Goal: Task Accomplishment & Management: Complete application form

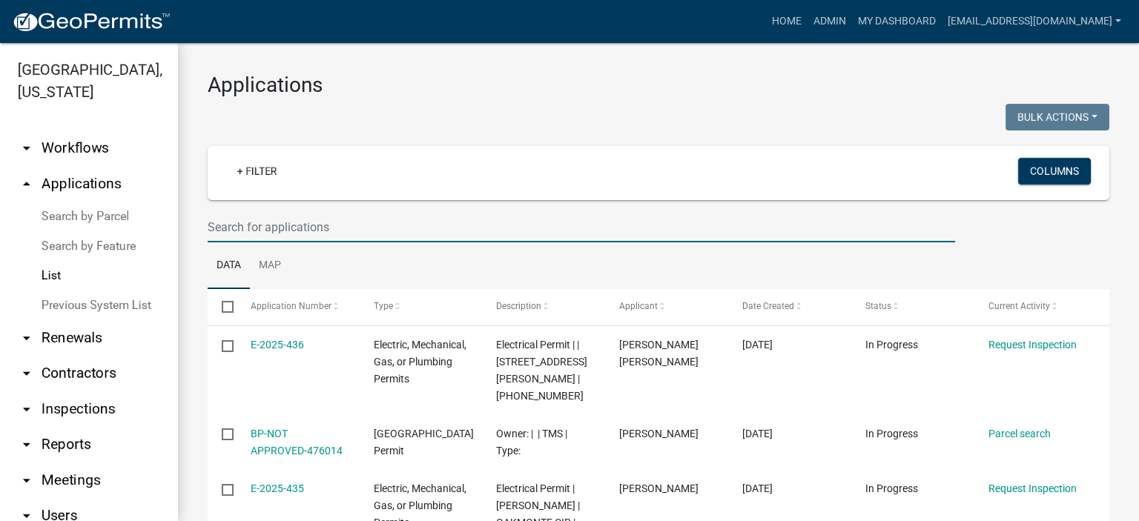
click at [341, 225] on input "text" at bounding box center [581, 227] width 747 height 30
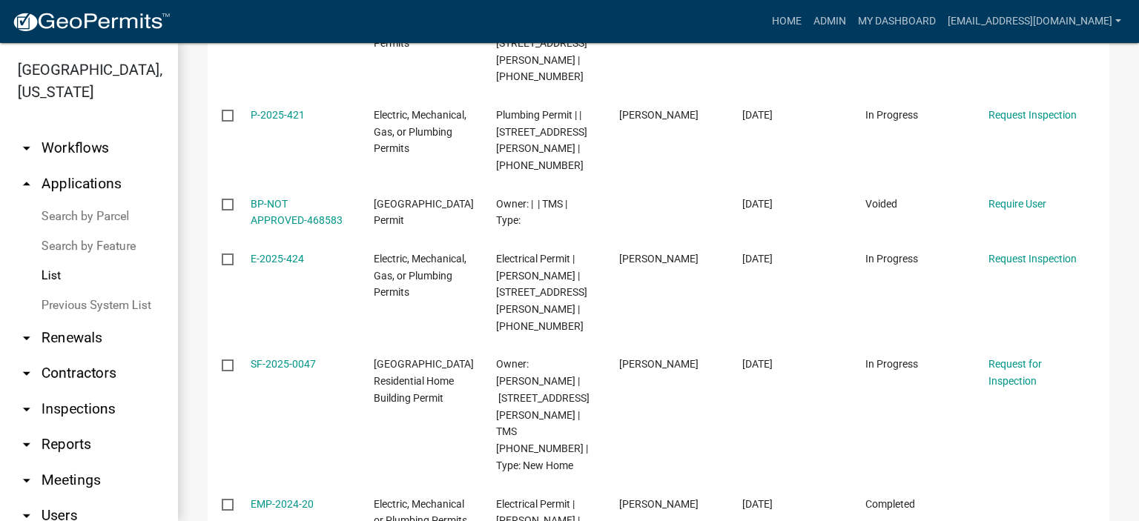
scroll to position [375, 0]
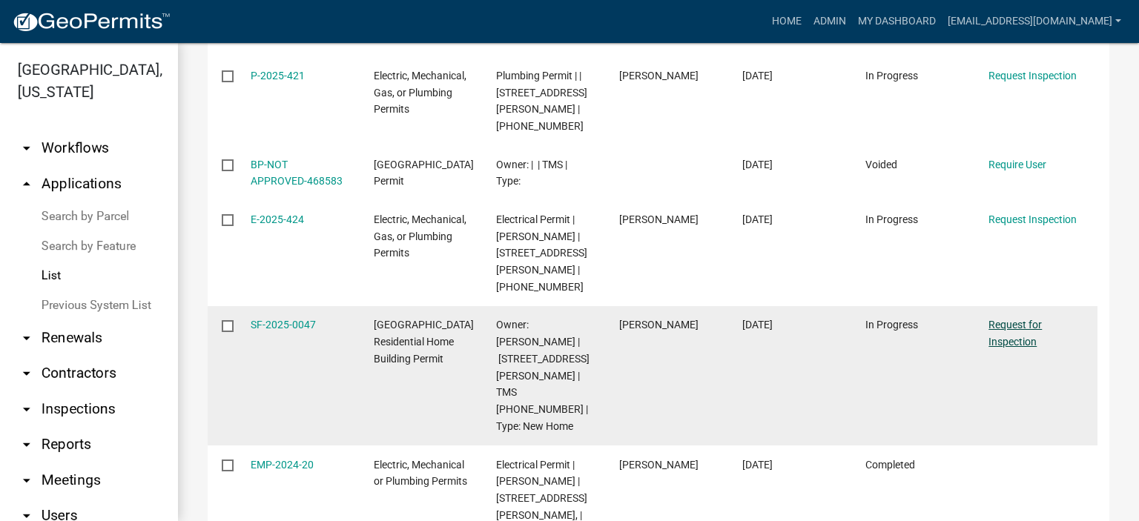
type input "307 [PERSON_NAME]"
click at [646, 289] on link "Request for Inspection" at bounding box center [1014, 333] width 53 height 29
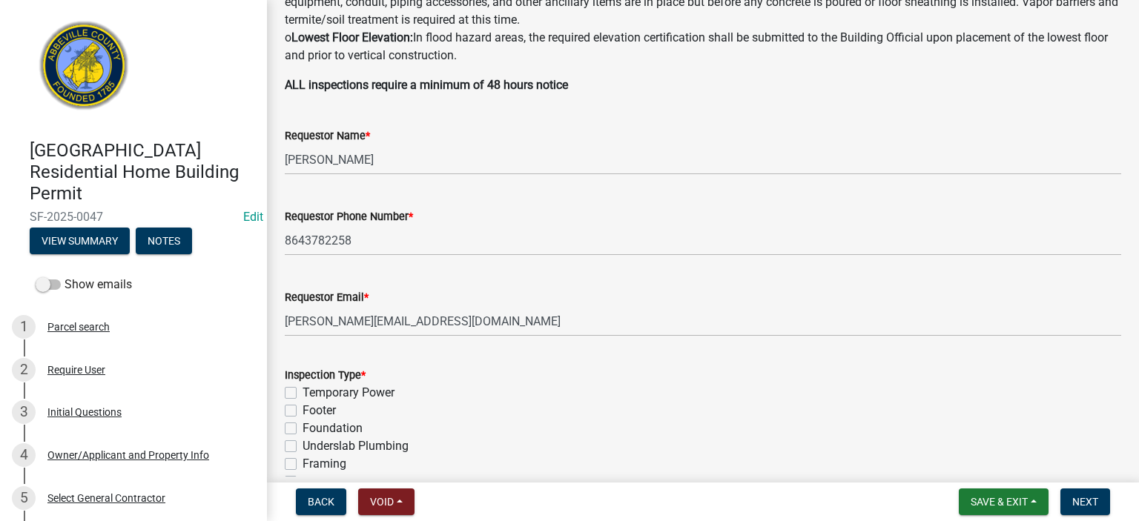
scroll to position [415, 0]
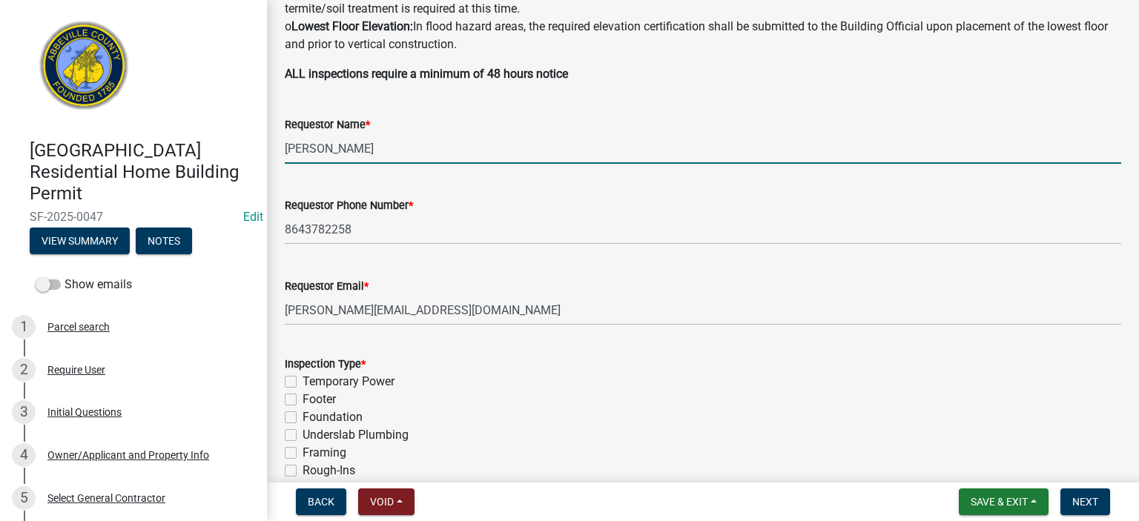
drag, startPoint x: 414, startPoint y: 150, endPoint x: 421, endPoint y: 153, distance: 7.6
click at [421, 153] on input "[PERSON_NAME]" at bounding box center [703, 148] width 836 height 30
type input "A"
type input "[PERSON_NAME]"
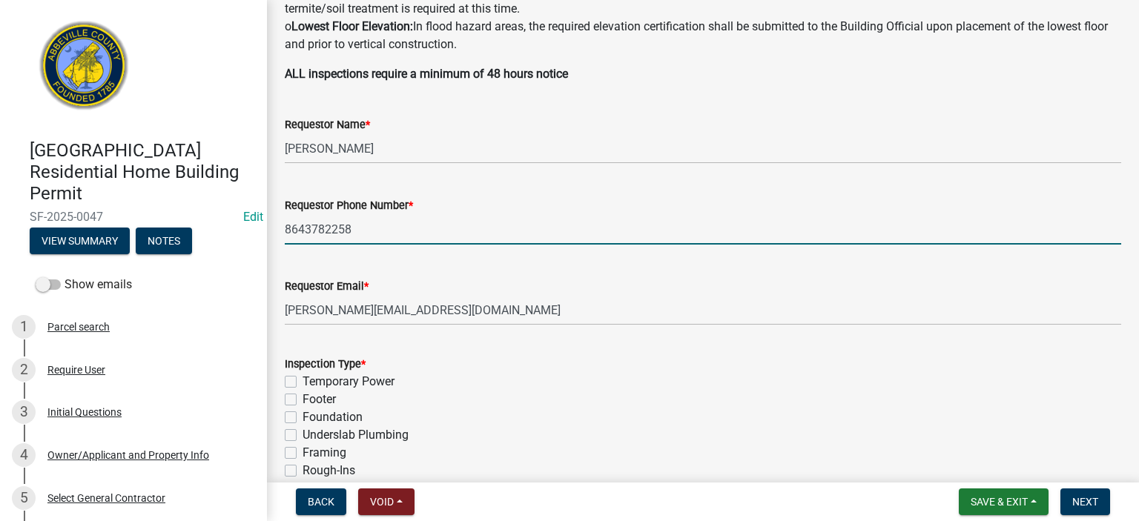
click at [386, 237] on input "8643782258" at bounding box center [703, 229] width 836 height 30
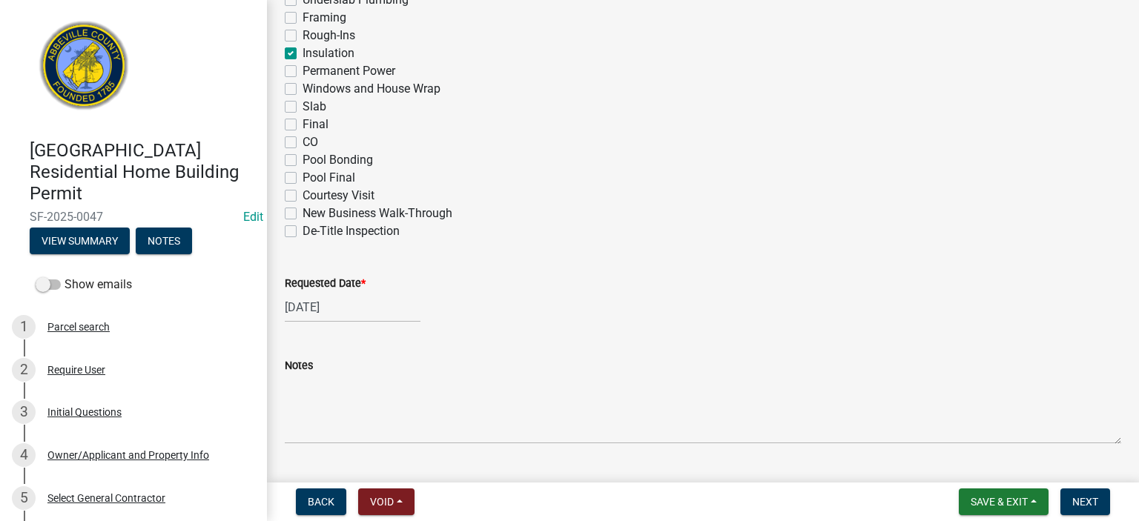
scroll to position [887, 0]
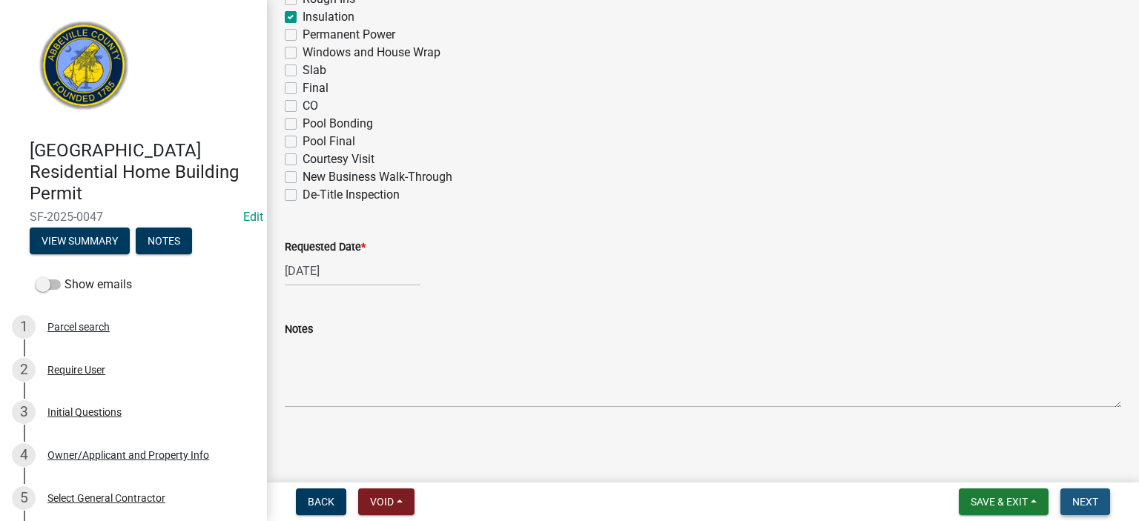
click at [646, 289] on button "Next" at bounding box center [1085, 502] width 50 height 27
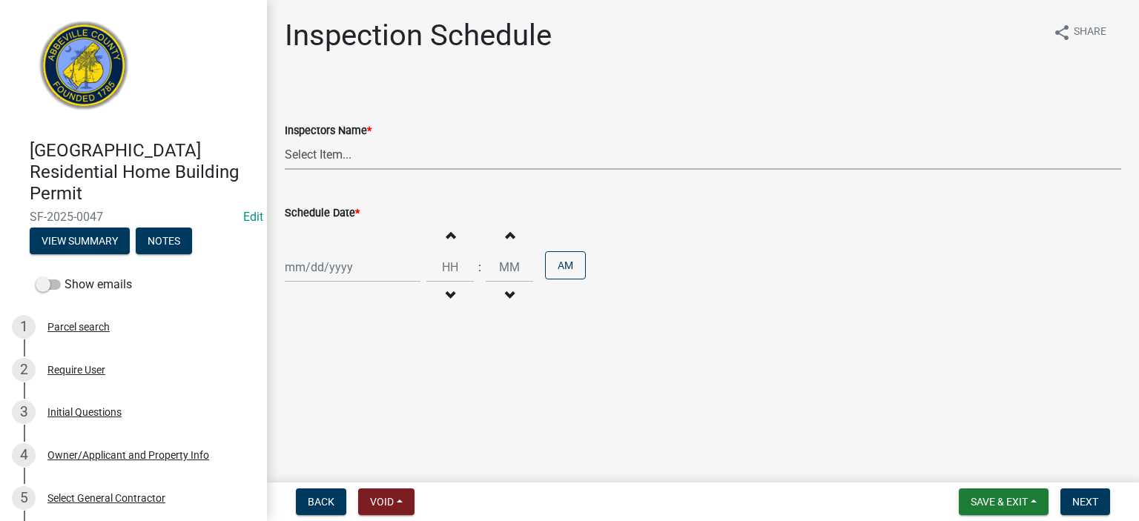
click at [397, 161] on select "Select Item... [EMAIL_ADDRESS][DOMAIN_NAME] ([PERSON_NAME]) [EMAIL_ADDRESS][DOM…" at bounding box center [703, 154] width 836 height 30
select select "56be3ac8-4e2d-49a7-9260-658958e29c03"
click at [285, 139] on select "Select Item... [EMAIL_ADDRESS][DOMAIN_NAME] ([PERSON_NAME]) [EMAIL_ADDRESS][DOM…" at bounding box center [703, 154] width 836 height 30
select select "9"
select select "2025"
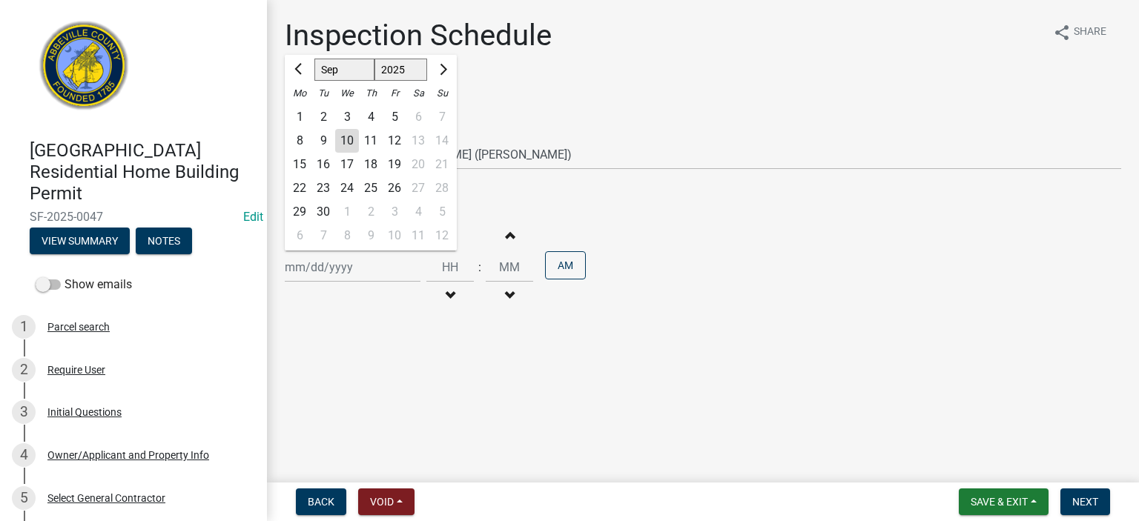
click at [375, 276] on div "[PERSON_NAME] Feb Mar Apr [PERSON_NAME][DATE] Oct Nov [DATE] 1526 1527 1528 152…" at bounding box center [353, 267] width 136 height 30
click at [346, 133] on div "10" at bounding box center [347, 141] width 24 height 24
type input "[DATE]"
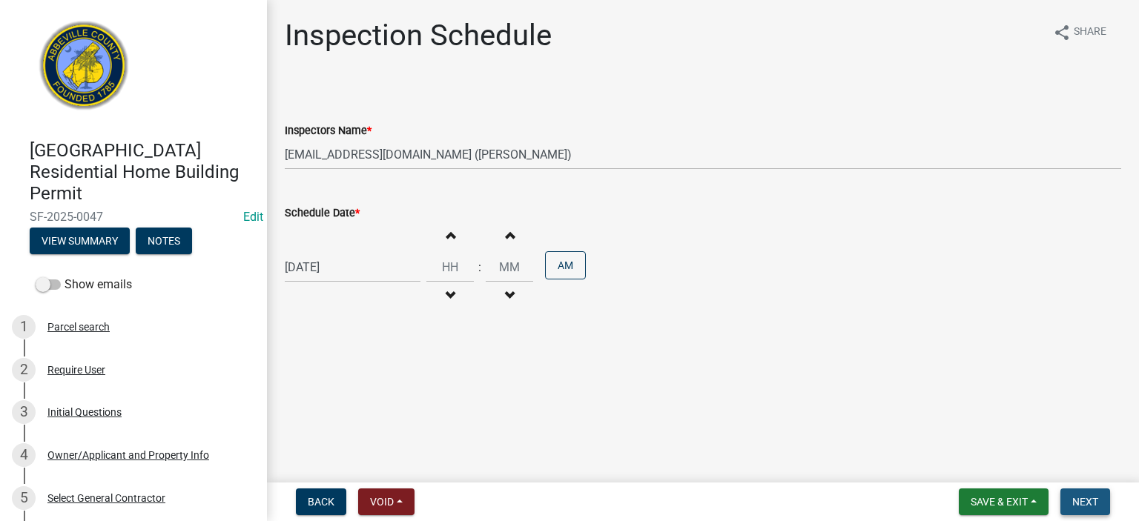
click at [646, 289] on span "Next" at bounding box center [1085, 502] width 26 height 12
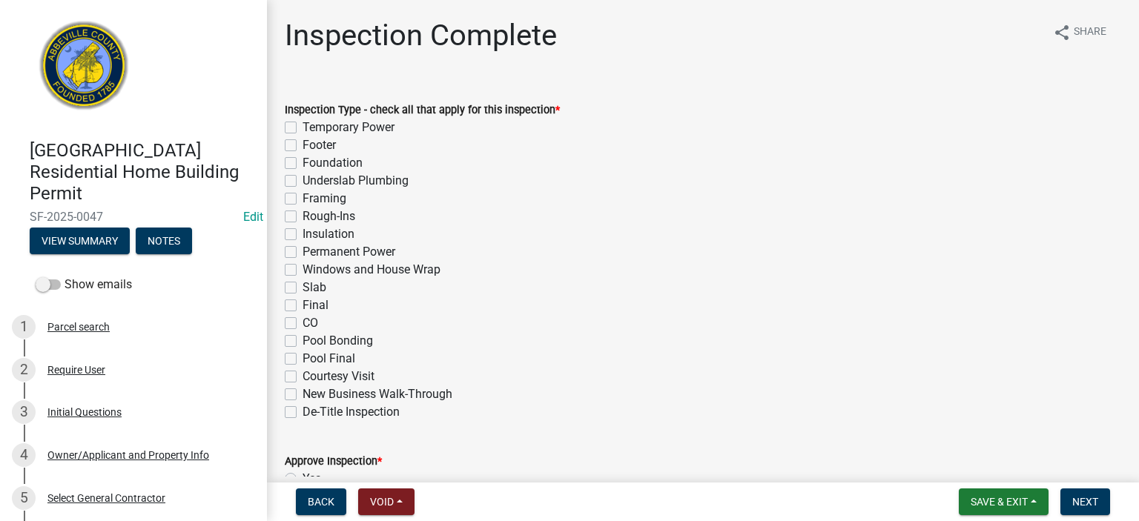
click at [303, 233] on label "Insulation" at bounding box center [329, 234] width 52 height 18
click at [303, 233] on input "Insulation" at bounding box center [308, 230] width 10 height 10
checkbox input "true"
checkbox input "false"
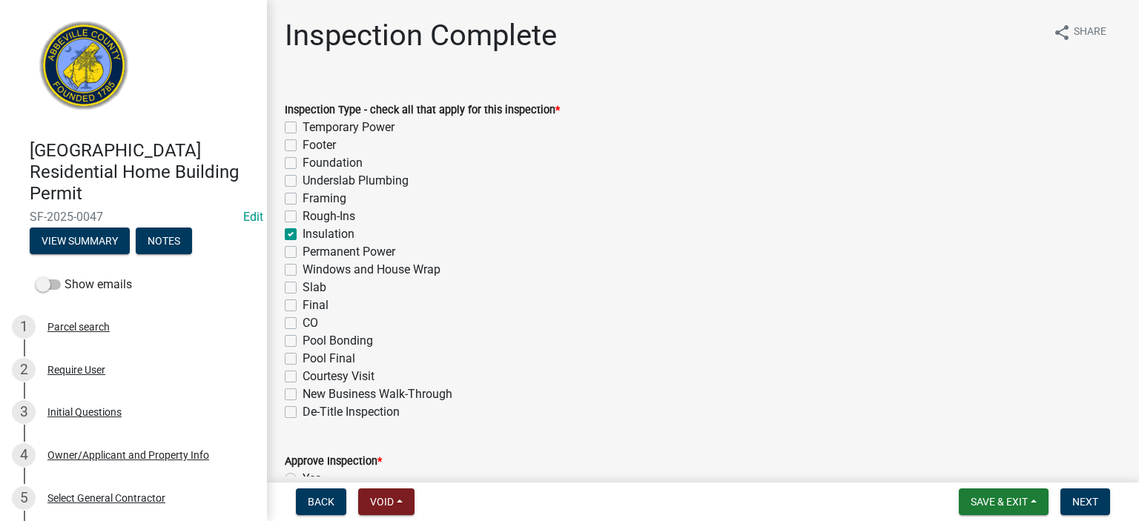
checkbox input "false"
checkbox input "true"
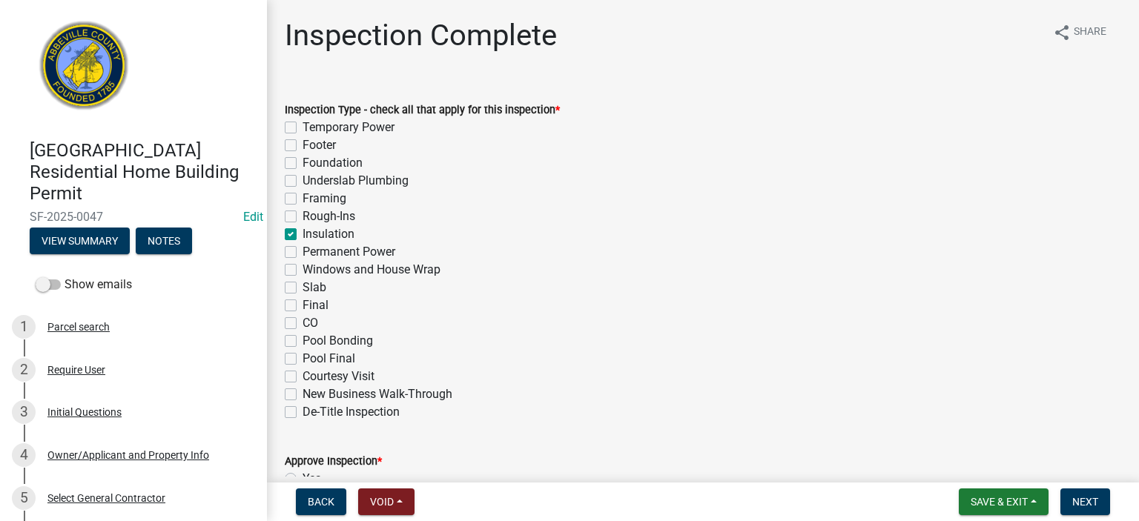
checkbox input "false"
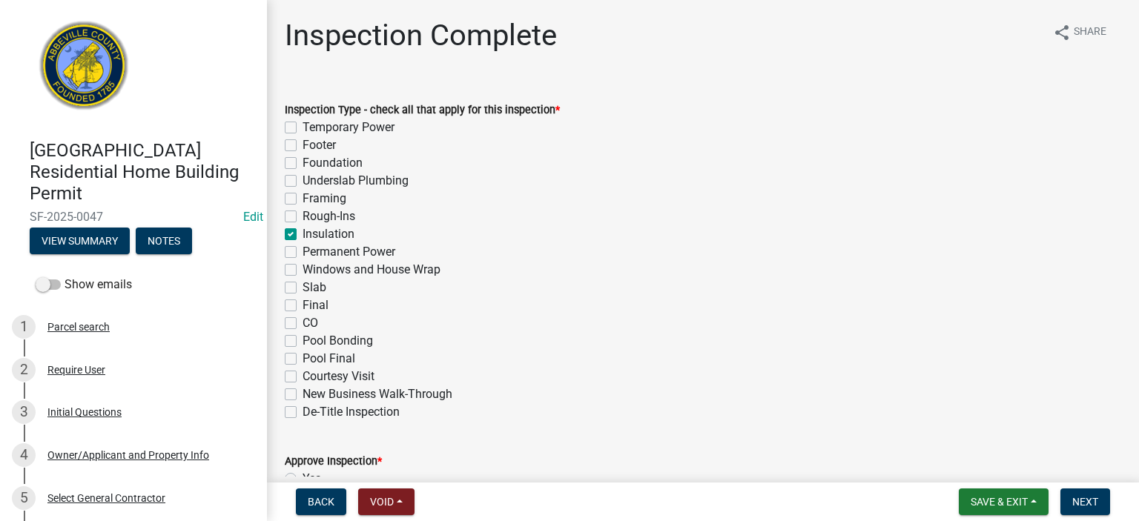
checkbox input "false"
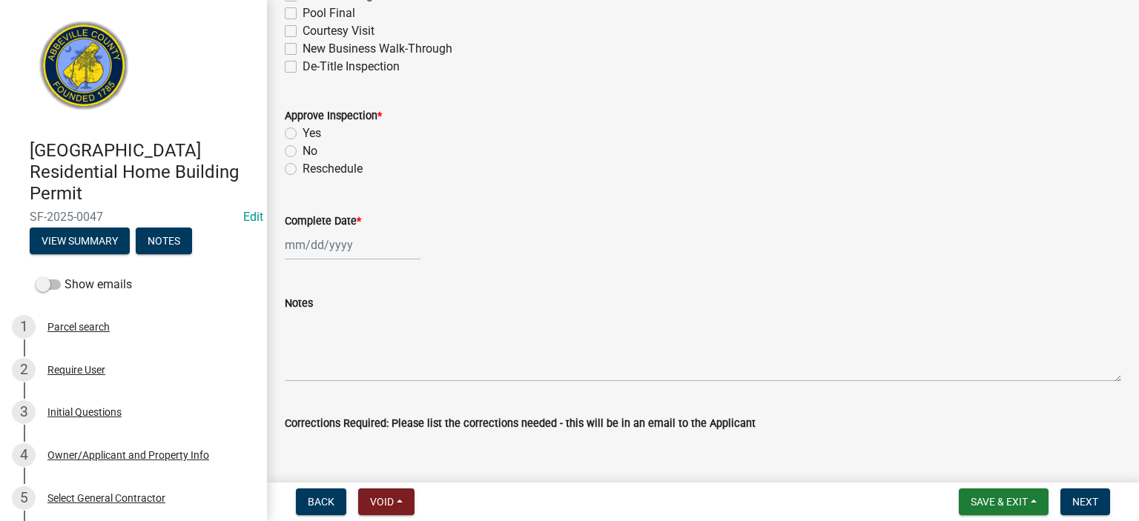
scroll to position [277, 0]
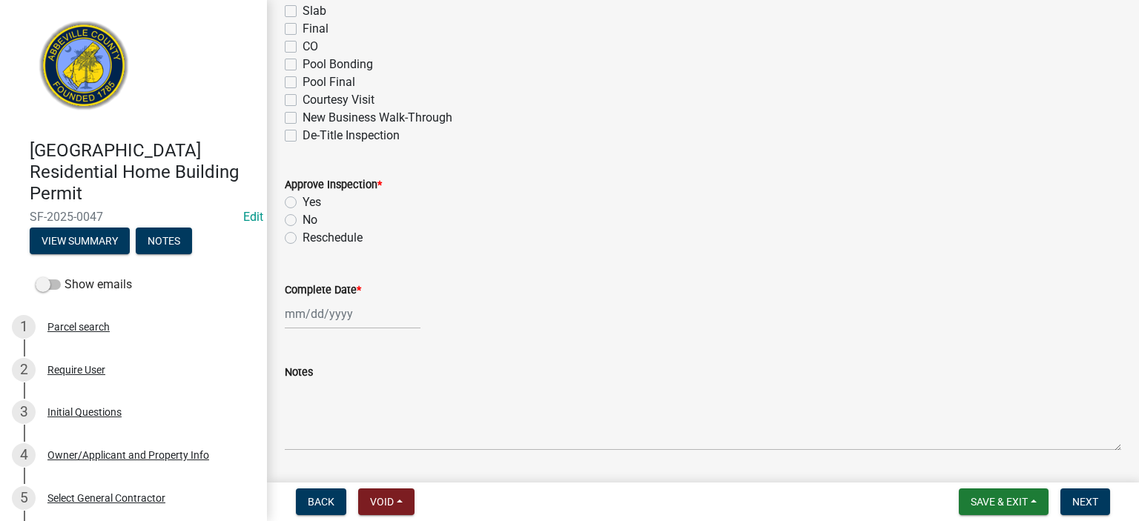
drag, startPoint x: 288, startPoint y: 200, endPoint x: 294, endPoint y: 210, distance: 11.7
click at [303, 201] on label "Yes" at bounding box center [312, 203] width 19 height 18
click at [303, 201] on input "Yes" at bounding box center [308, 199] width 10 height 10
radio input "true"
select select "9"
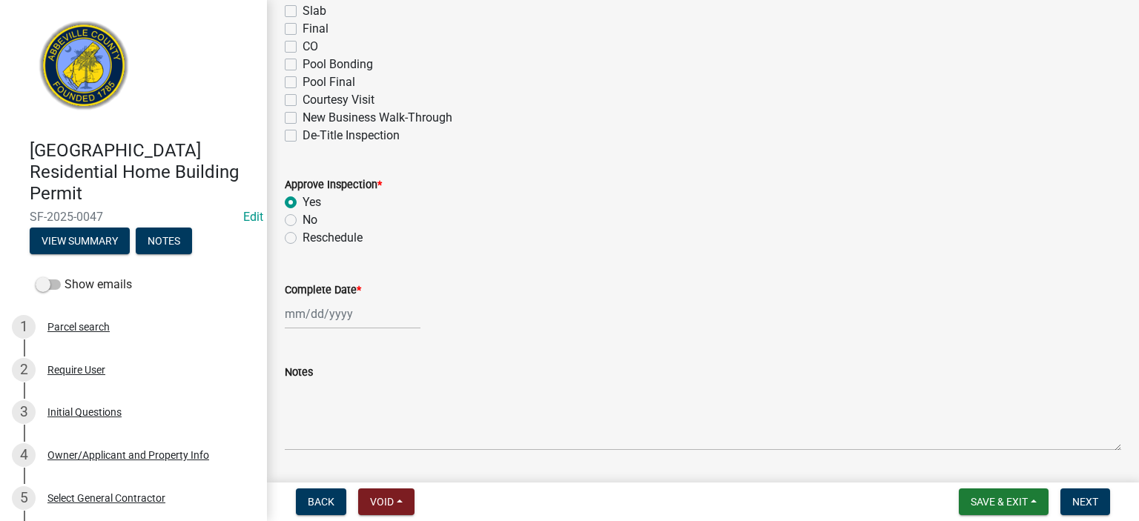
select select "2025"
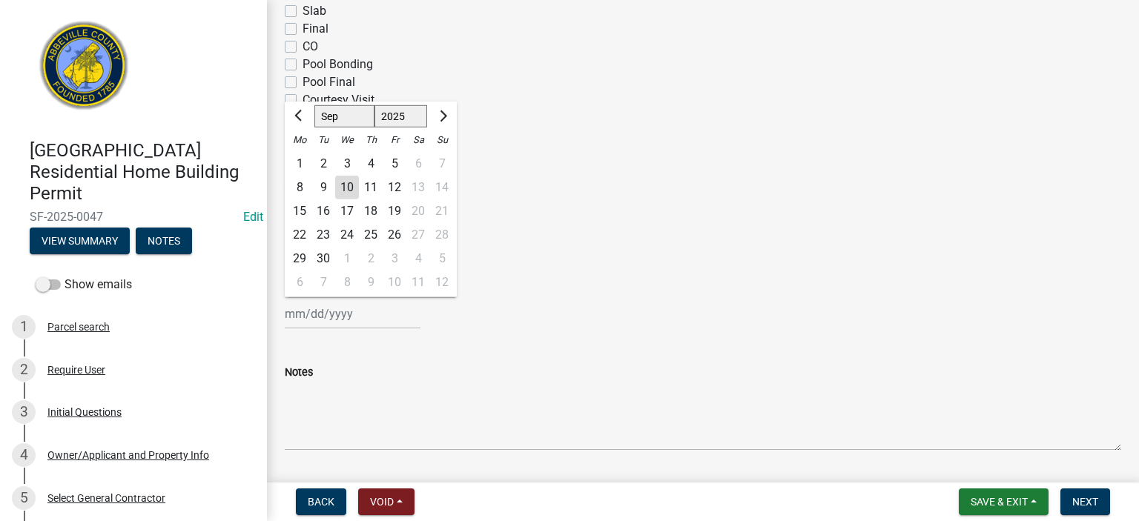
click at [376, 289] on div "[PERSON_NAME] Feb Mar Apr [PERSON_NAME][DATE] Oct Nov [DATE] 1526 1527 1528 152…" at bounding box center [353, 314] width 136 height 30
click at [344, 183] on div "10" at bounding box center [347, 188] width 24 height 24
type input "[DATE]"
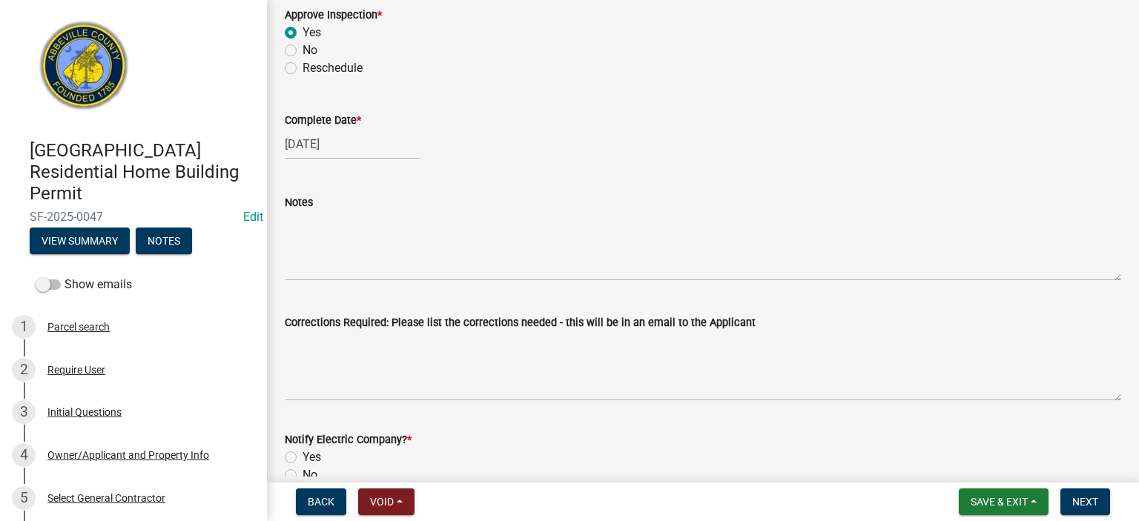
scroll to position [455, 0]
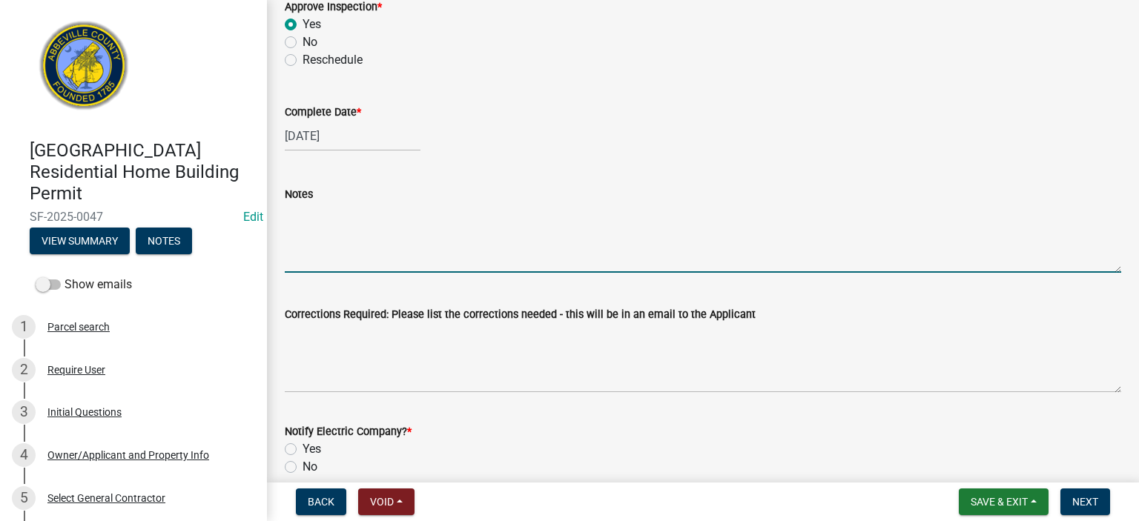
click at [342, 225] on textarea "Notes" at bounding box center [703, 238] width 836 height 70
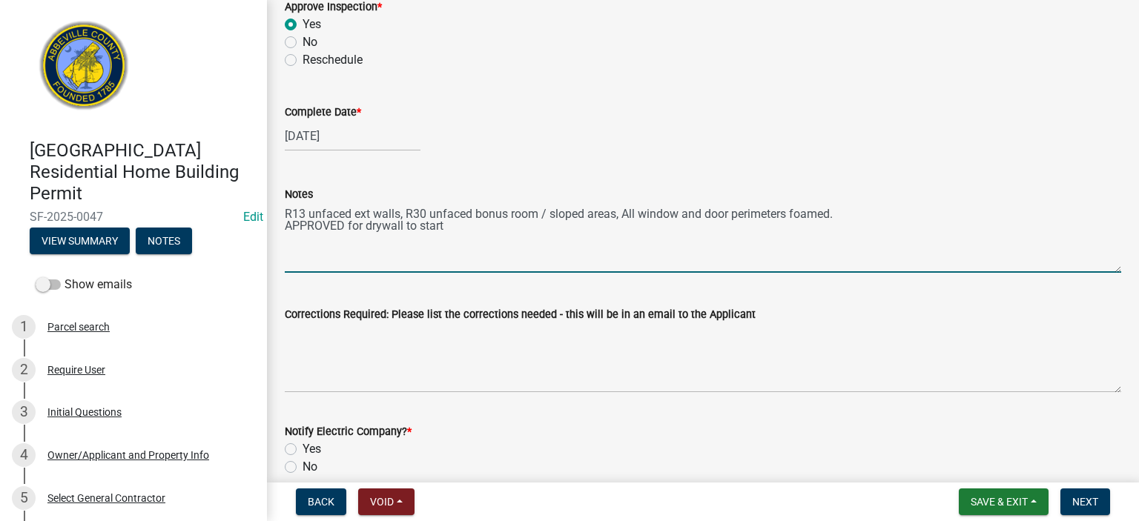
type textarea "R13 unfaced ext walls, R30 unfaced bonus room / sloped areas, All window and do…"
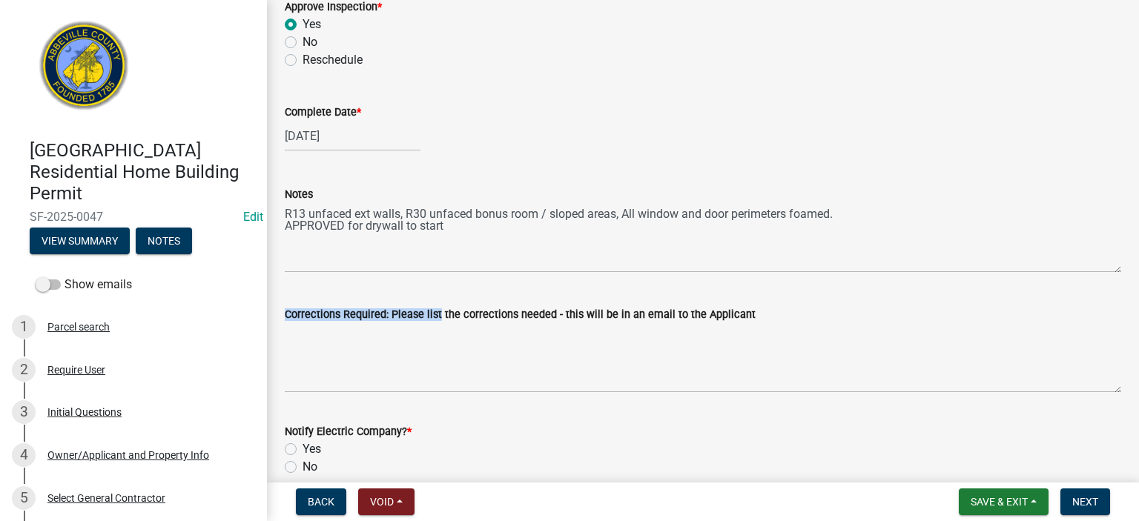
drag, startPoint x: 433, startPoint y: 320, endPoint x: 430, endPoint y: 340, distance: 20.2
click at [430, 289] on form "Corrections Required: Please list the corrections needed - this will be in an e…" at bounding box center [703, 348] width 836 height 87
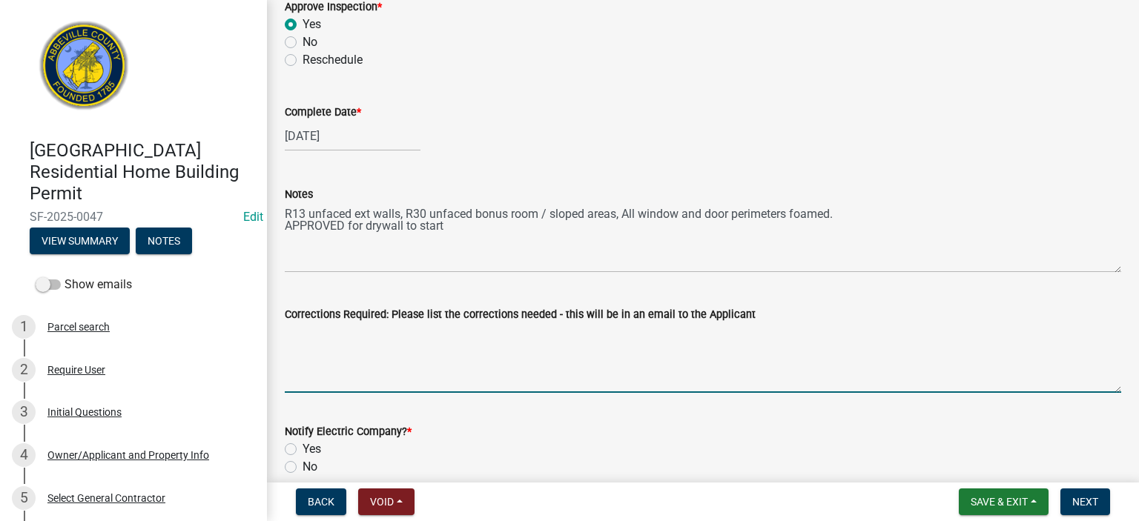
click at [430, 289] on textarea "Corrections Required: Please list the corrections needed - this will be in an e…" at bounding box center [703, 358] width 836 height 70
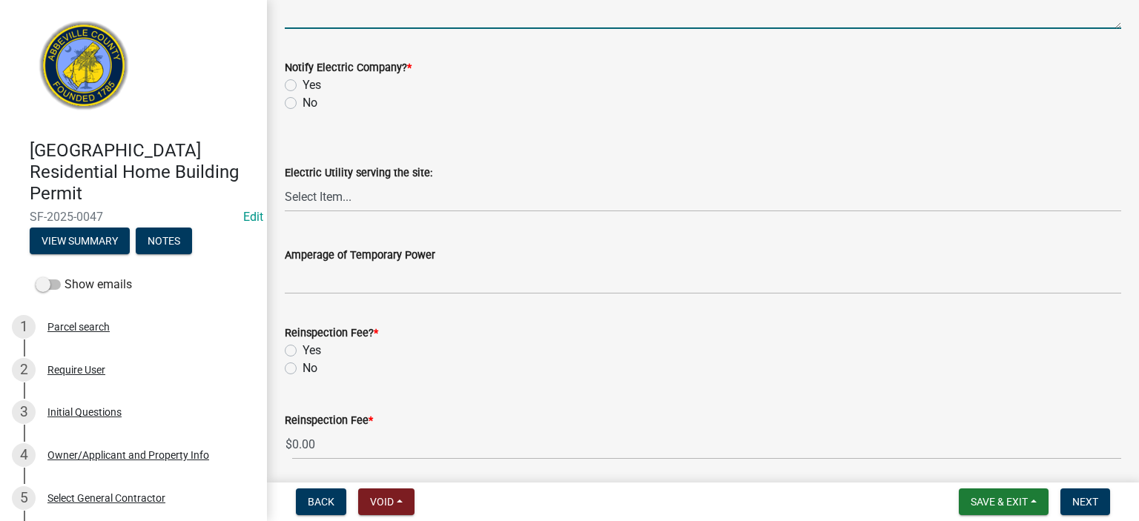
scroll to position [840, 0]
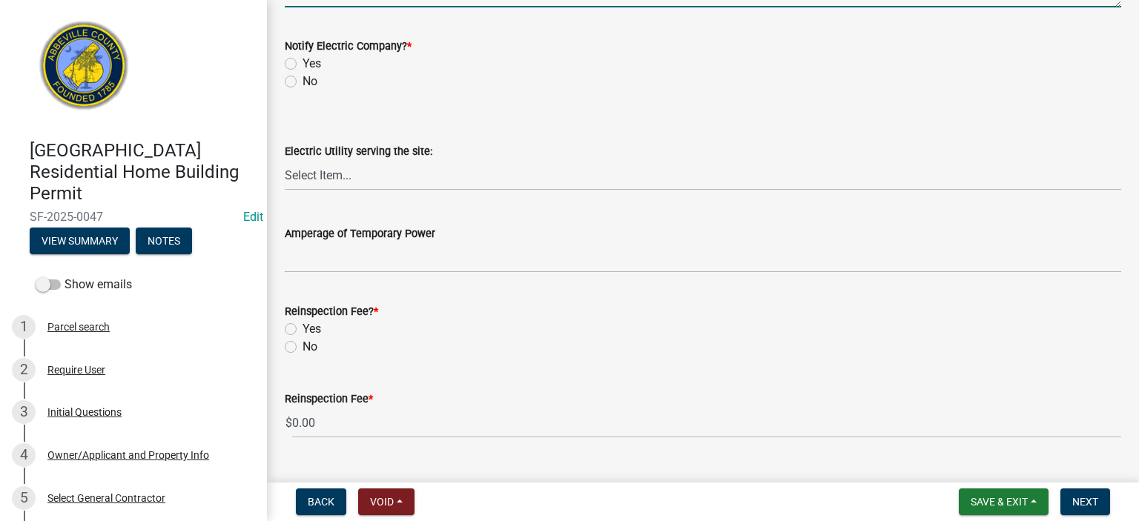
type textarea "none"
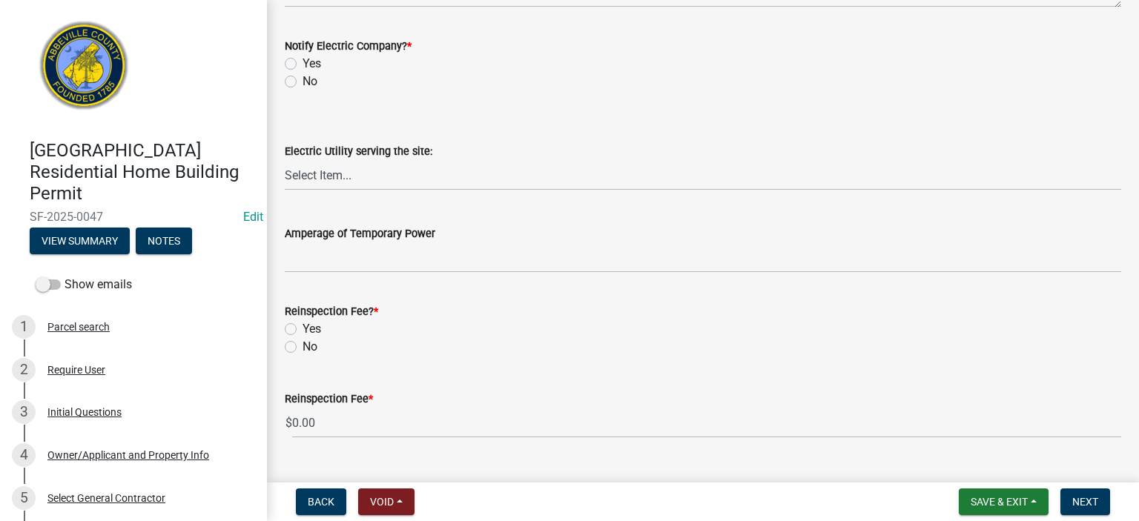
drag, startPoint x: 291, startPoint y: 76, endPoint x: 291, endPoint y: 96, distance: 20.0
click at [303, 77] on label "No" at bounding box center [310, 82] width 15 height 18
click at [303, 77] on input "No" at bounding box center [308, 78] width 10 height 10
radio input "true"
click at [303, 289] on label "No" at bounding box center [310, 347] width 15 height 18
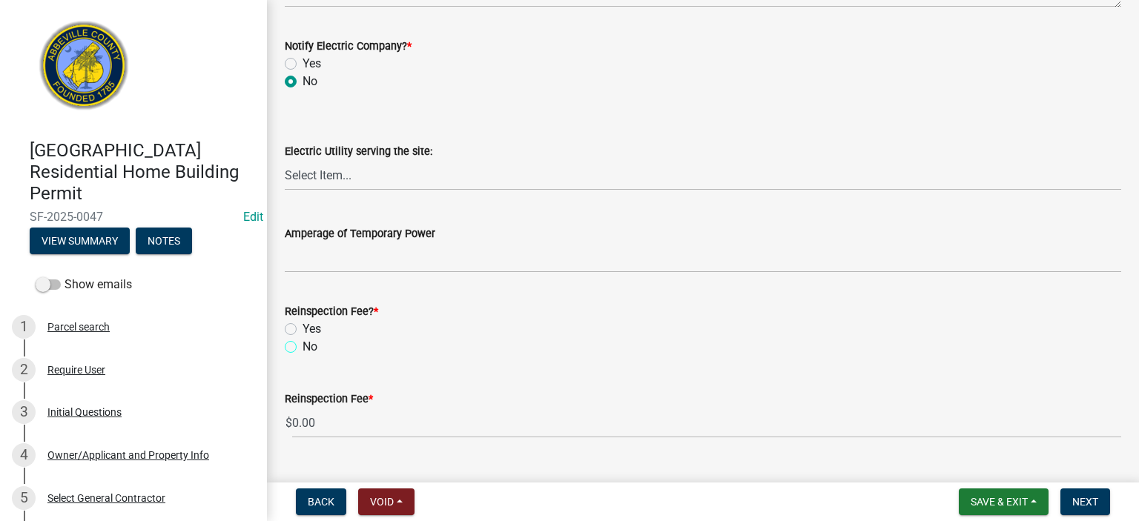
click at [303, 289] on input "No" at bounding box center [308, 343] width 10 height 10
radio input "true"
click at [646, 289] on button "Next" at bounding box center [1085, 502] width 50 height 27
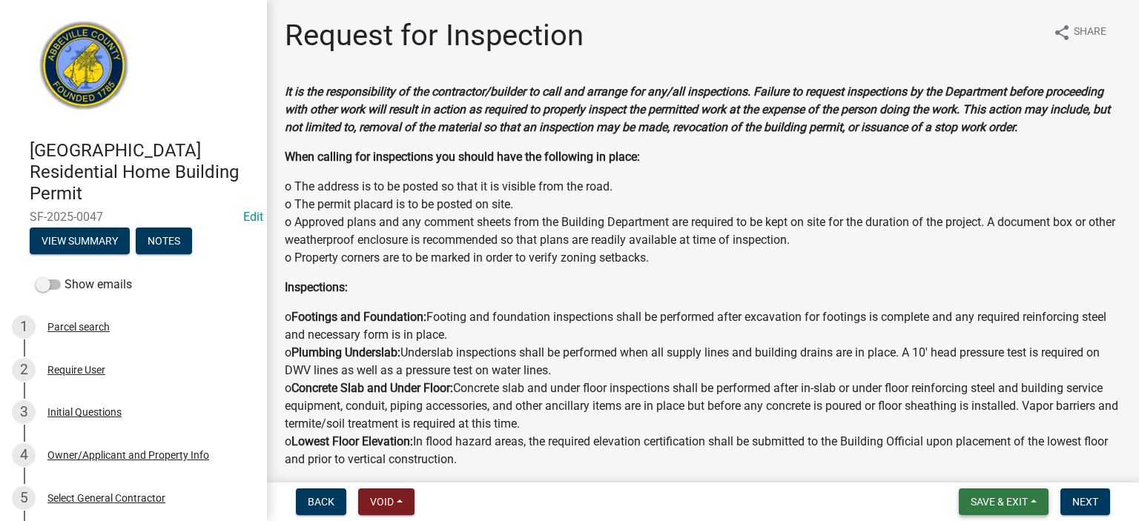
click at [646, 289] on span "Save & Exit" at bounding box center [999, 502] width 57 height 12
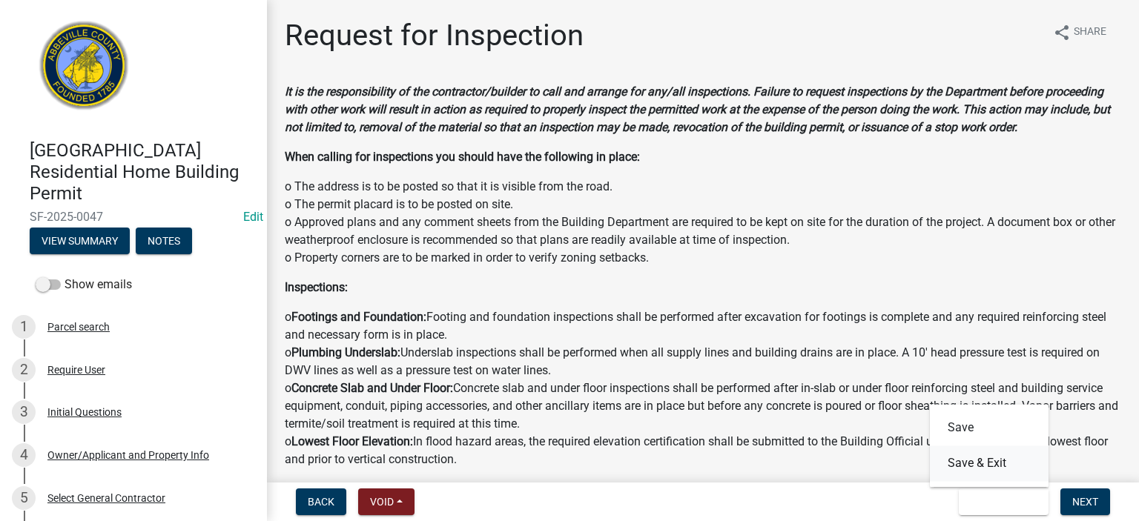
click at [646, 289] on button "Save & Exit" at bounding box center [989, 464] width 119 height 36
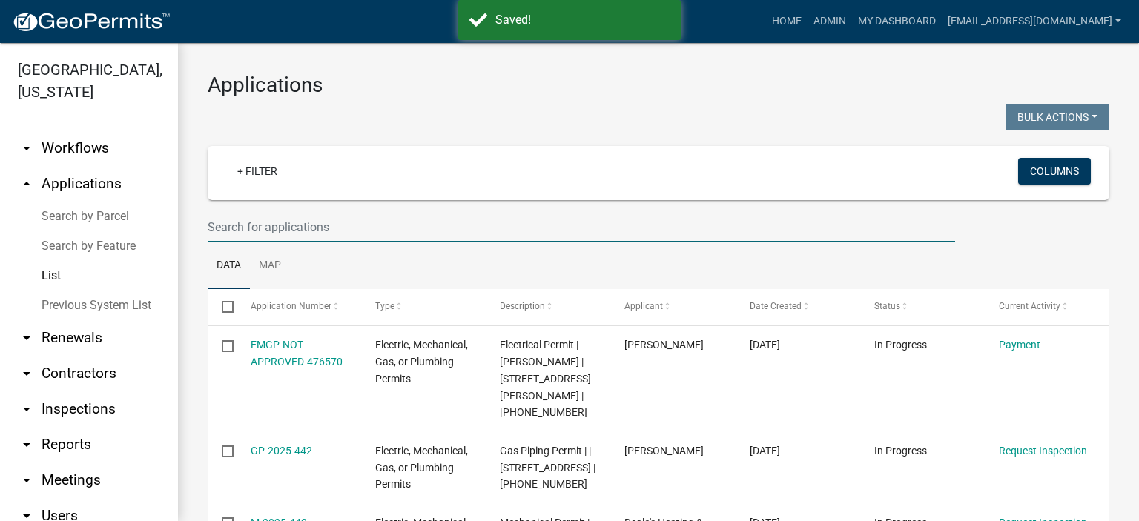
click at [359, 231] on input "text" at bounding box center [581, 227] width 747 height 30
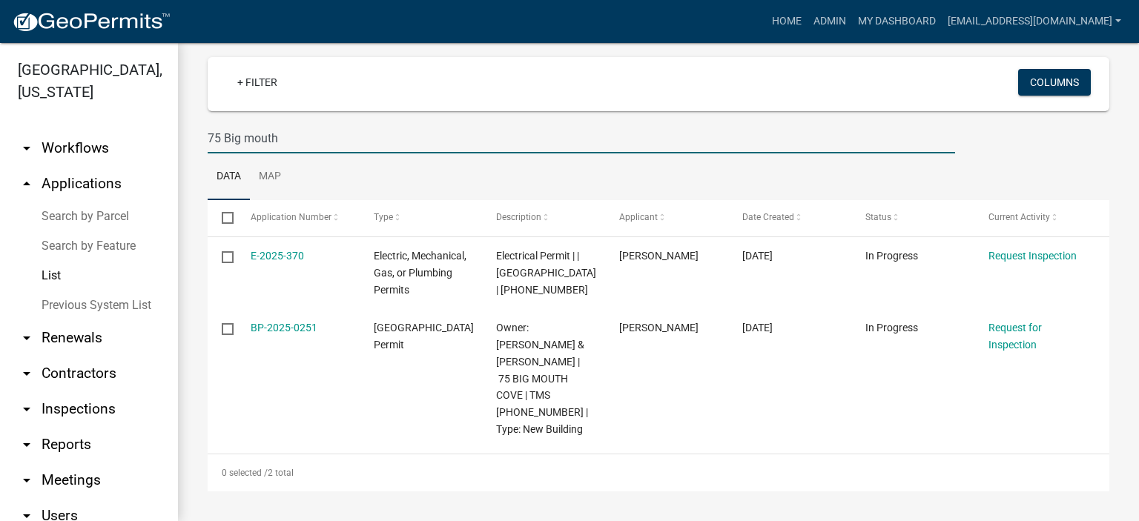
scroll to position [105, 0]
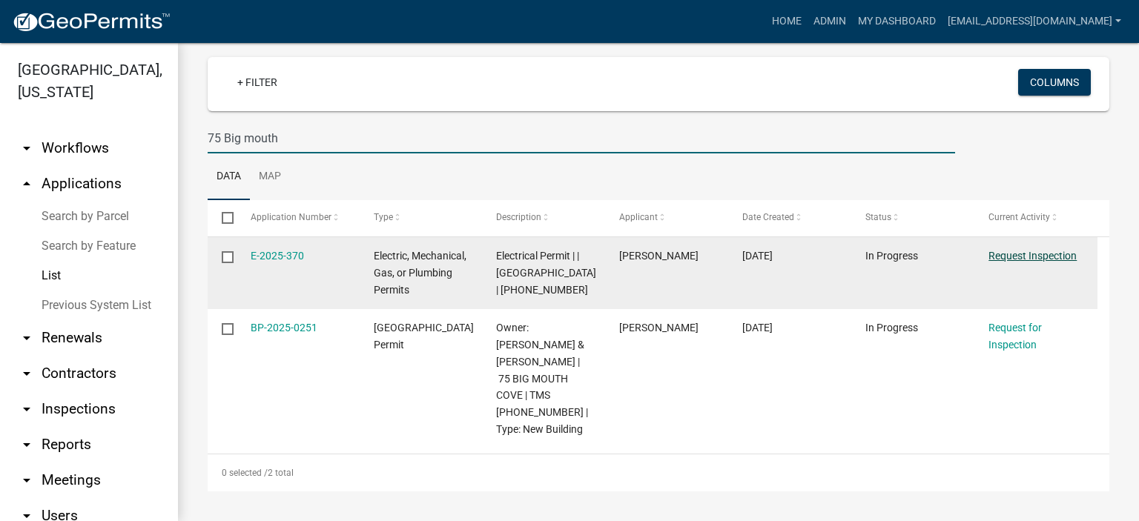
type input "75 Big mouth"
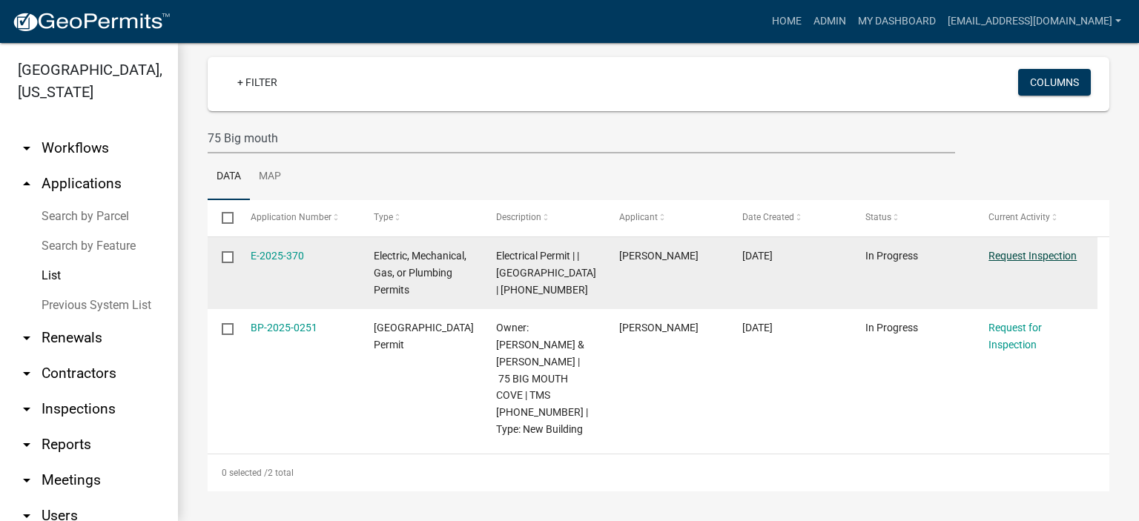
click at [646, 250] on link "Request Inspection" at bounding box center [1032, 256] width 88 height 12
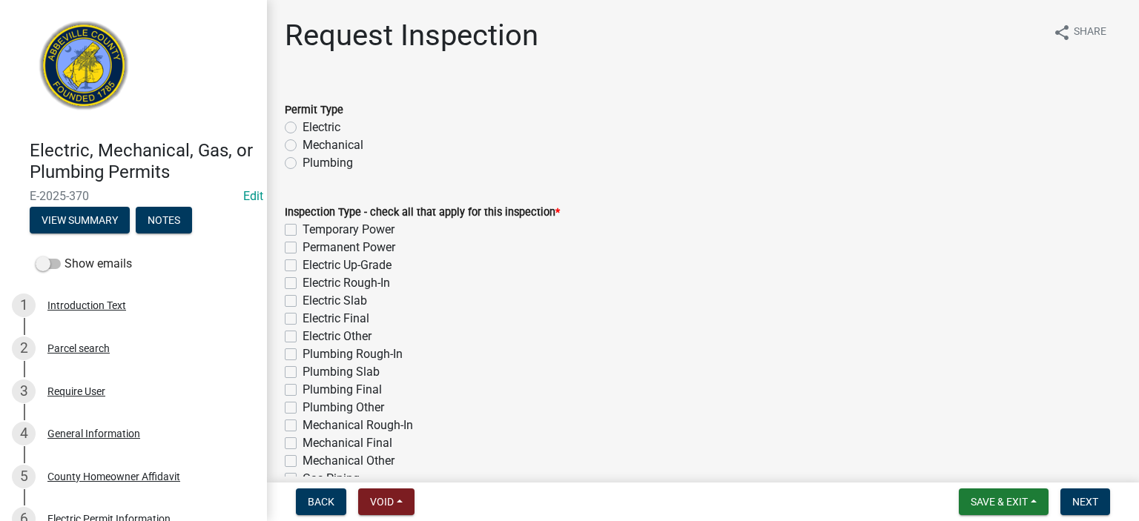
click at [303, 126] on label "Electric" at bounding box center [322, 128] width 38 height 18
click at [303, 126] on input "Electric" at bounding box center [308, 124] width 10 height 10
radio input "true"
click at [303, 289] on label "Electric Final" at bounding box center [336, 319] width 67 height 18
click at [303, 289] on input "Electric Final" at bounding box center [308, 315] width 10 height 10
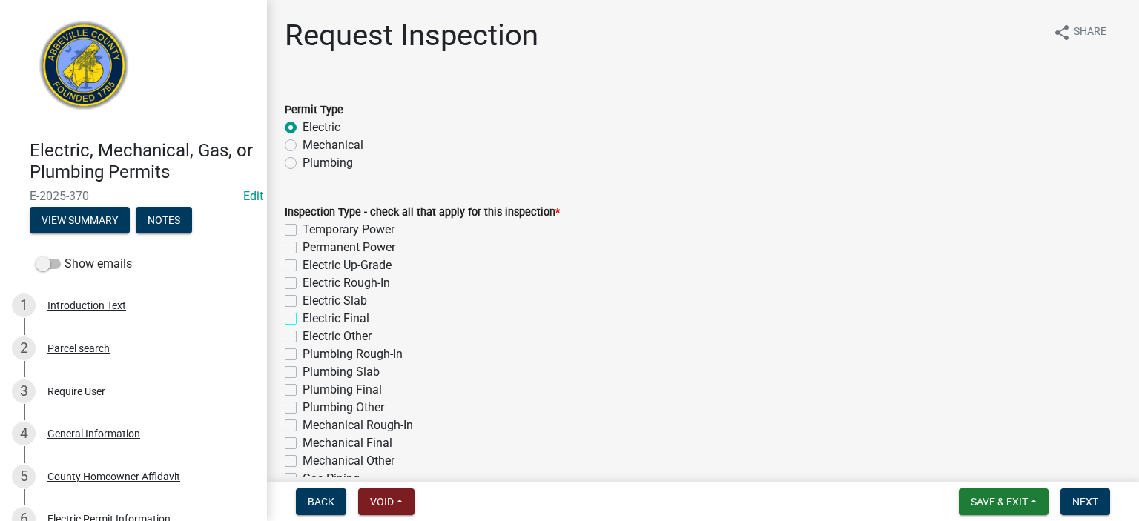
checkbox input "true"
checkbox input "false"
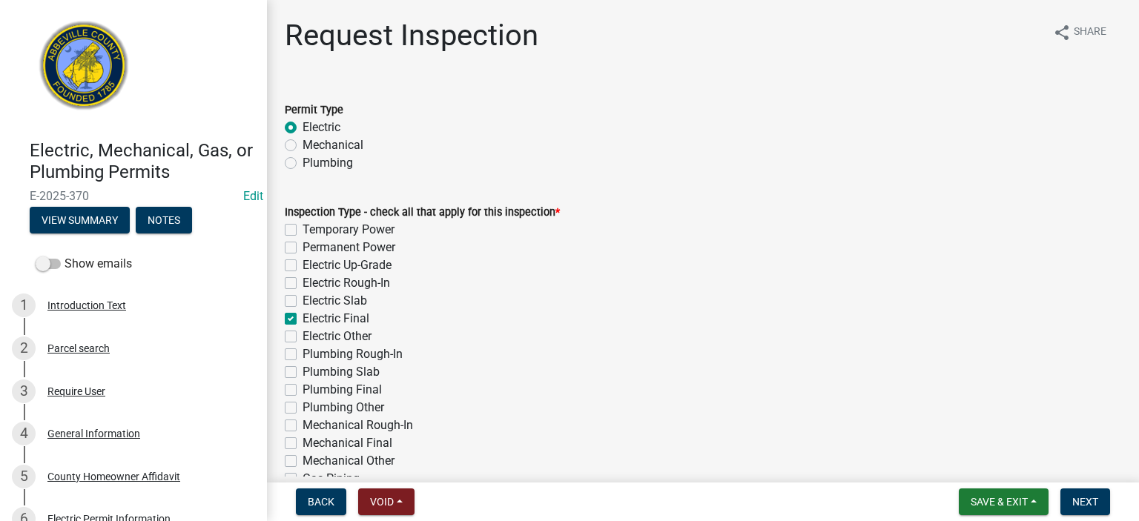
checkbox input "false"
checkbox input "true"
checkbox input "false"
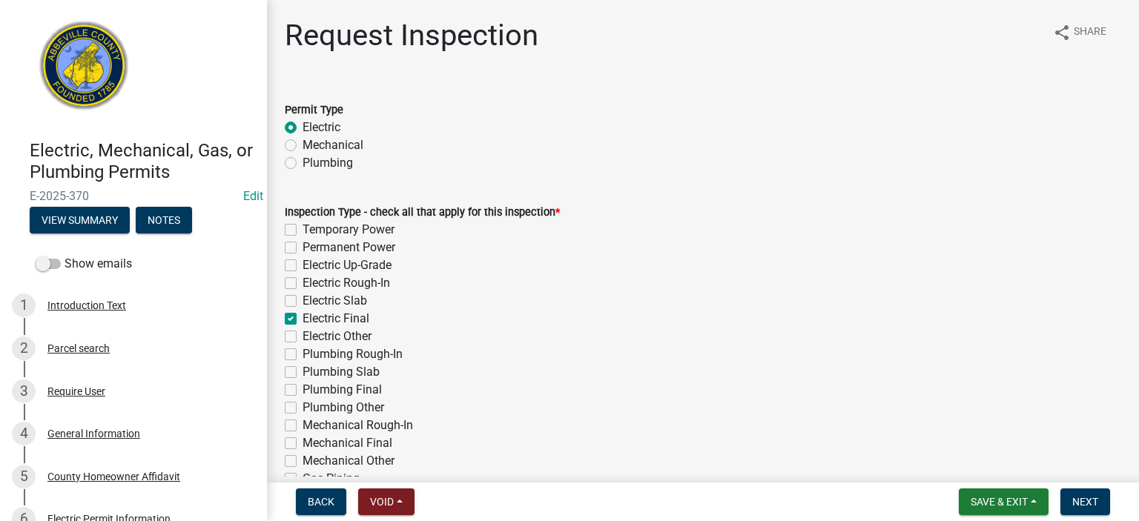
checkbox input "false"
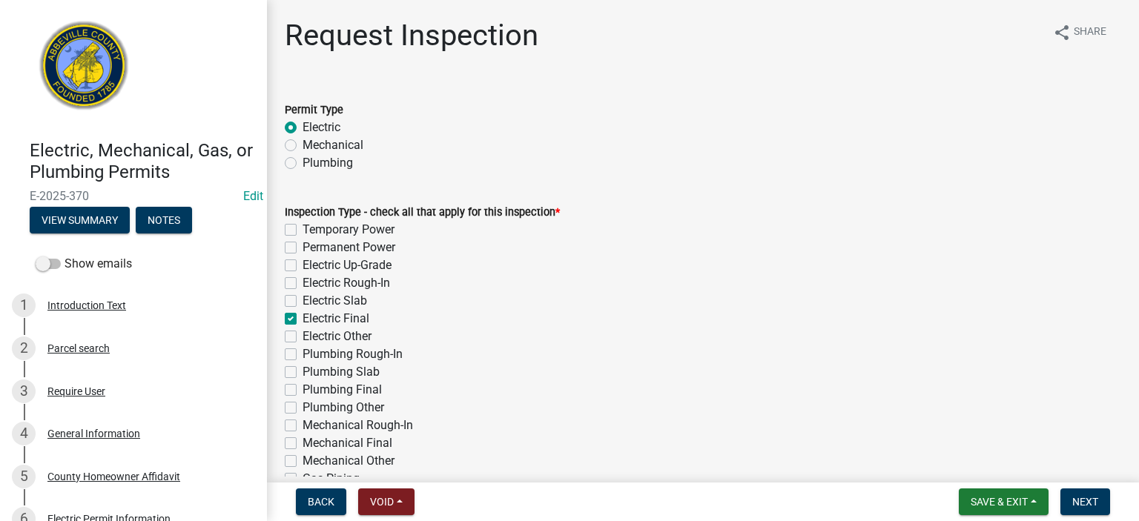
checkbox input "false"
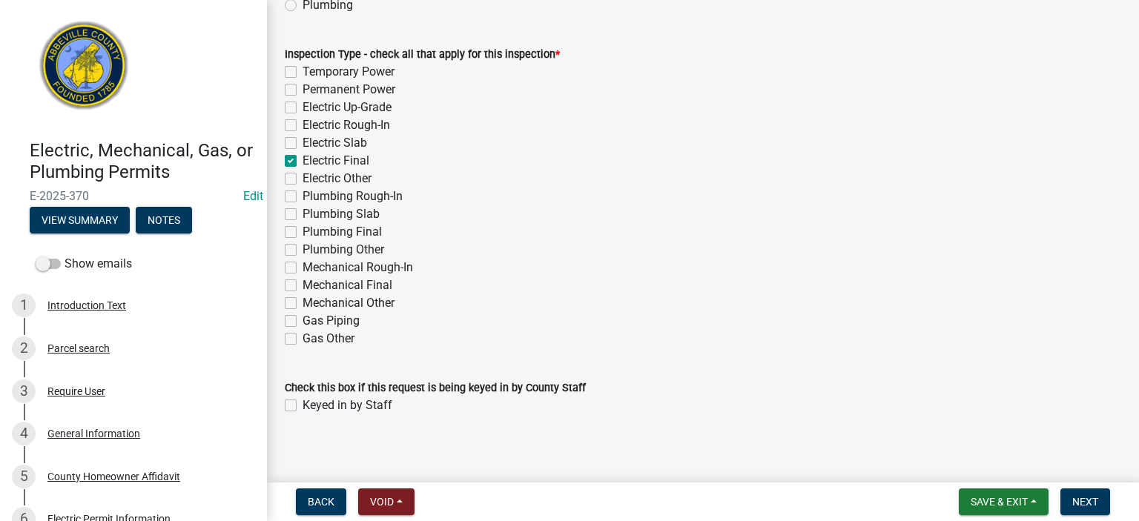
scroll to position [166, 0]
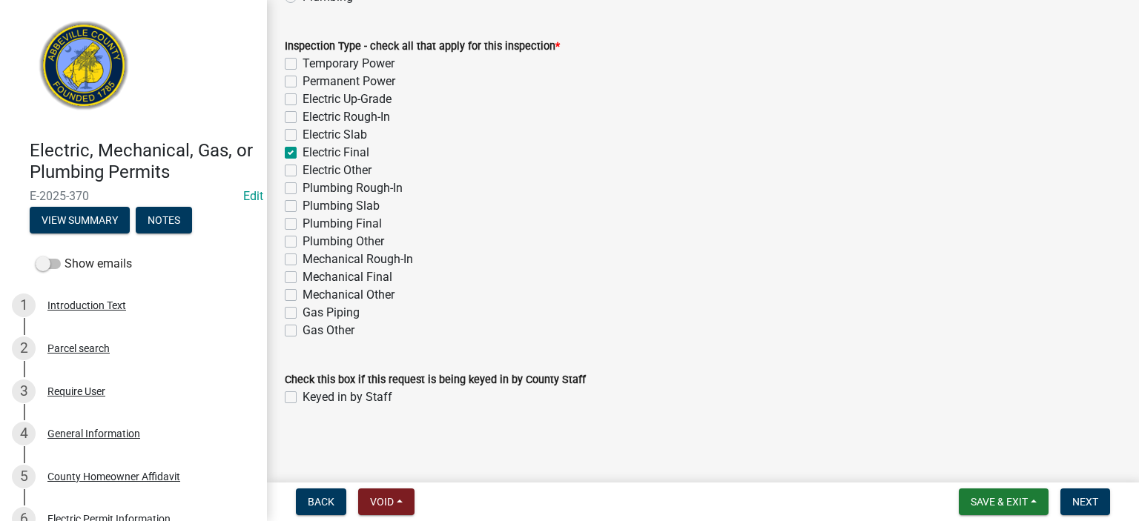
click at [303, 289] on label "Keyed in by Staff" at bounding box center [348, 398] width 90 height 18
click at [303, 289] on input "Keyed in by Staff" at bounding box center [308, 394] width 10 height 10
checkbox input "true"
click at [646, 289] on span "Next" at bounding box center [1085, 502] width 26 height 12
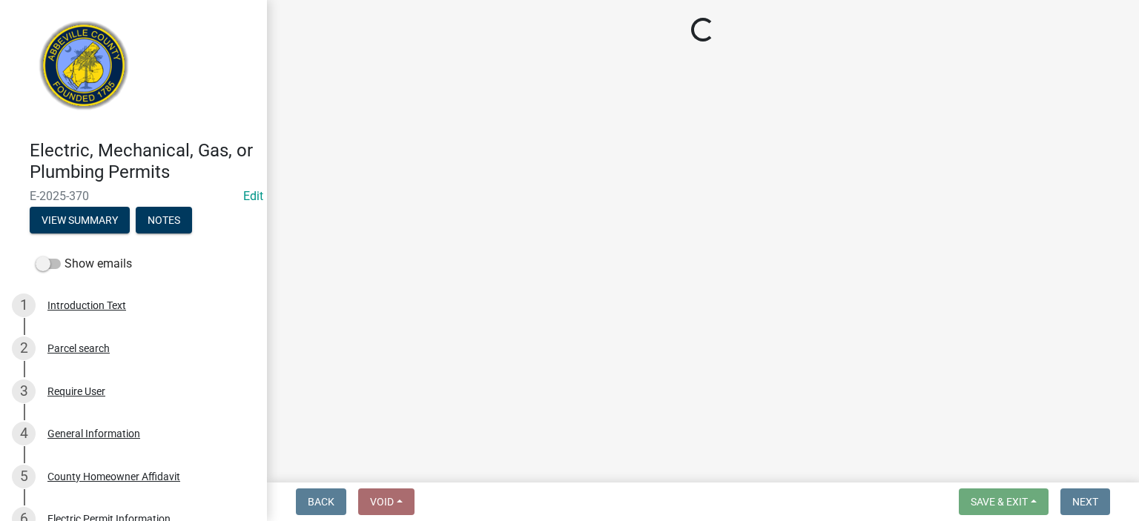
select select "896ec84b-7942-43b9-a78d-4f1554b7930c"
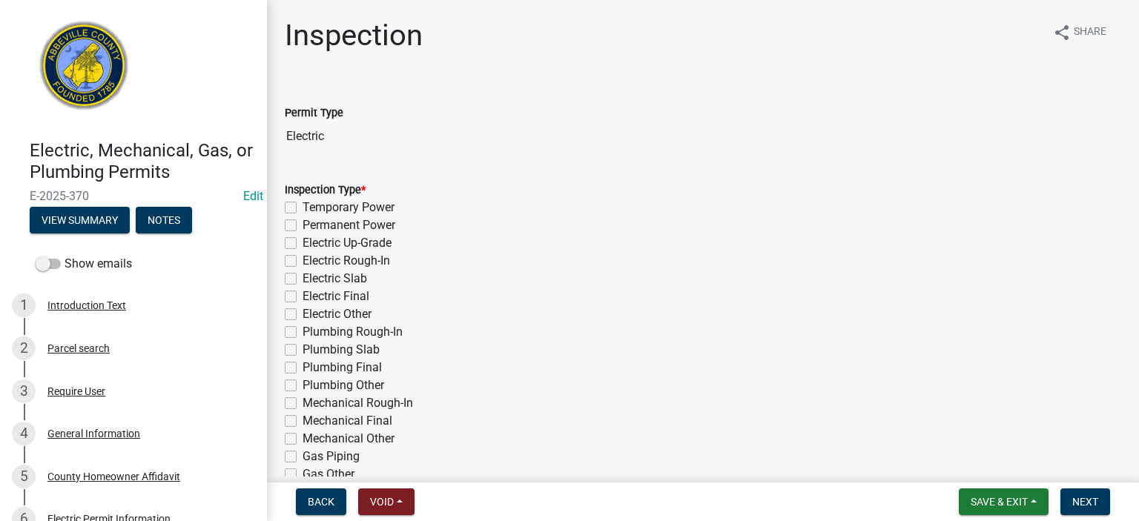
click at [303, 289] on label "Electric Final" at bounding box center [336, 297] width 67 height 18
click at [303, 289] on input "Electric Final" at bounding box center [308, 293] width 10 height 10
checkbox input "true"
checkbox input "false"
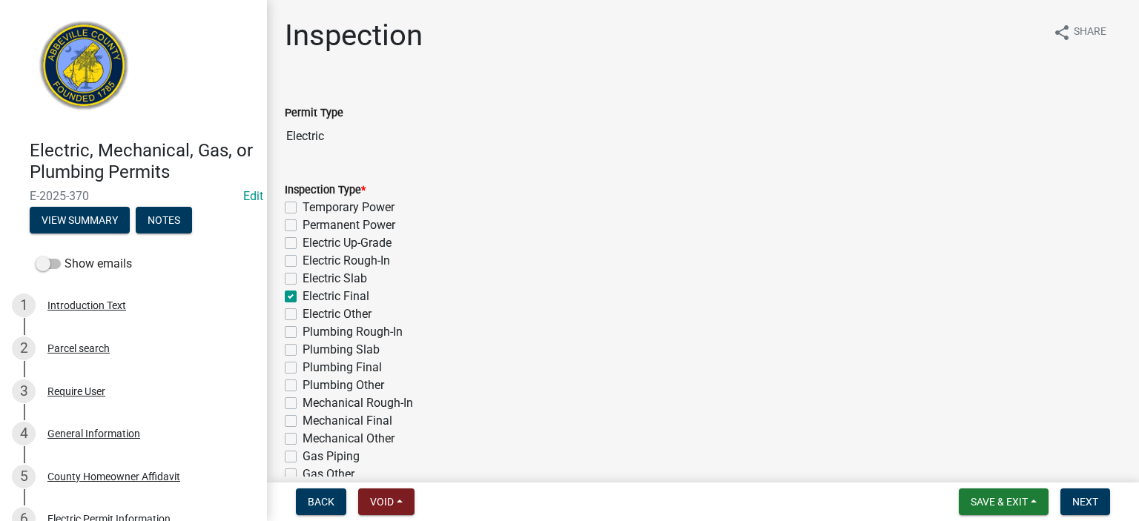
checkbox input "false"
checkbox input "true"
checkbox input "false"
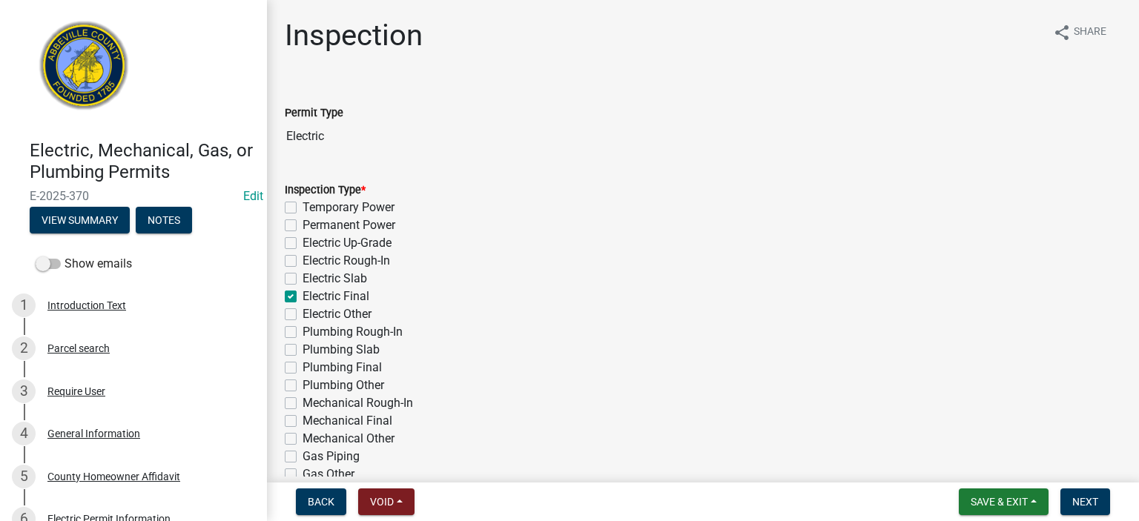
checkbox input "false"
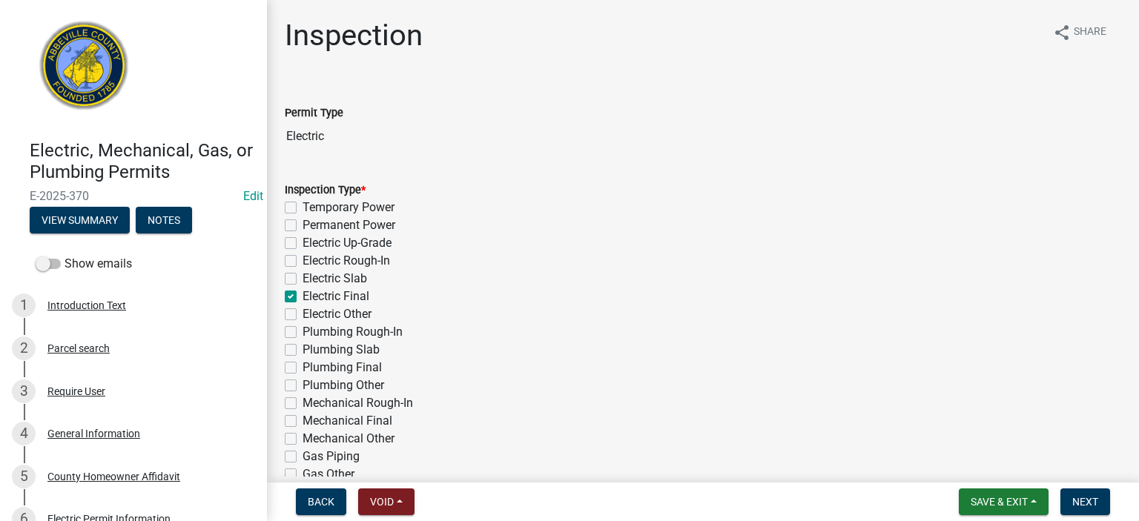
checkbox input "false"
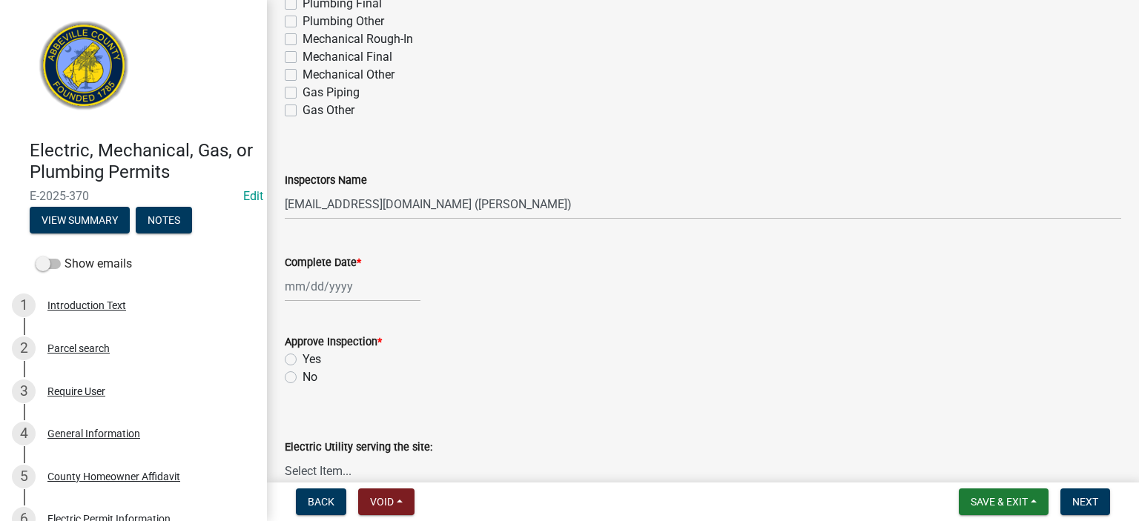
scroll to position [386, 0]
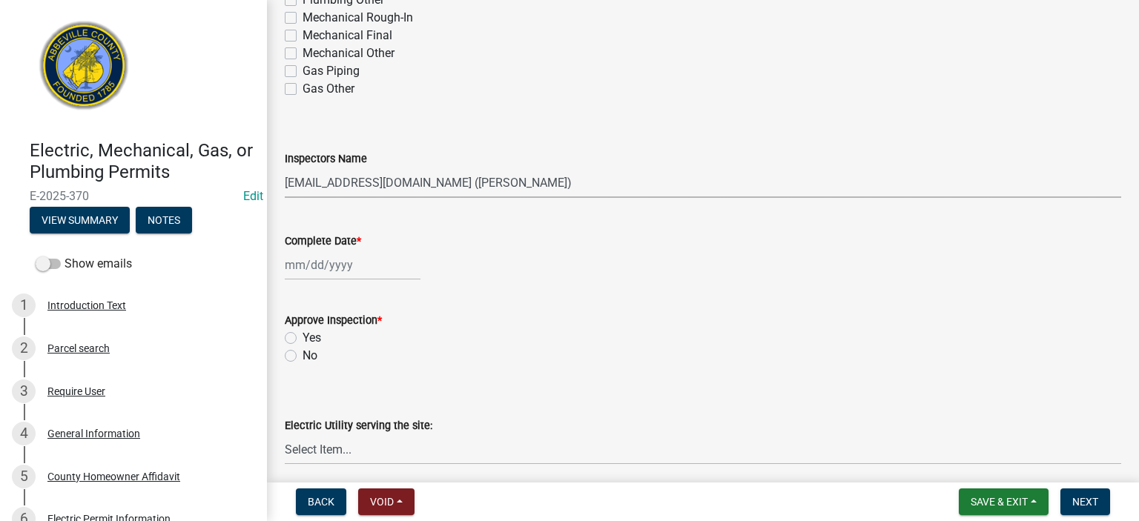
click at [584, 186] on select "Select Item... [EMAIL_ADDRESS][DOMAIN_NAME] ([PERSON_NAME]) [EMAIL_ADDRESS][DOM…" at bounding box center [703, 183] width 836 height 30
select select "56be3ac8-4e2d-49a7-9260-658958e29c03"
click at [285, 168] on select "Select Item... [EMAIL_ADDRESS][DOMAIN_NAME] ([PERSON_NAME]) [EMAIL_ADDRESS][DOM…" at bounding box center [703, 183] width 836 height 30
select select "9"
select select "2025"
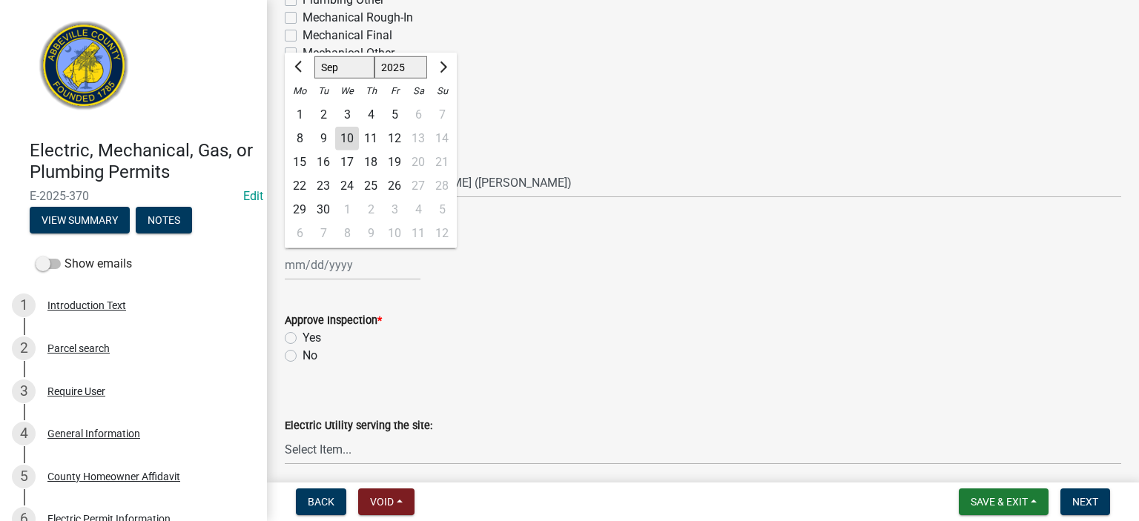
click at [409, 272] on input "Complete Date *" at bounding box center [353, 265] width 136 height 30
drag, startPoint x: 351, startPoint y: 133, endPoint x: 349, endPoint y: 141, distance: 8.3
click at [350, 135] on div "10" at bounding box center [347, 139] width 24 height 24
type input "[DATE]"
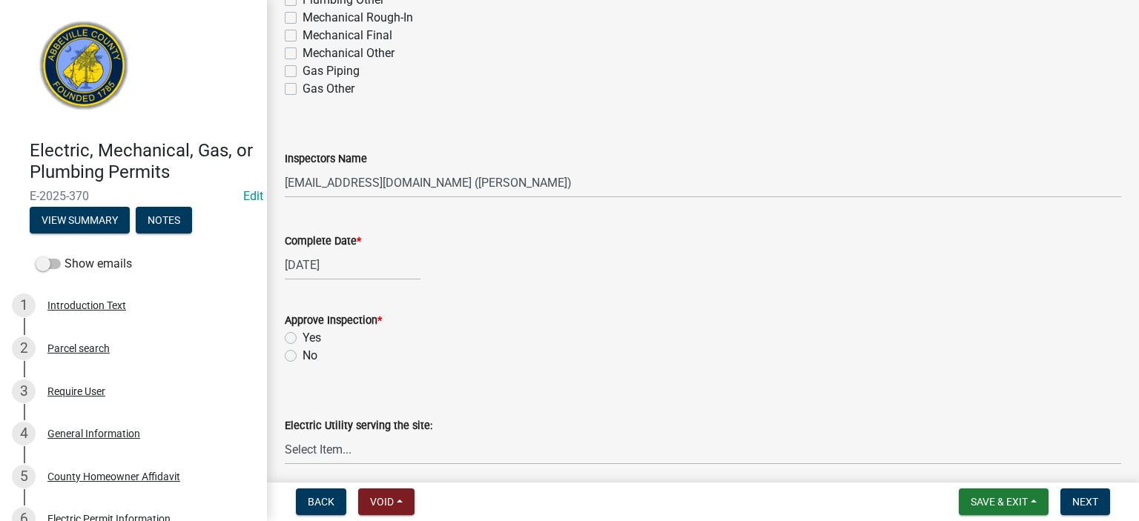
click at [303, 289] on label "Yes" at bounding box center [312, 338] width 19 height 18
click at [303, 289] on input "Yes" at bounding box center [308, 334] width 10 height 10
radio input "true"
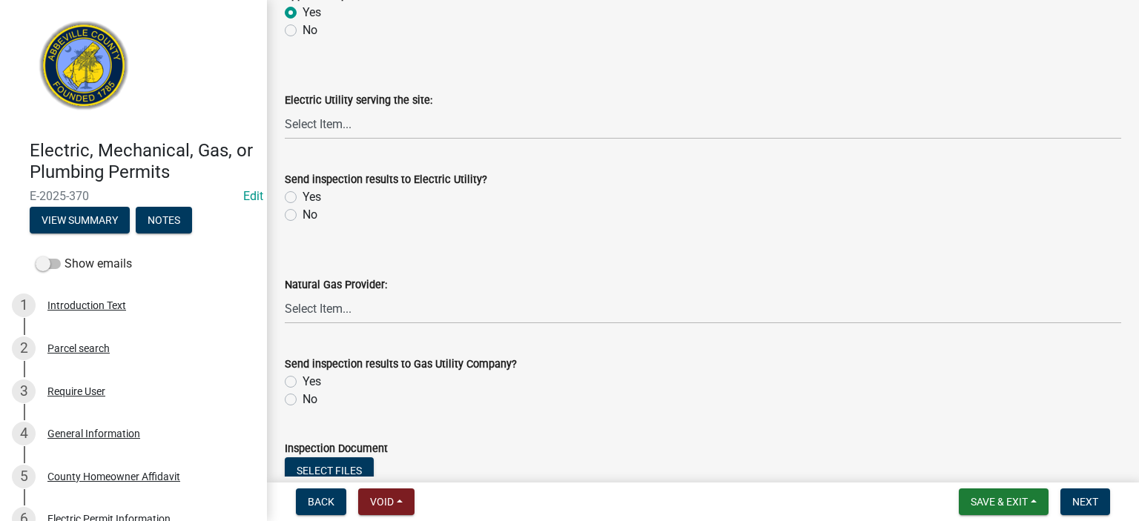
scroll to position [712, 0]
click at [303, 216] on label "No" at bounding box center [310, 214] width 15 height 18
click at [303, 215] on input "No" at bounding box center [308, 210] width 10 height 10
radio input "true"
click at [303, 289] on label "No" at bounding box center [310, 399] width 15 height 18
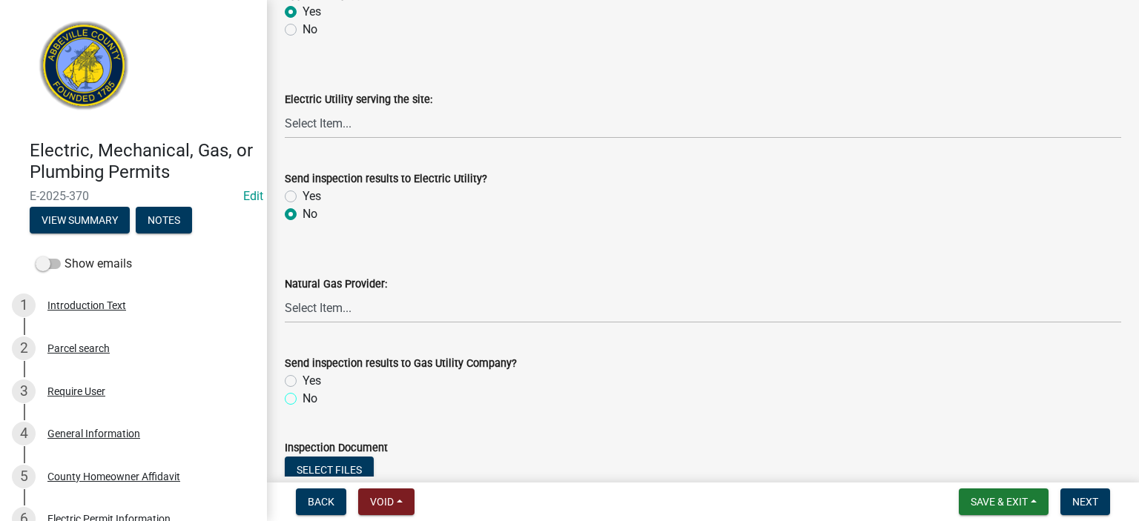
click at [303, 289] on input "No" at bounding box center [308, 395] width 10 height 10
radio input "true"
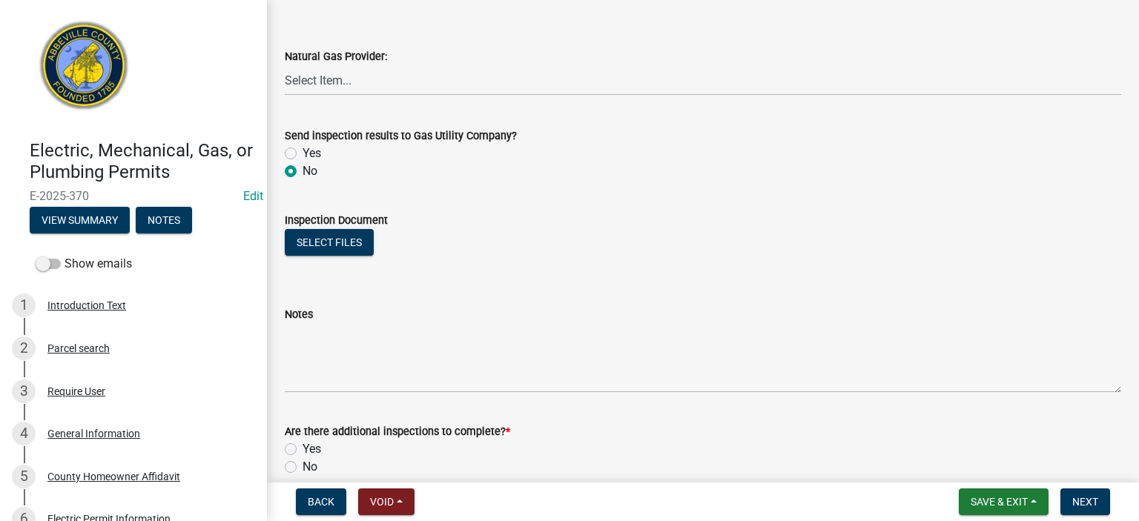
scroll to position [1009, 0]
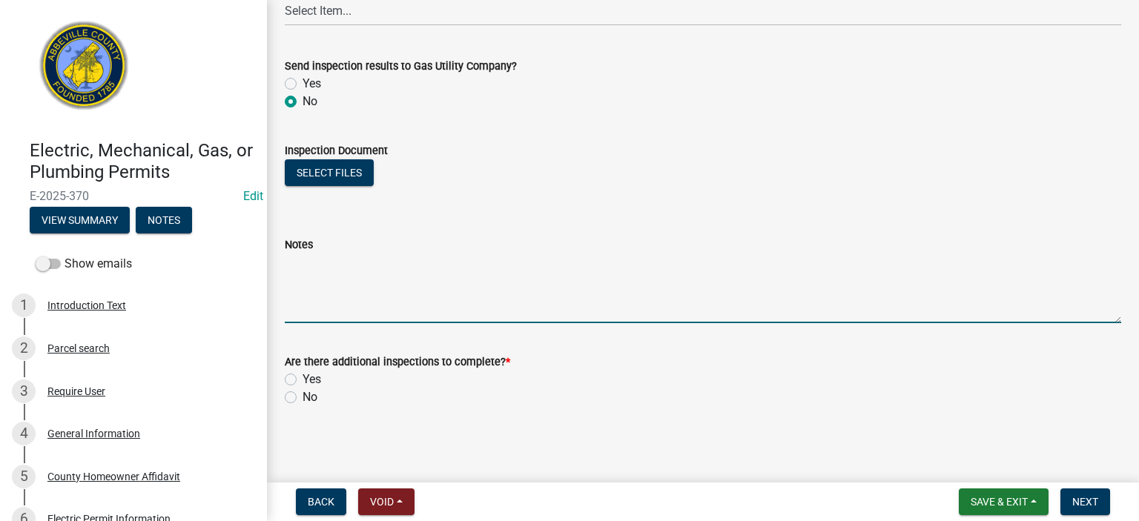
click at [371, 288] on textarea "Notes" at bounding box center [703, 289] width 836 height 70
type textarea "ran wiring from existing meter area from existing home, to few lights and few r…"
click at [303, 289] on label "No" at bounding box center [310, 398] width 15 height 18
click at [303, 289] on input "No" at bounding box center [308, 394] width 10 height 10
radio input "true"
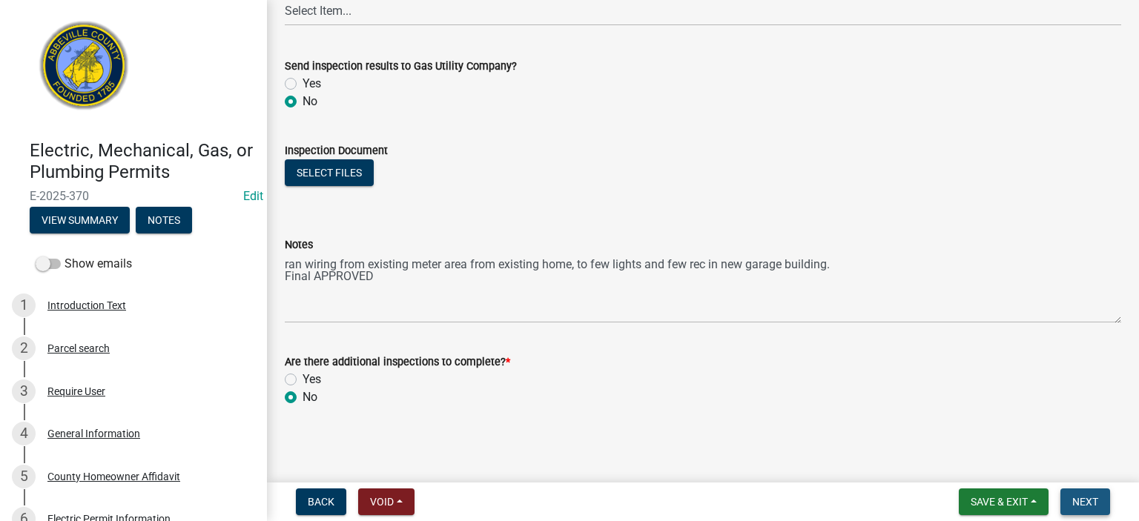
click at [646, 289] on span "Next" at bounding box center [1085, 502] width 26 height 12
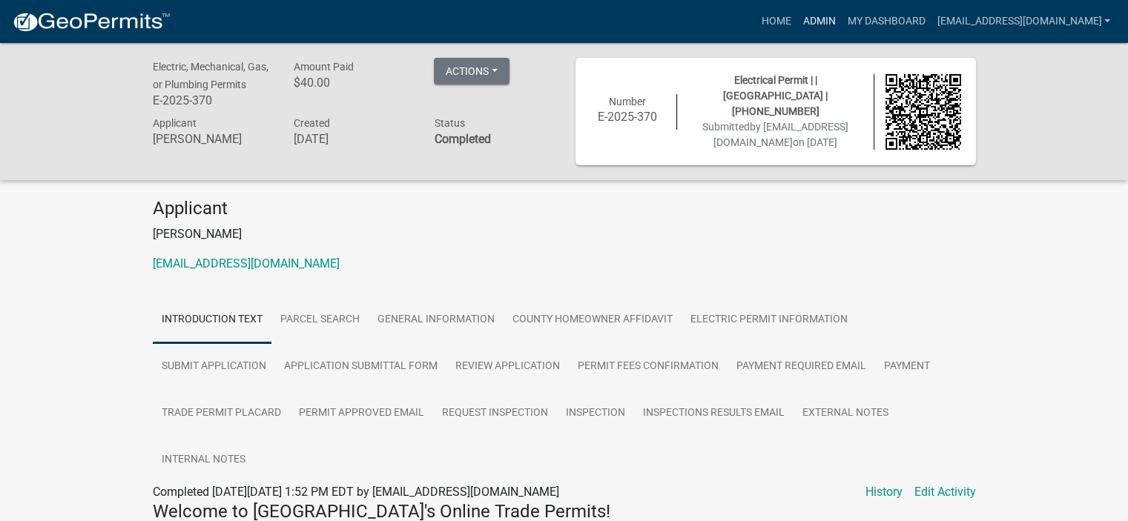
click at [646, 21] on link "Admin" at bounding box center [818, 21] width 44 height 28
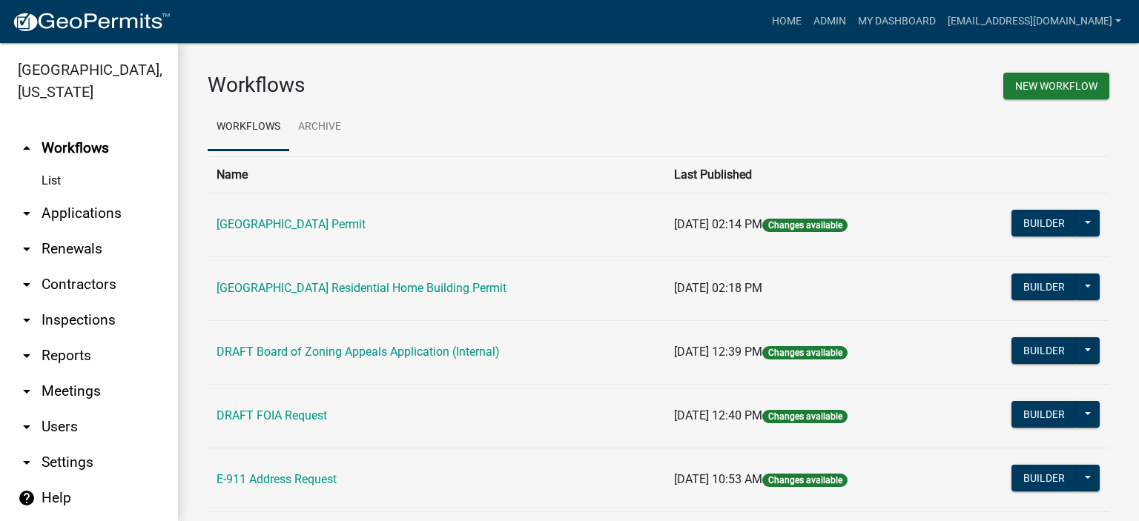
click at [53, 180] on link "List" at bounding box center [89, 181] width 178 height 30
click at [74, 213] on link "arrow_drop_down Applications" at bounding box center [89, 214] width 178 height 36
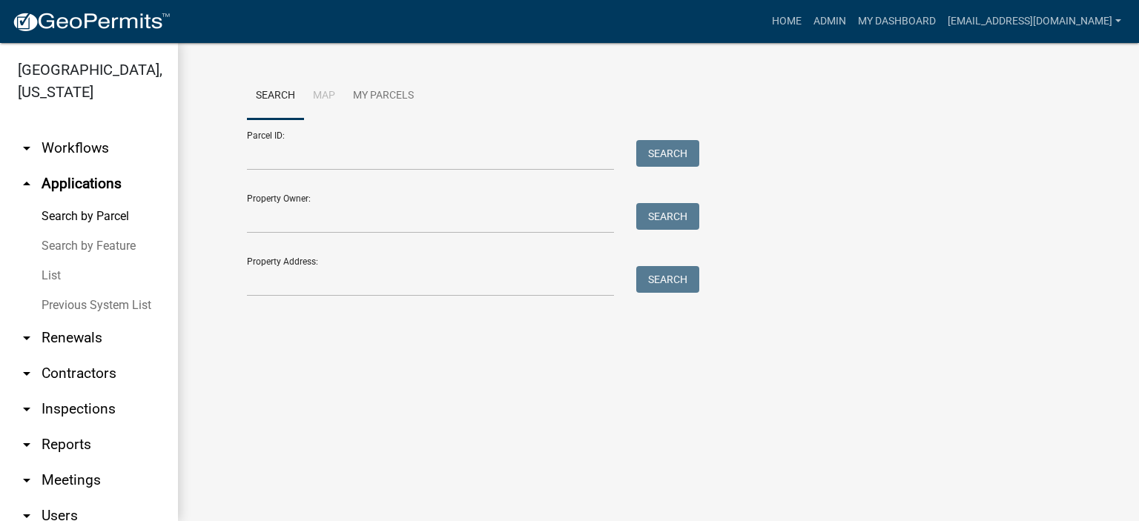
click at [43, 277] on link "List" at bounding box center [89, 276] width 178 height 30
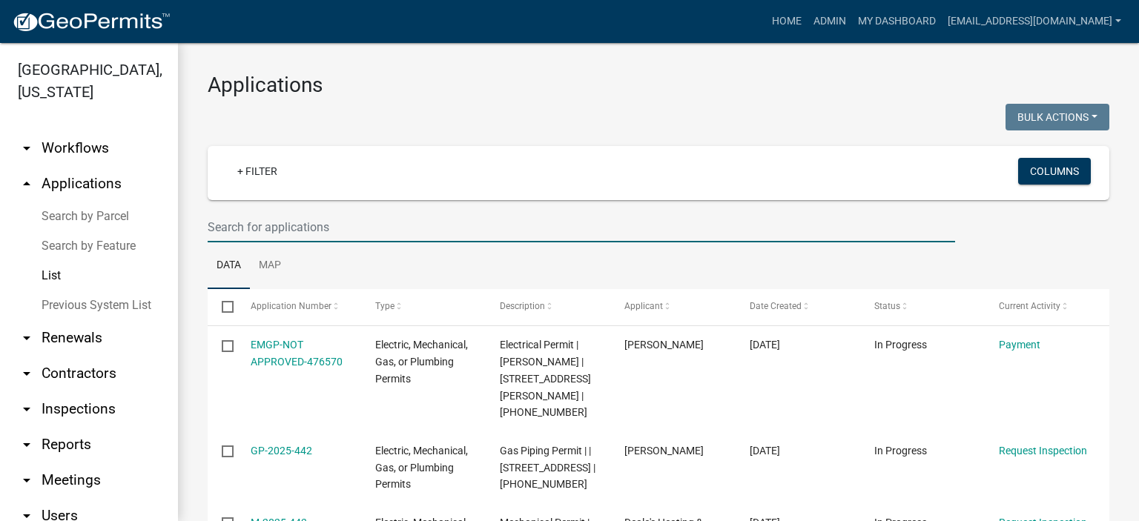
click at [349, 228] on input "text" at bounding box center [581, 227] width 747 height 30
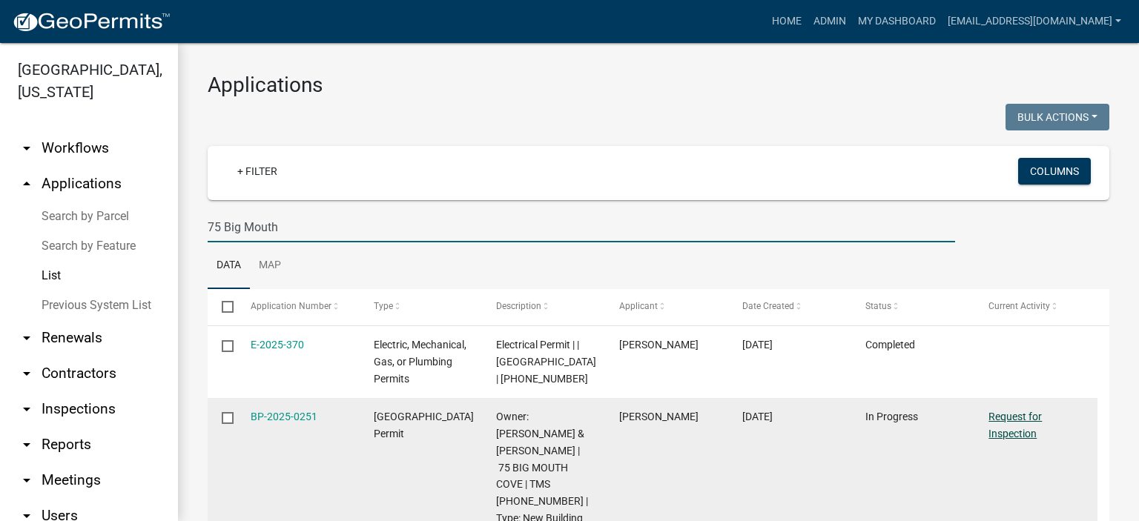
type input "75 Big Mouth"
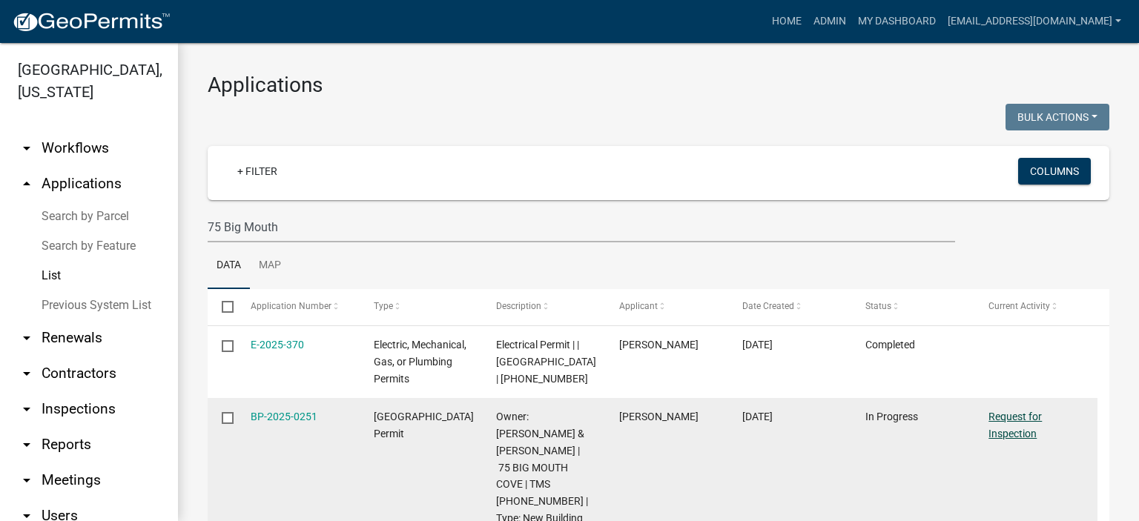
click at [646, 289] on link "Request for Inspection" at bounding box center [1014, 425] width 53 height 29
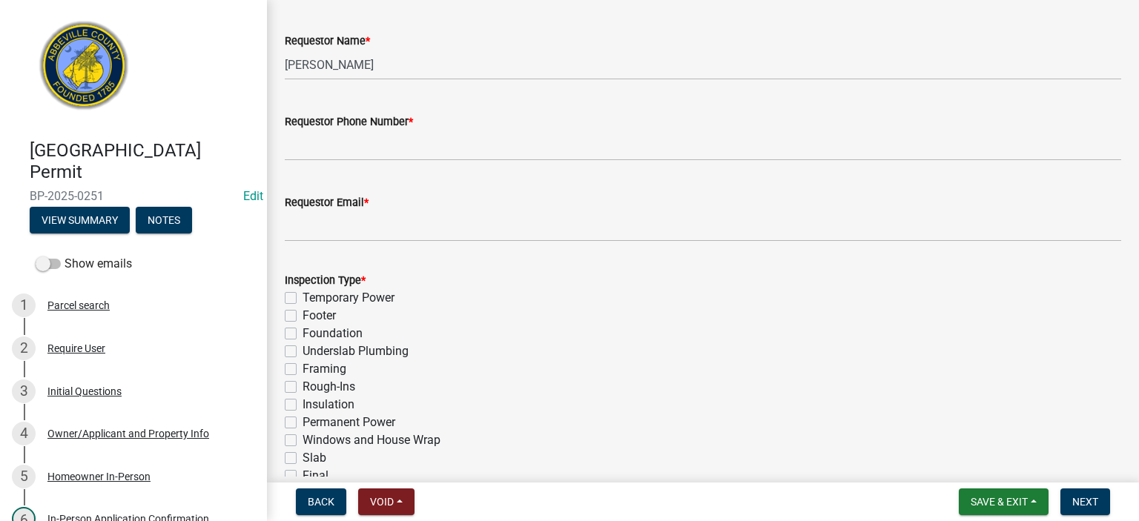
scroll to position [504, 0]
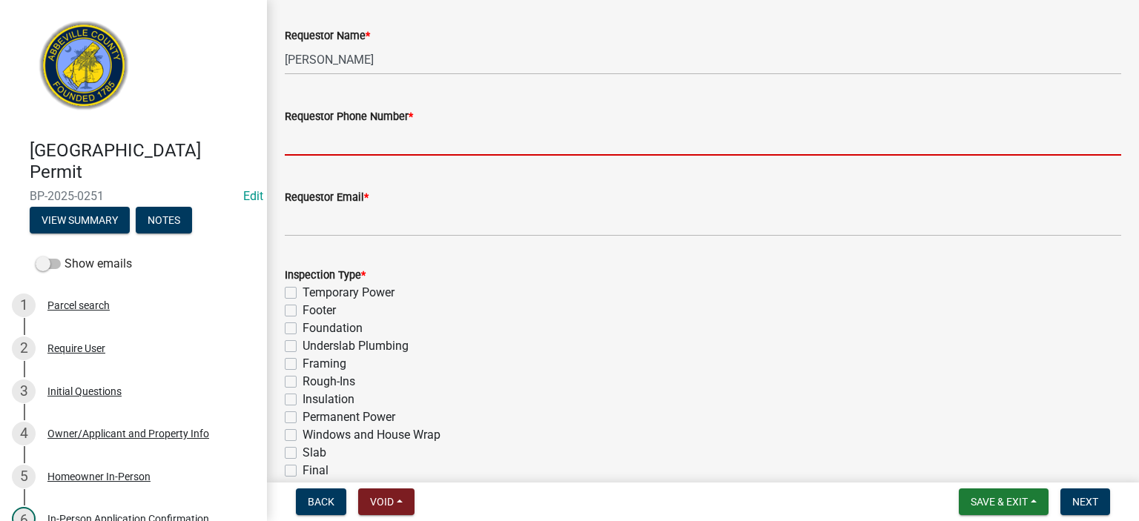
click at [409, 129] on input "Requestor Phone Number *" at bounding box center [703, 140] width 836 height 30
type input "8643662400"
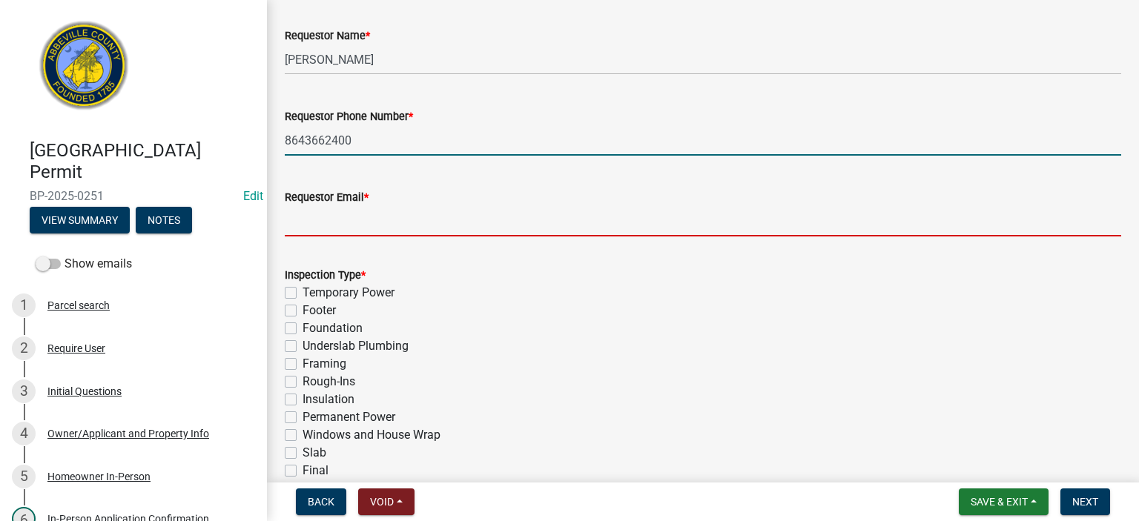
type input "[EMAIL_ADDRESS][DOMAIN_NAME]"
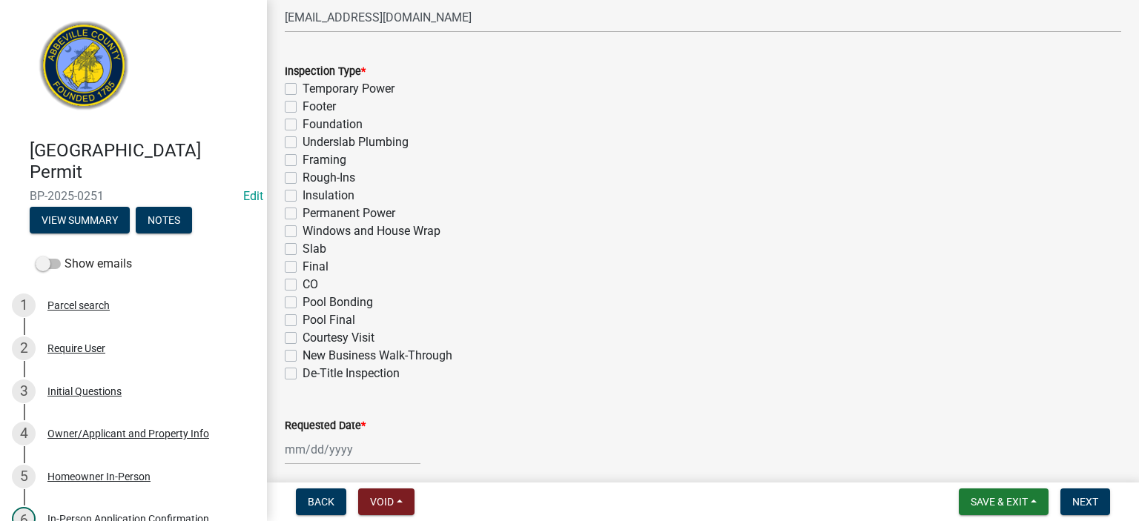
scroll to position [712, 0]
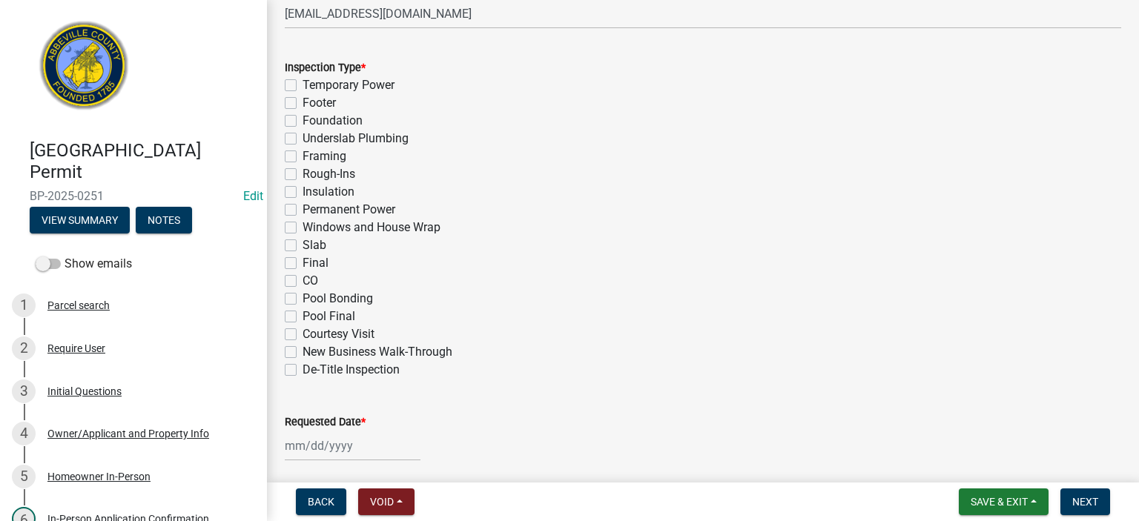
click at [303, 266] on label "Final" at bounding box center [316, 263] width 26 height 18
click at [303, 264] on input "Final" at bounding box center [308, 259] width 10 height 10
checkbox input "true"
checkbox input "false"
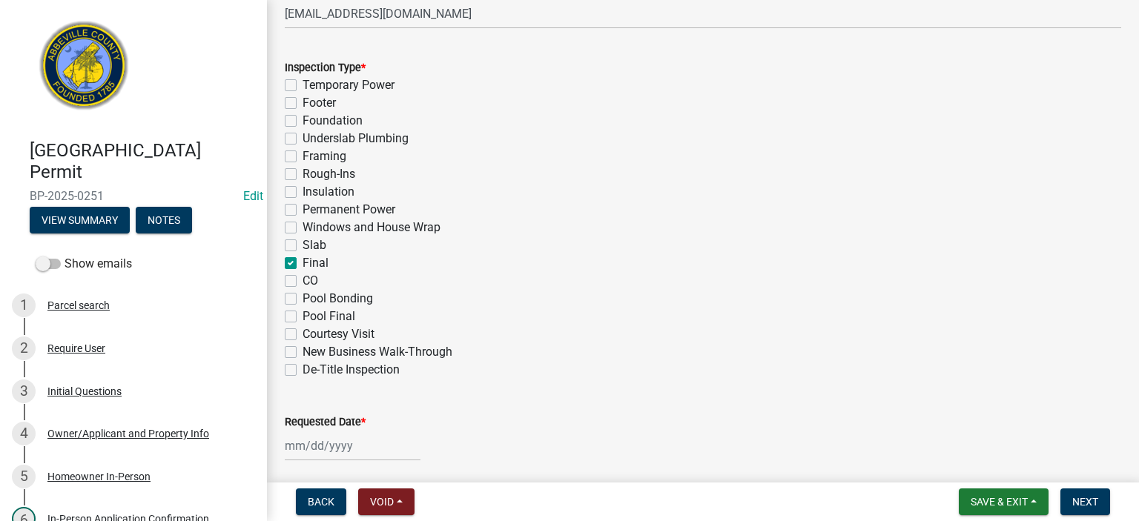
checkbox input "false"
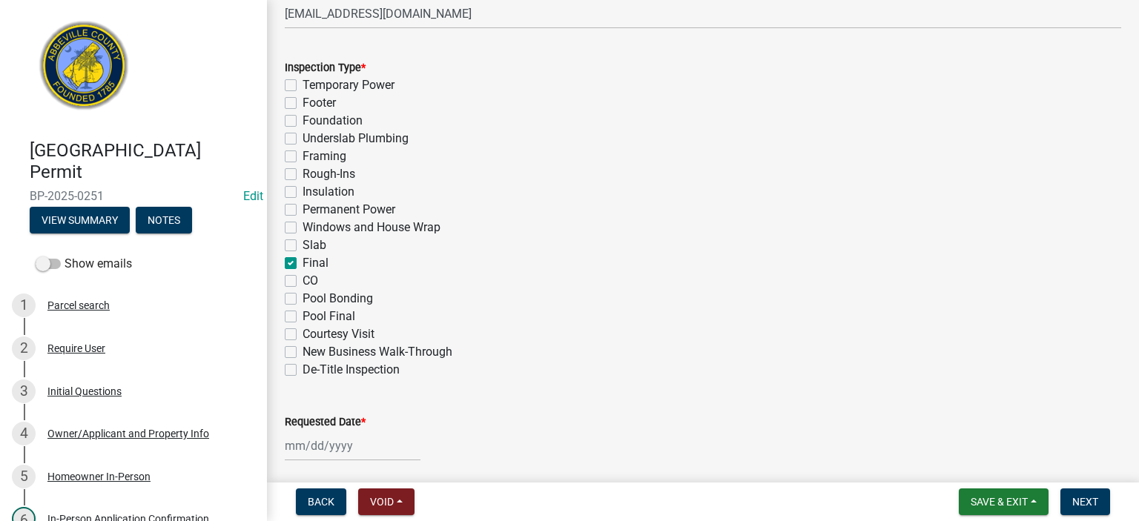
checkbox input "false"
checkbox input "true"
checkbox input "false"
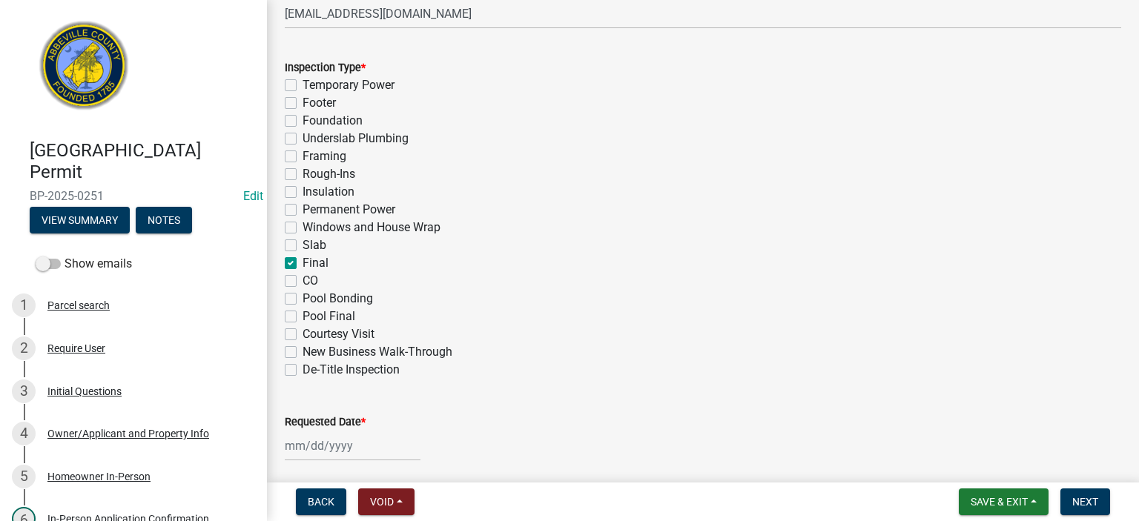
checkbox input "false"
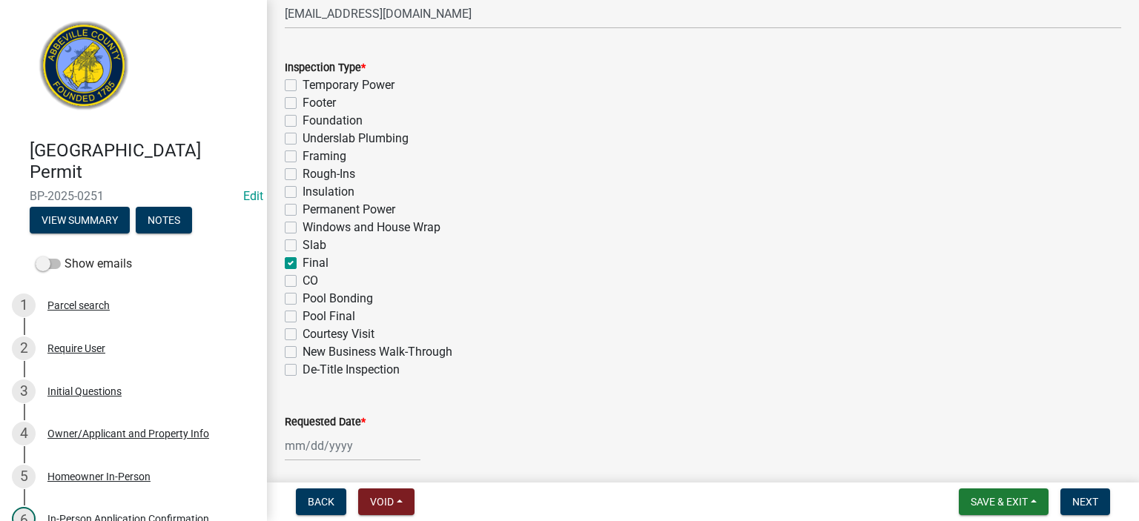
select select "9"
select select "2025"
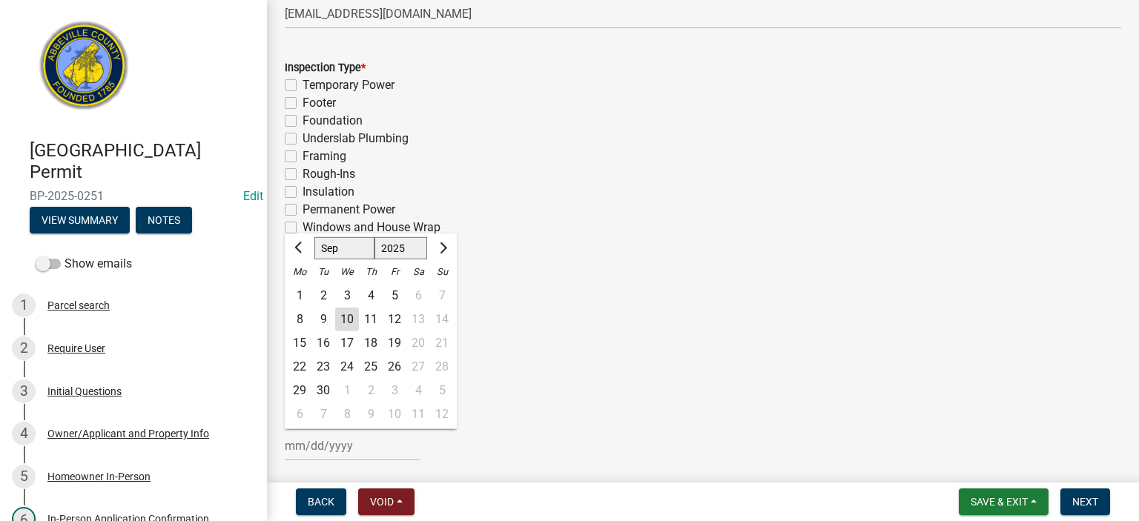
click at [383, 289] on input "Requested Date *" at bounding box center [353, 446] width 136 height 30
click at [348, 289] on div "10" at bounding box center [347, 320] width 24 height 24
type input "[DATE]"
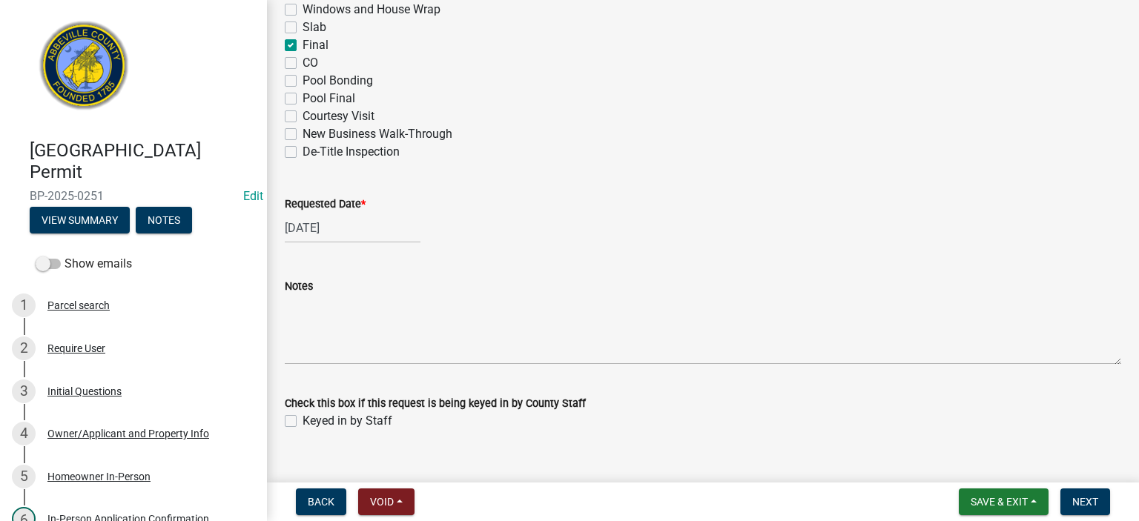
scroll to position [954, 0]
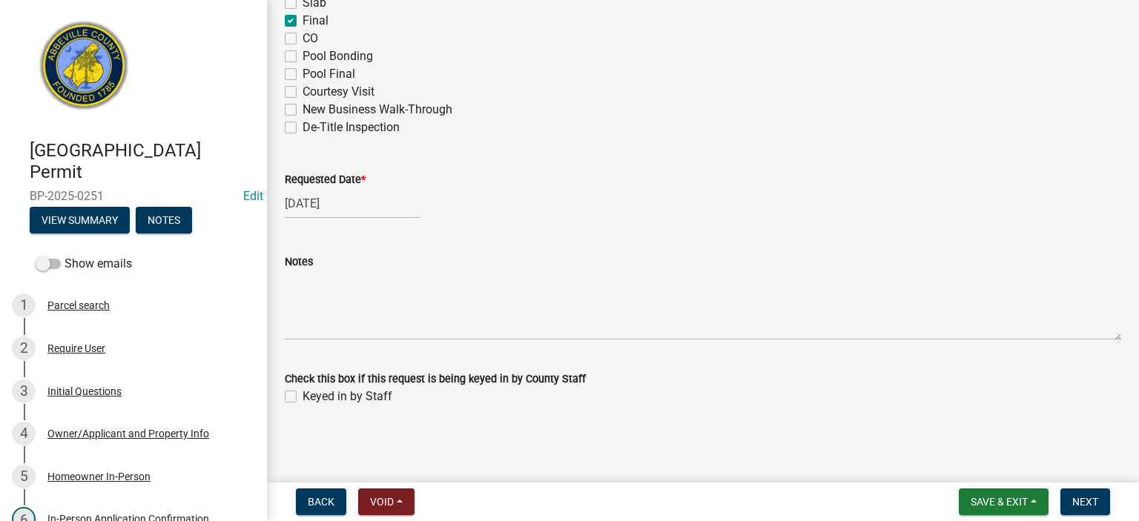
click at [303, 289] on label "Keyed in by Staff" at bounding box center [348, 397] width 90 height 18
click at [303, 289] on input "Keyed in by Staff" at bounding box center [308, 393] width 10 height 10
checkbox input "true"
click at [646, 289] on span "Next" at bounding box center [1085, 502] width 26 height 12
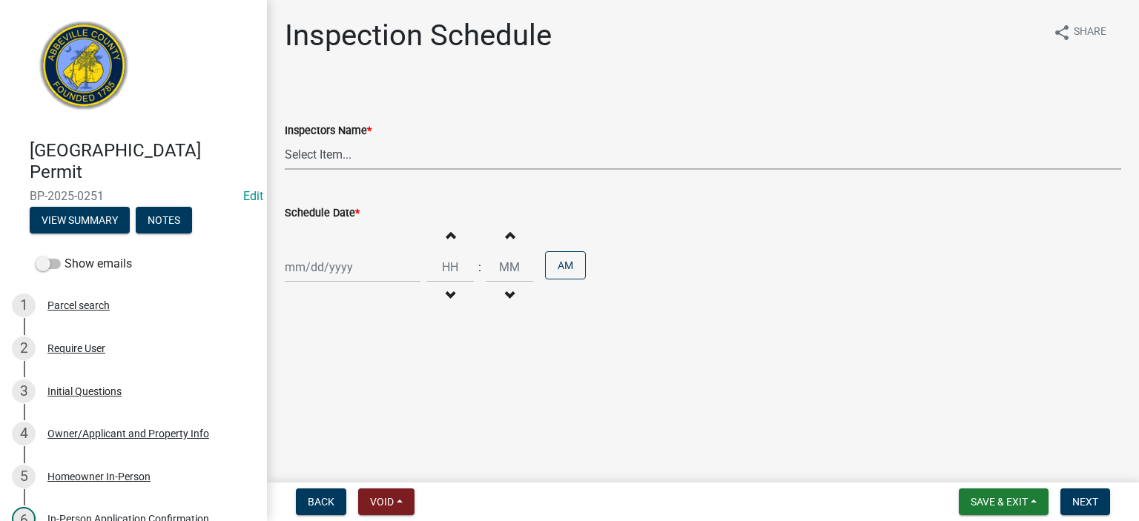
click at [405, 151] on select "Select Item... [EMAIL_ADDRESS][DOMAIN_NAME] ([PERSON_NAME]) [EMAIL_ADDRESS][DOM…" at bounding box center [703, 154] width 836 height 30
select select "56be3ac8-4e2d-49a7-9260-658958e29c03"
click at [285, 139] on select "Select Item... [EMAIL_ADDRESS][DOMAIN_NAME] ([PERSON_NAME]) [EMAIL_ADDRESS][DOM…" at bounding box center [703, 154] width 836 height 30
click at [360, 275] on div at bounding box center [353, 267] width 136 height 30
select select "9"
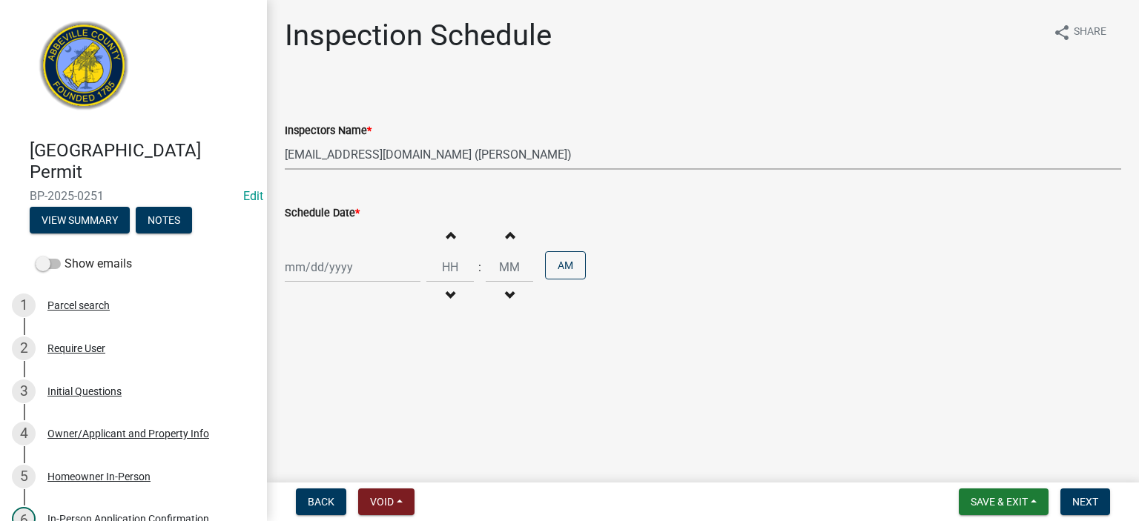
select select "2025"
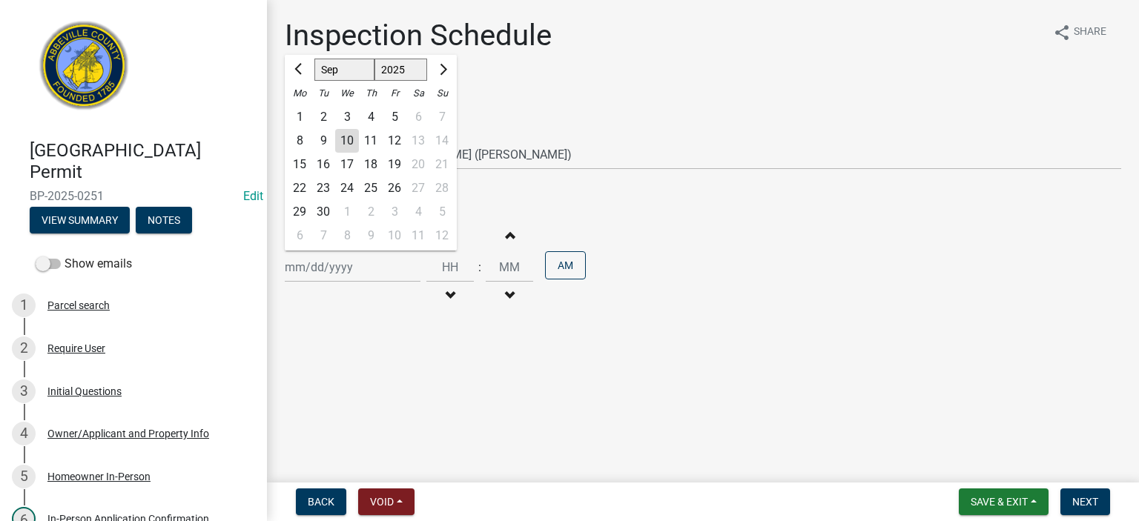
click at [356, 134] on div "10" at bounding box center [347, 141] width 24 height 24
type input "[DATE]"
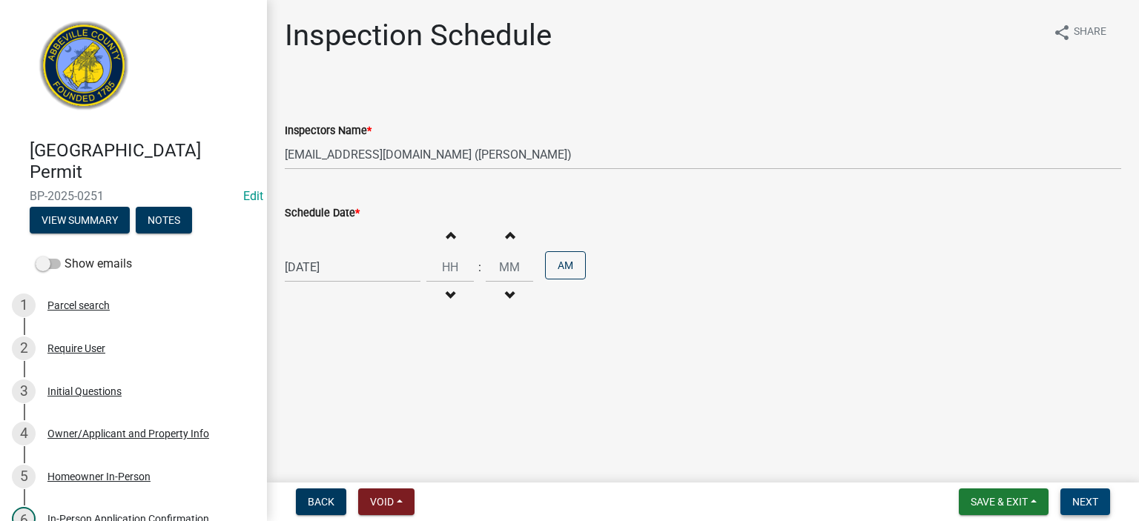
click at [646, 289] on span "Next" at bounding box center [1085, 502] width 26 height 12
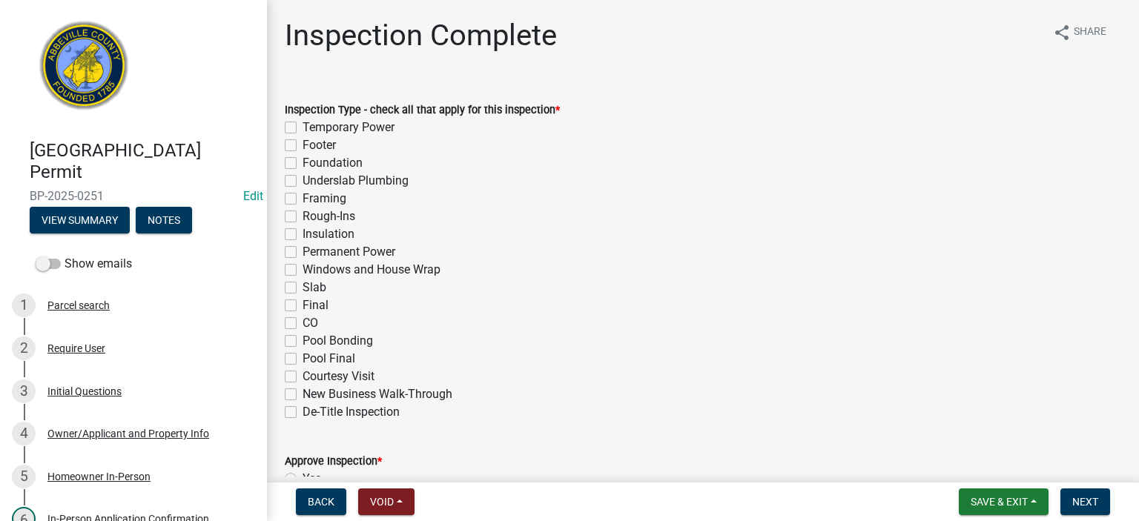
click at [303, 289] on label "Final" at bounding box center [316, 306] width 26 height 18
click at [303, 289] on input "Final" at bounding box center [308, 302] width 10 height 10
checkbox input "true"
checkbox input "false"
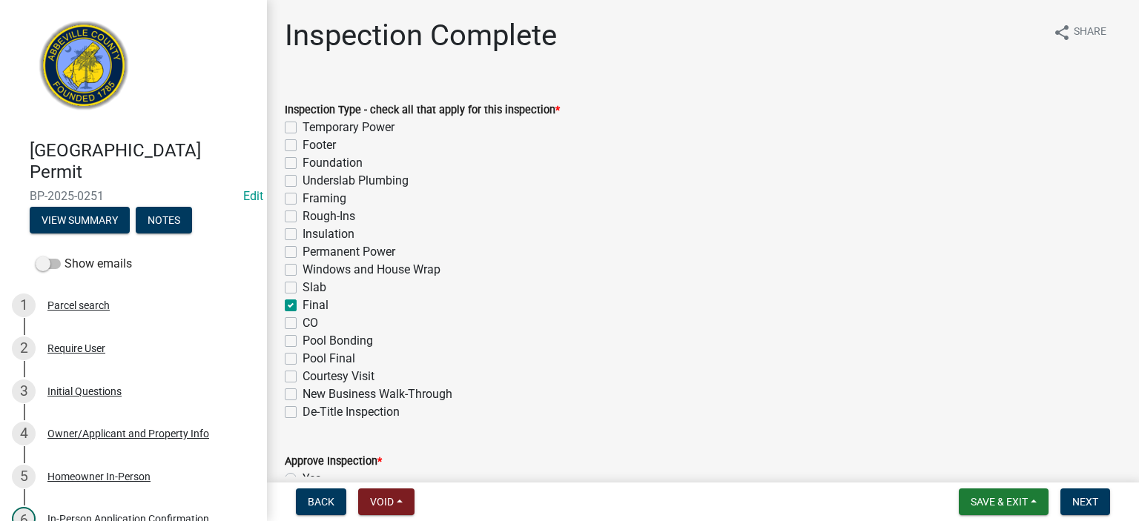
checkbox input "false"
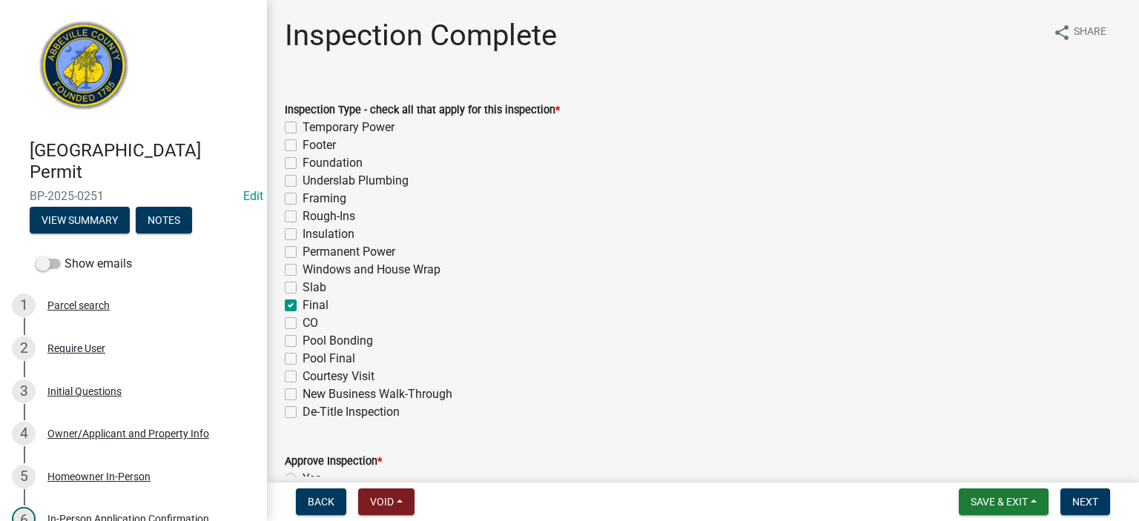
checkbox input "false"
checkbox input "true"
checkbox input "false"
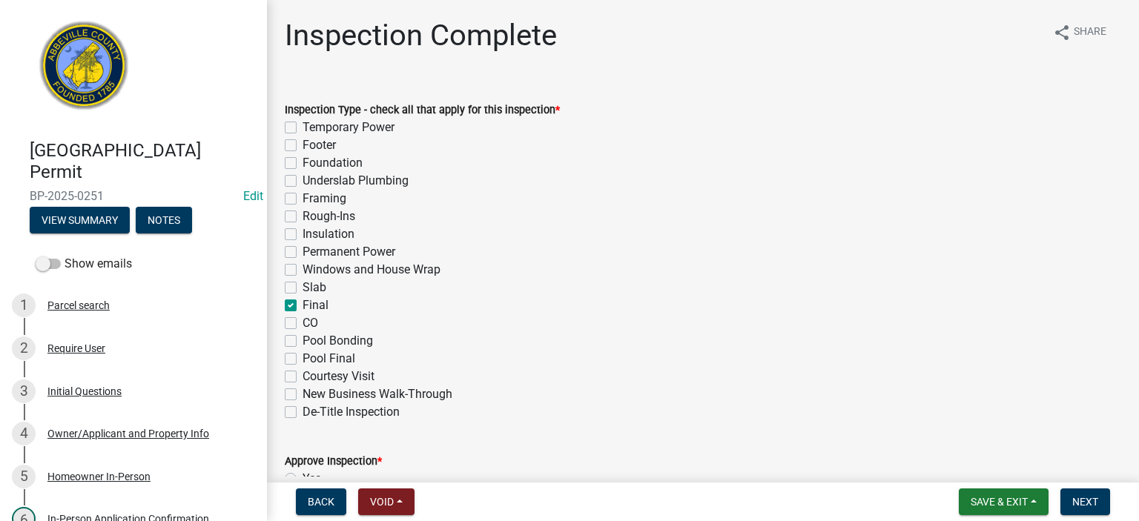
checkbox input "false"
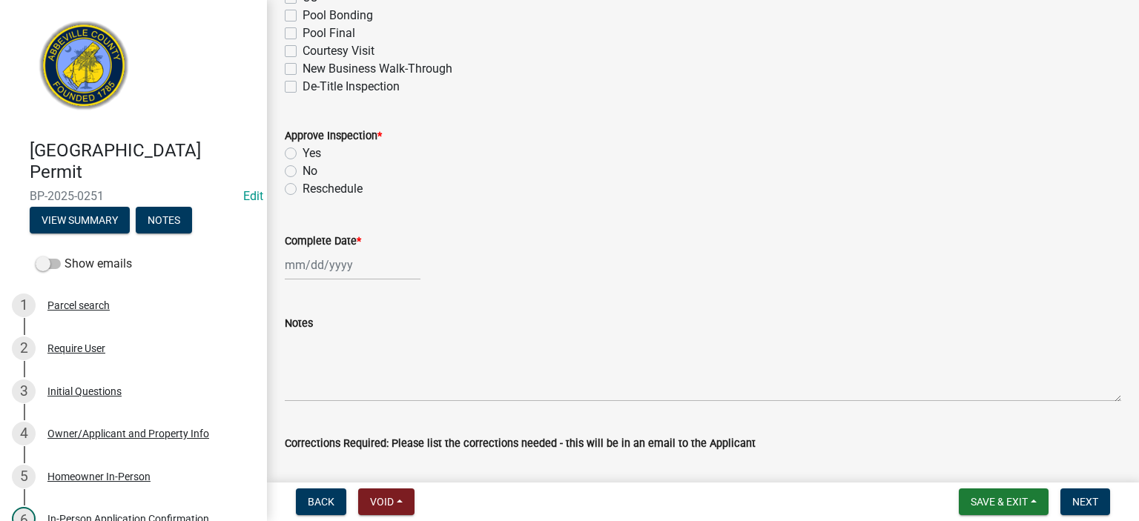
scroll to position [326, 0]
click at [303, 148] on label "Yes" at bounding box center [312, 153] width 19 height 18
click at [303, 148] on input "Yes" at bounding box center [308, 149] width 10 height 10
radio input "true"
select select "9"
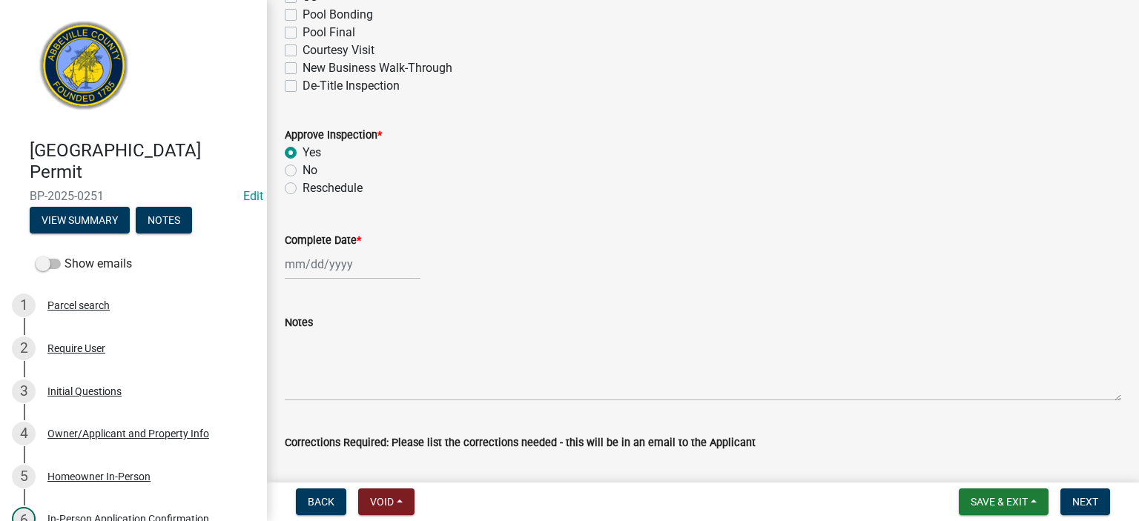
select select "2025"
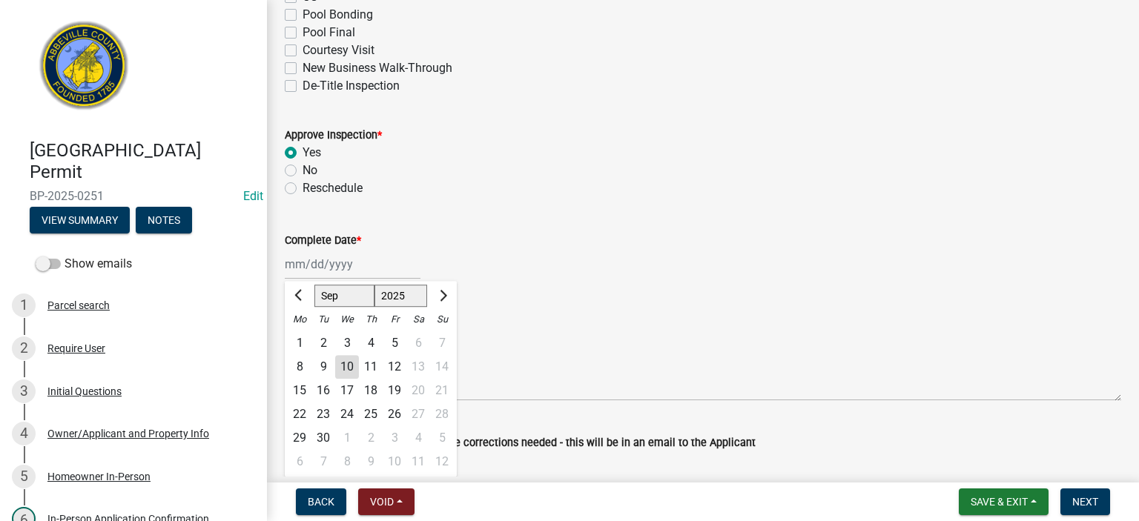
click at [366, 276] on div "[PERSON_NAME] Feb Mar Apr [PERSON_NAME][DATE] Oct Nov [DATE] 1526 1527 1528 152…" at bounding box center [353, 264] width 136 height 30
click at [341, 289] on div "10" at bounding box center [347, 367] width 24 height 24
type input "[DATE]"
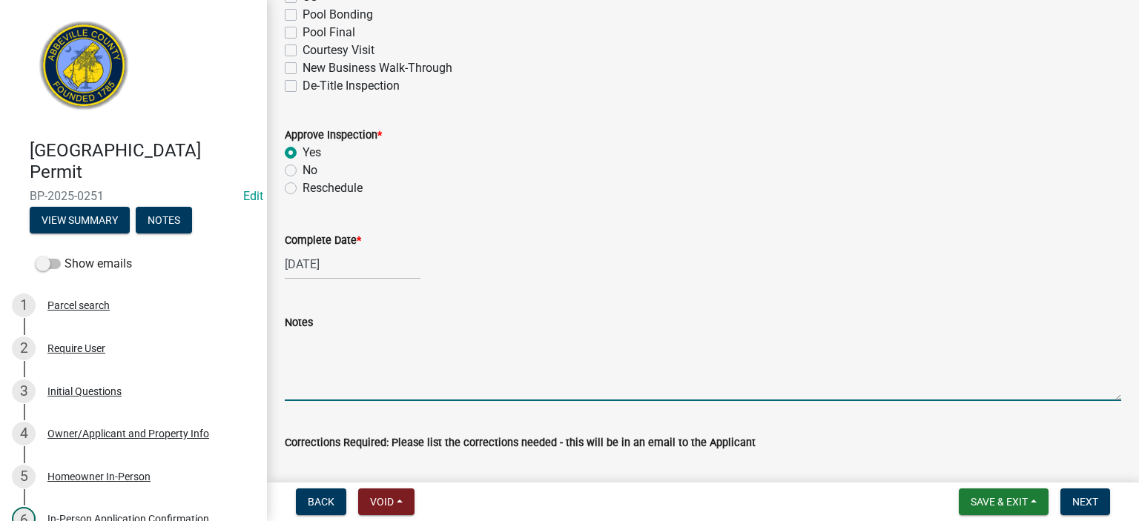
click at [342, 289] on textarea "Notes" at bounding box center [703, 366] width 836 height 70
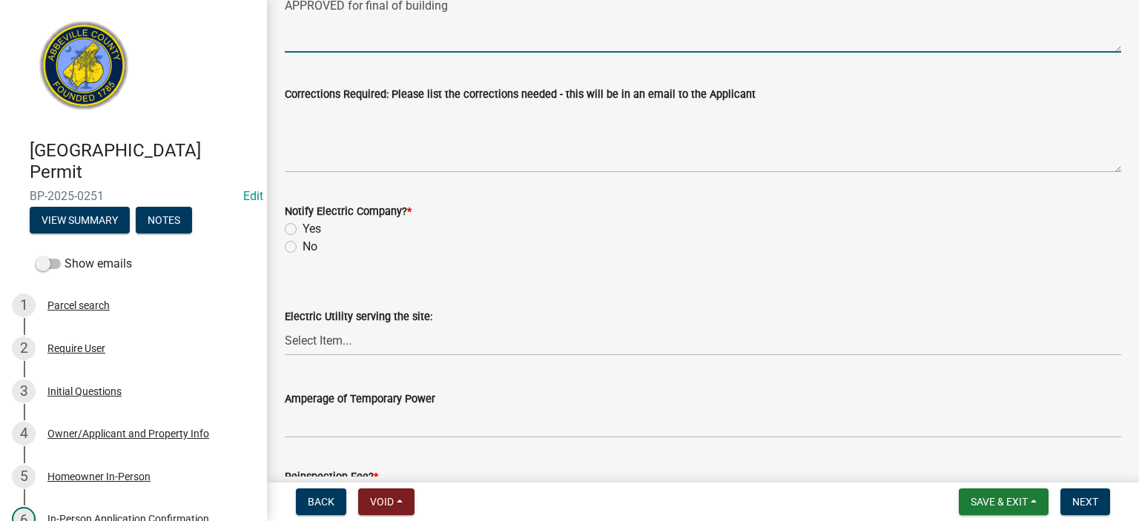
scroll to position [682, 0]
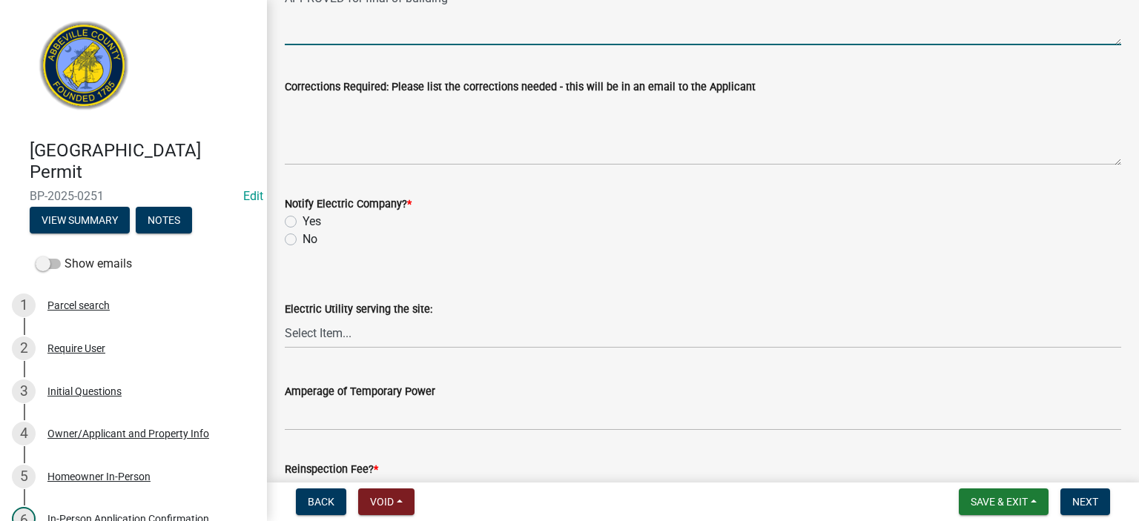
type textarea "Metal building/ garage on existing slab, anchor bolts in place, all screws in b…"
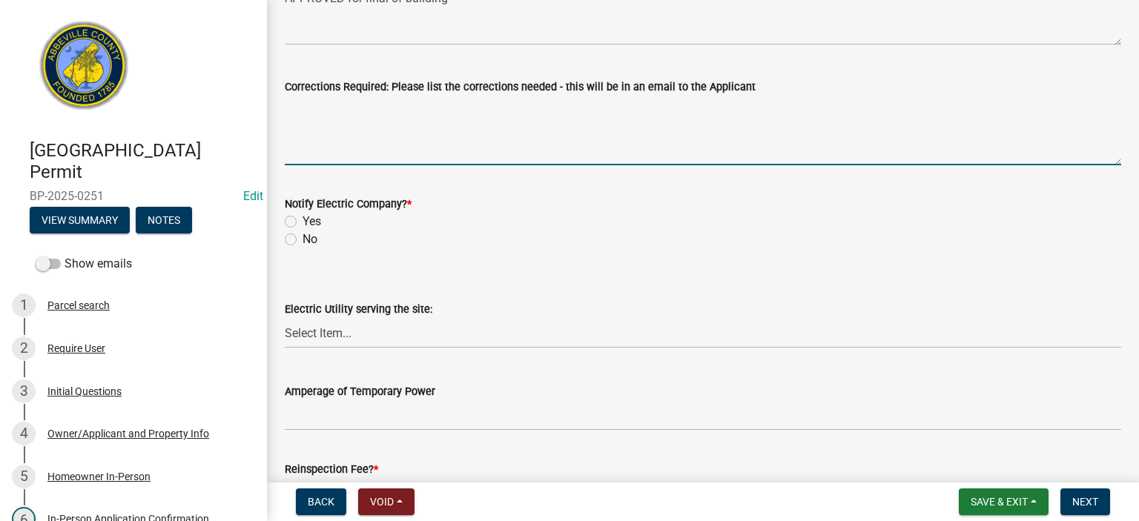
click at [525, 121] on textarea "Corrections Required: Please list the corrections needed - this will be in an e…" at bounding box center [703, 131] width 836 height 70
type textarea "none"
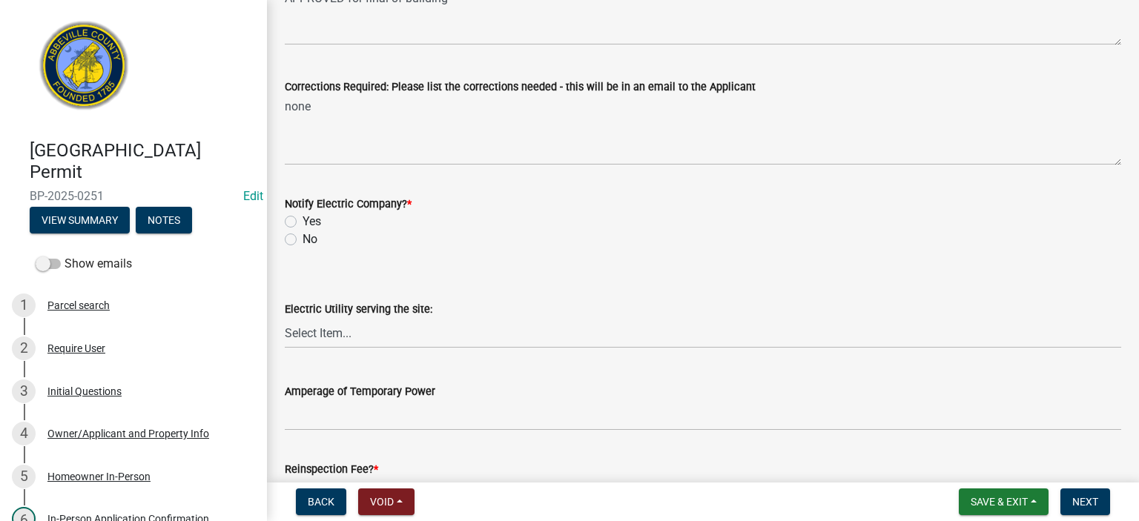
click at [303, 237] on label "No" at bounding box center [310, 240] width 15 height 18
click at [303, 237] on input "No" at bounding box center [308, 236] width 10 height 10
radio input "true"
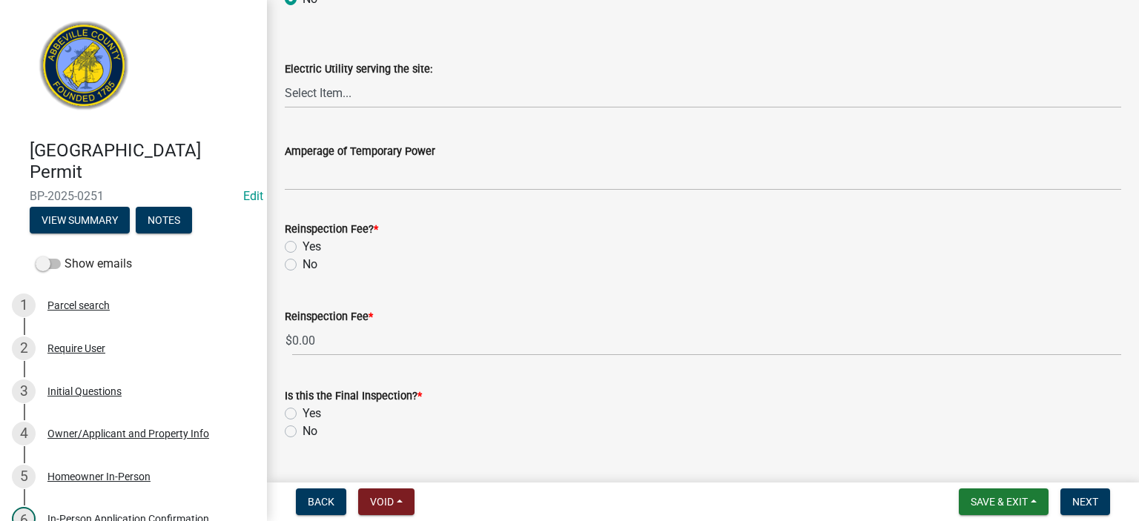
scroll to position [949, 0]
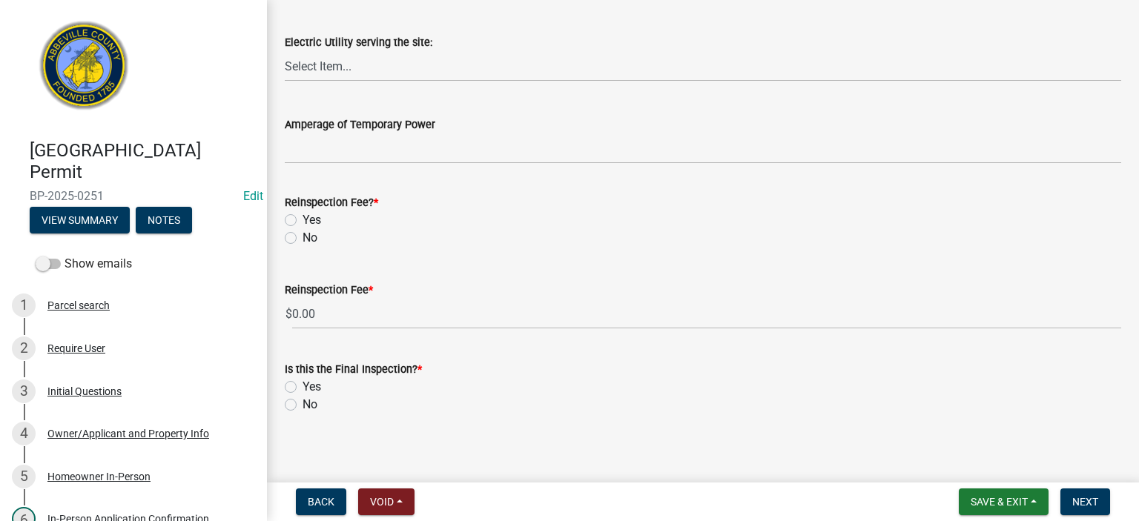
click at [303, 239] on label "No" at bounding box center [310, 238] width 15 height 18
click at [303, 239] on input "No" at bounding box center [308, 234] width 10 height 10
radio input "true"
click at [303, 289] on label "Yes" at bounding box center [312, 387] width 19 height 18
click at [303, 289] on input "Yes" at bounding box center [308, 383] width 10 height 10
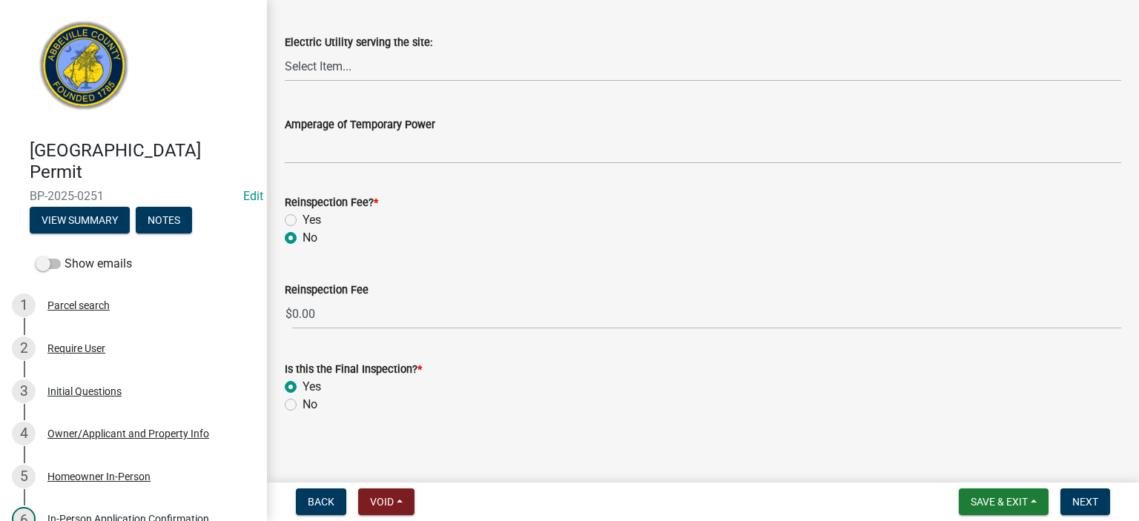
radio input "true"
click at [646, 289] on span "Next" at bounding box center [1085, 502] width 26 height 12
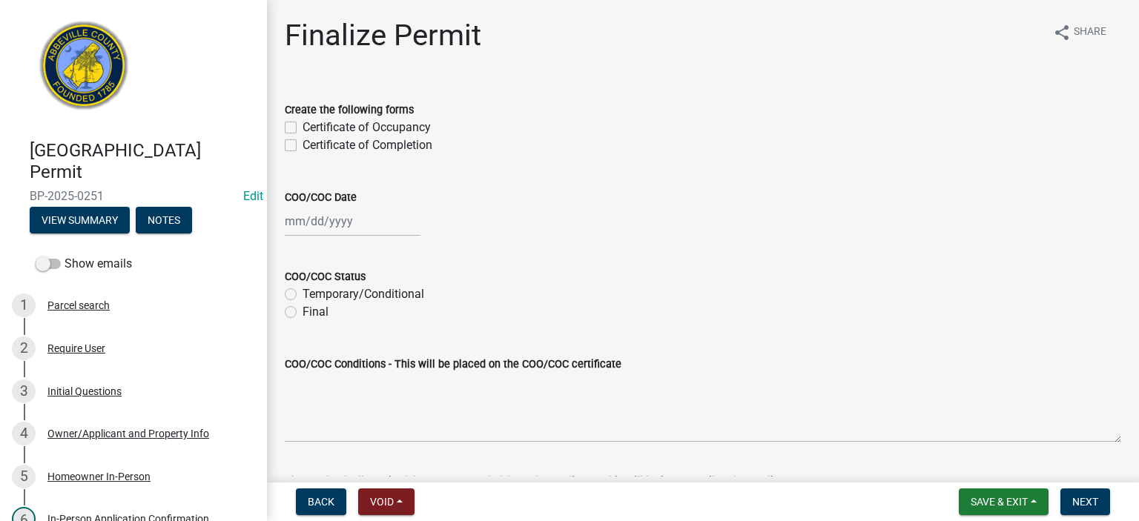
click at [303, 145] on label "Certificate of Completion" at bounding box center [368, 145] width 130 height 18
click at [303, 145] on input "Certificate of Completion" at bounding box center [308, 141] width 10 height 10
checkbox input "true"
checkbox input "false"
checkbox input "true"
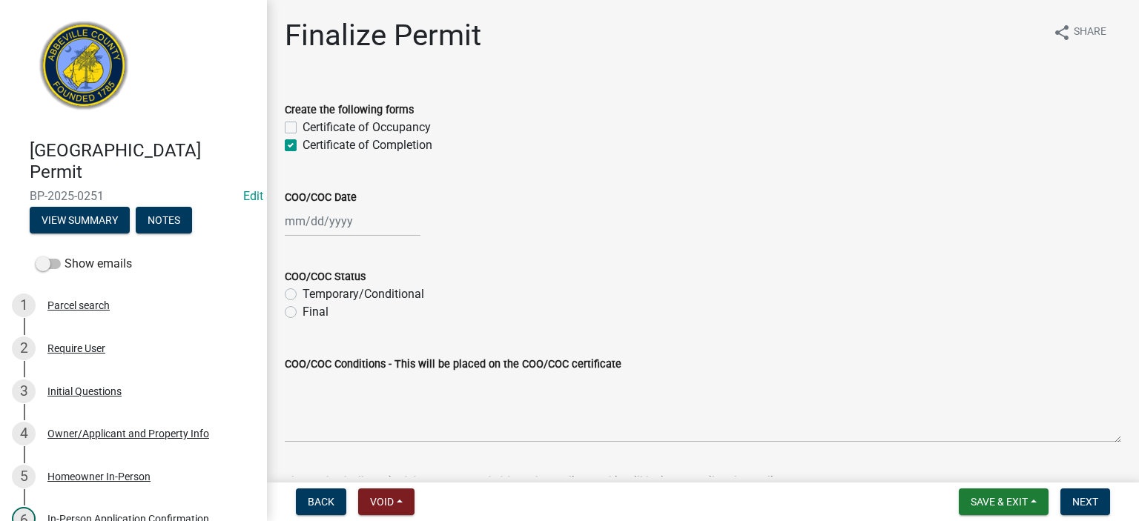
select select "9"
select select "2025"
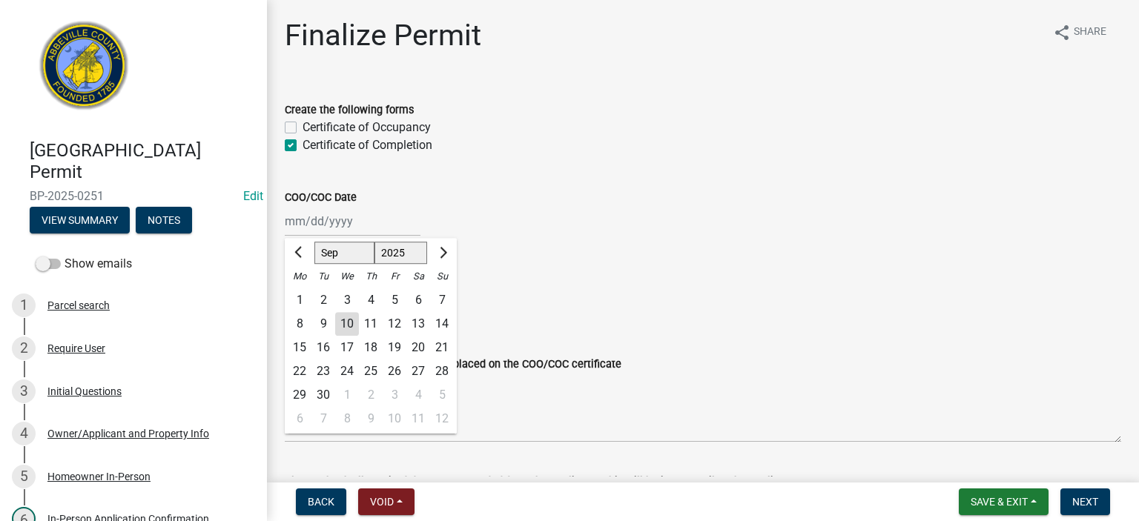
click at [374, 229] on div "[PERSON_NAME] Feb Mar Apr [PERSON_NAME][DATE] Oct Nov [DATE] 1526 1527 1528 152…" at bounding box center [353, 221] width 136 height 30
click at [343, 289] on div "10" at bounding box center [347, 324] width 24 height 24
type input "[DATE]"
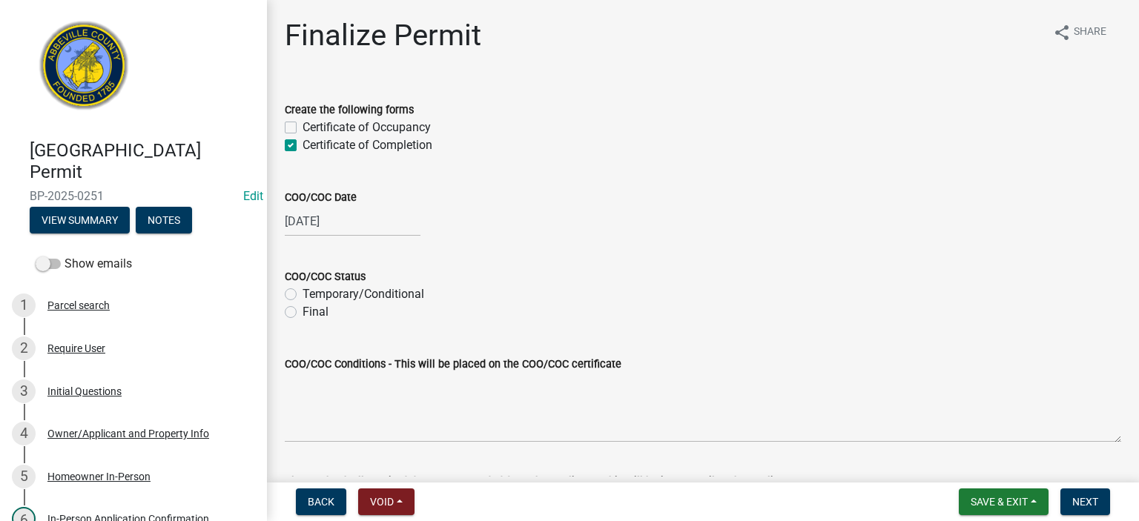
click at [303, 289] on label "Final" at bounding box center [316, 312] width 26 height 18
click at [303, 289] on input "Final" at bounding box center [308, 308] width 10 height 10
radio input "true"
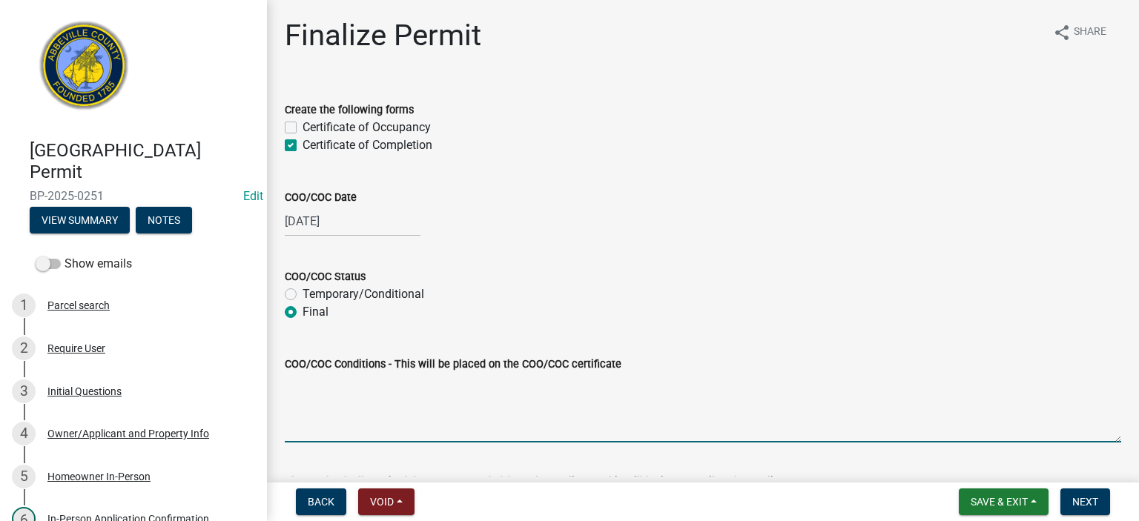
click at [339, 289] on textarea "COO/COC Conditions - This will be placed on the COO/COC certificate" at bounding box center [703, 408] width 836 height 70
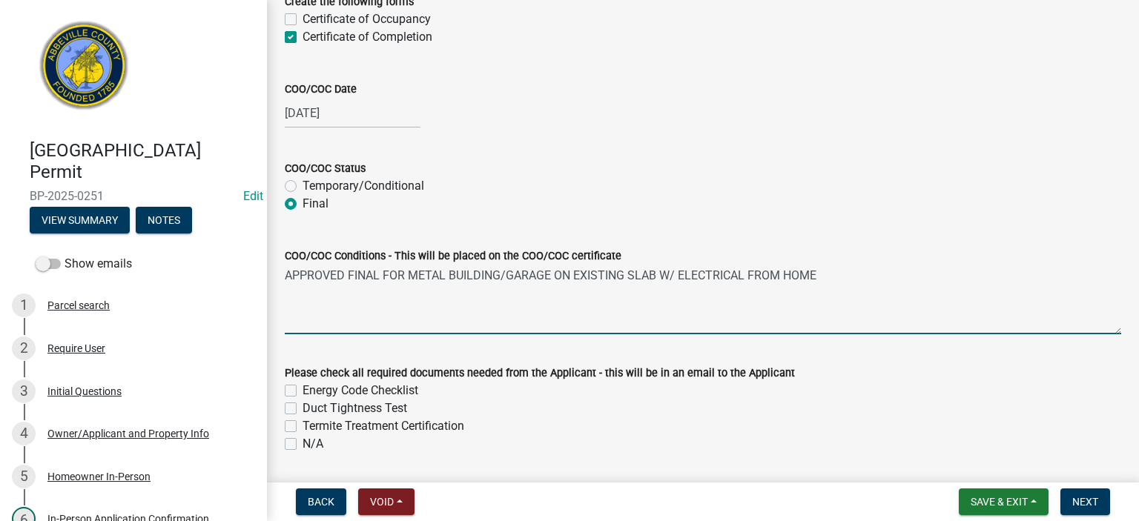
scroll to position [155, 0]
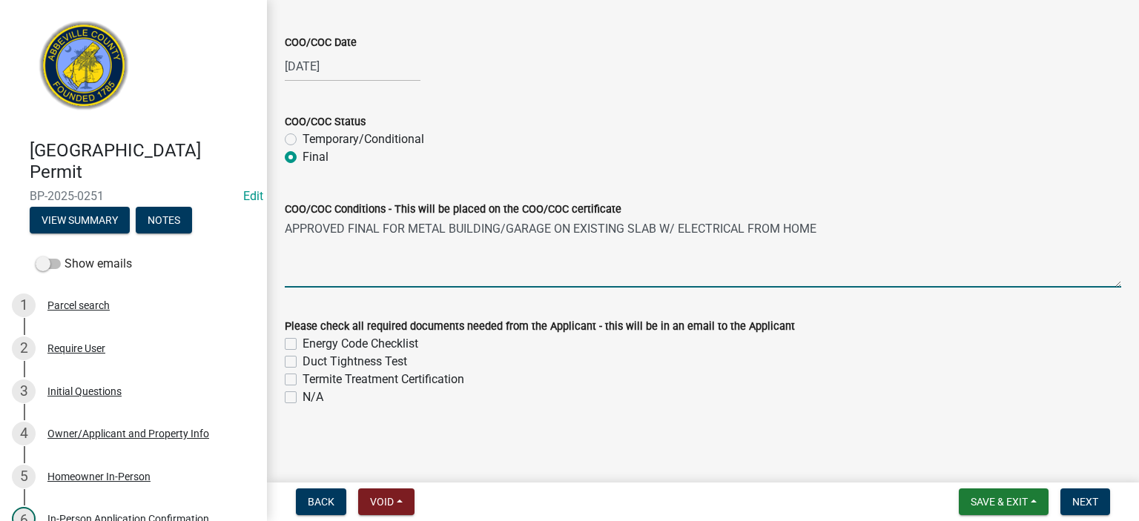
type textarea "APPROVED FINAL FOR METAL BUILDING/GARAGE ON EXISTING SLAB W/ ELECTRICAL FROM HO…"
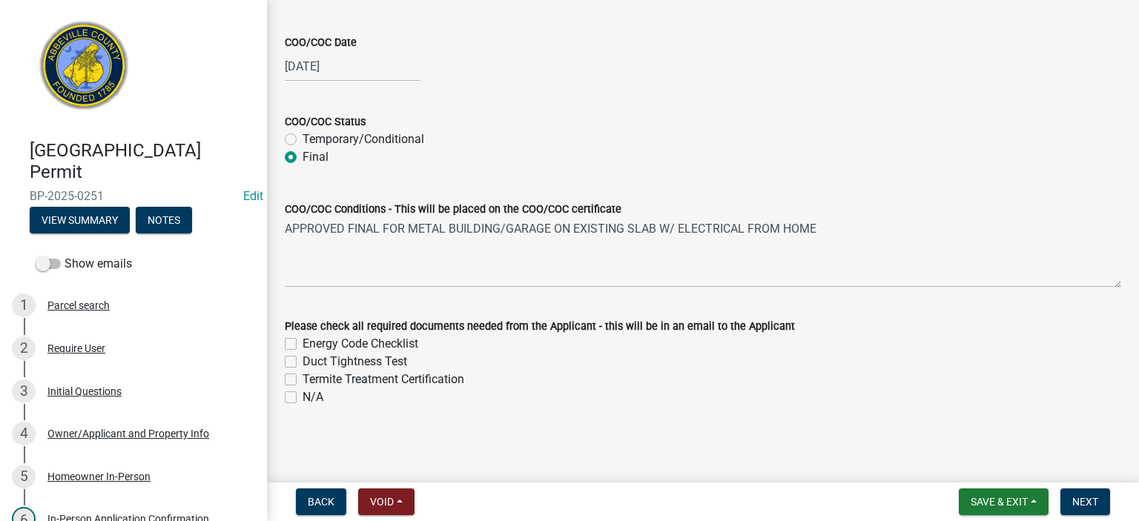
click at [303, 289] on label "N/A" at bounding box center [313, 398] width 21 height 18
click at [303, 289] on input "N/A" at bounding box center [308, 394] width 10 height 10
checkbox input "true"
checkbox input "false"
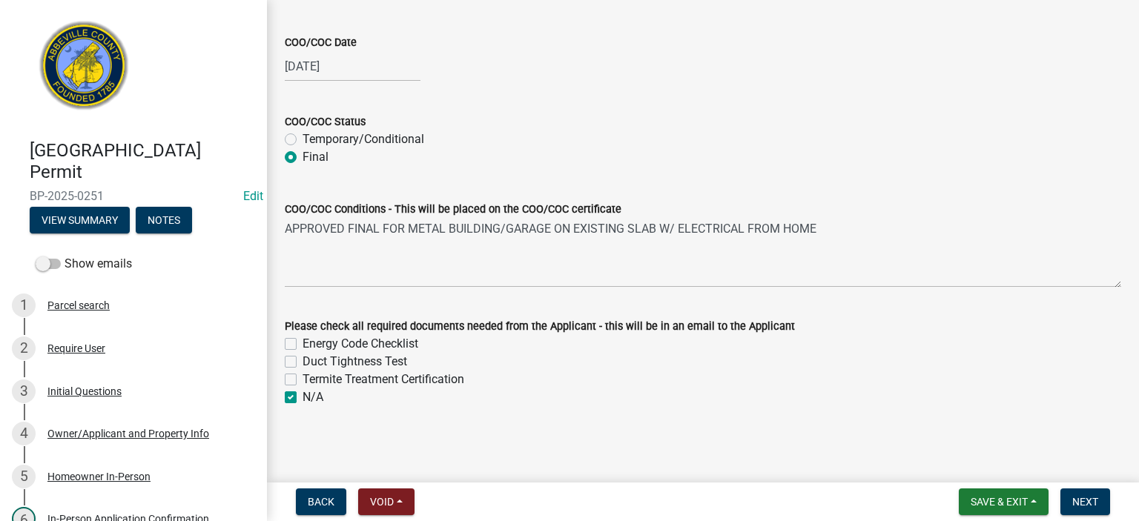
checkbox input "false"
checkbox input "true"
click at [646, 289] on span "Next" at bounding box center [1085, 502] width 26 height 12
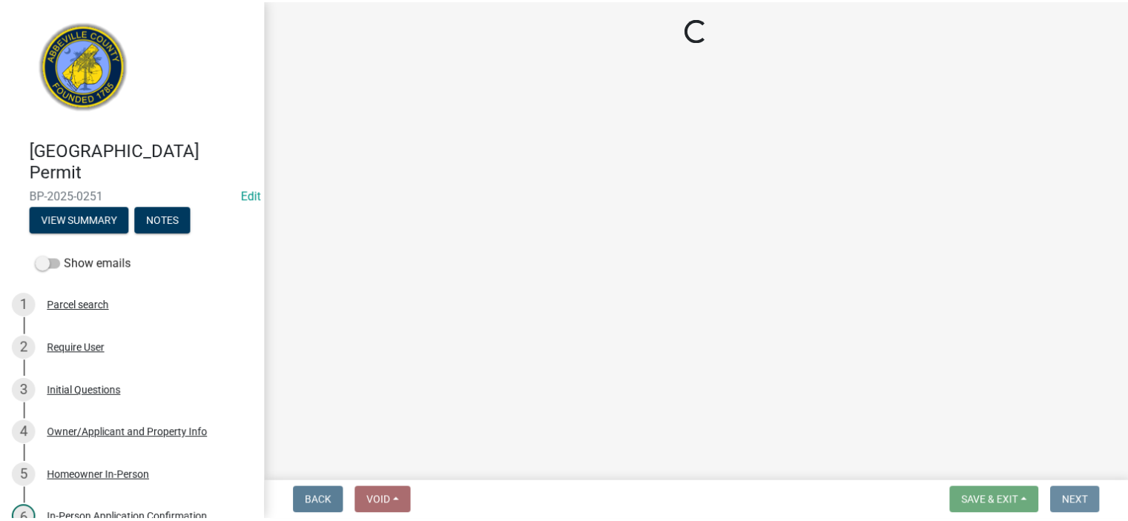
scroll to position [0, 0]
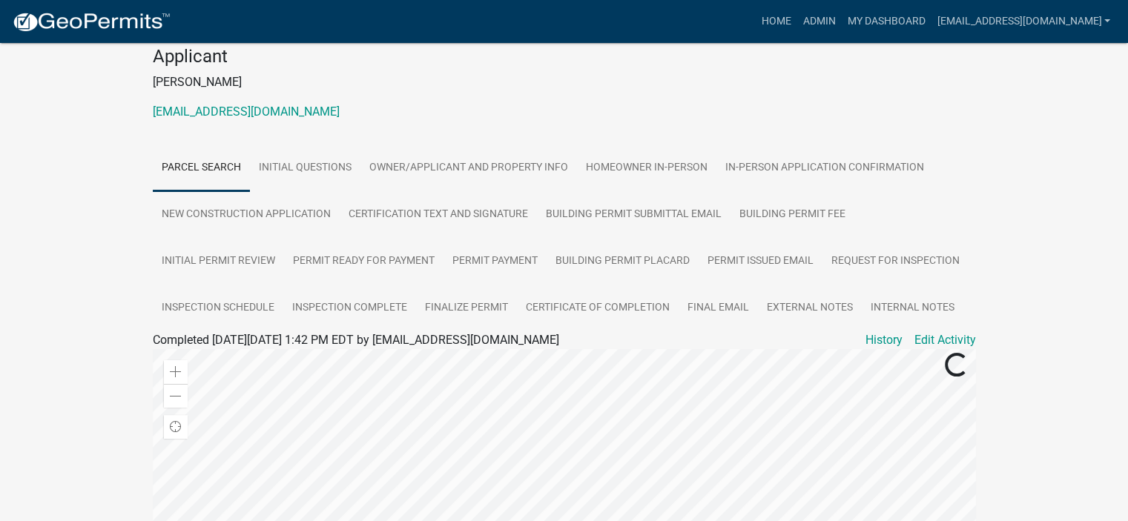
scroll to position [237, 0]
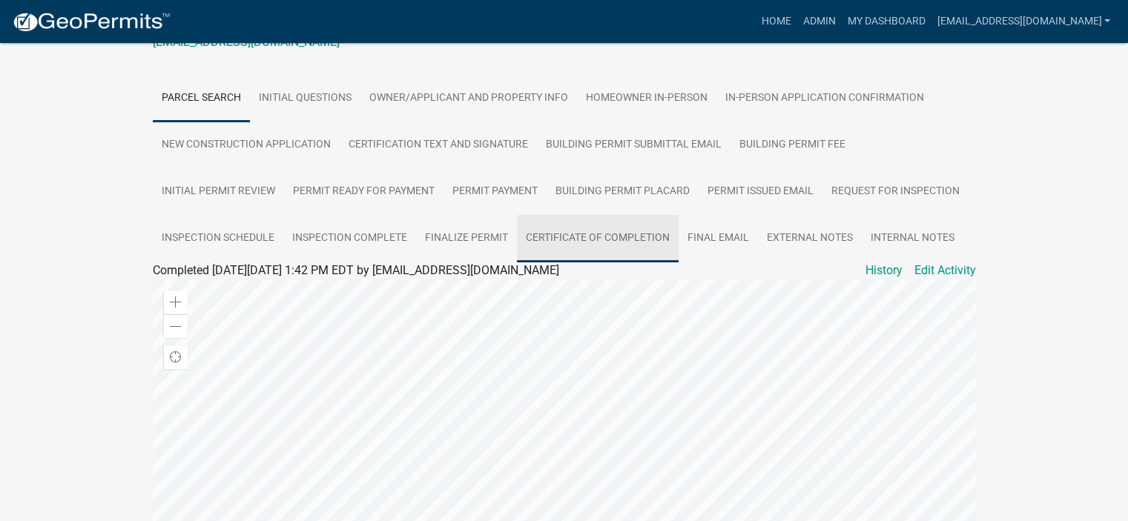
click at [602, 234] on link "Certificate of Completion" at bounding box center [598, 238] width 162 height 47
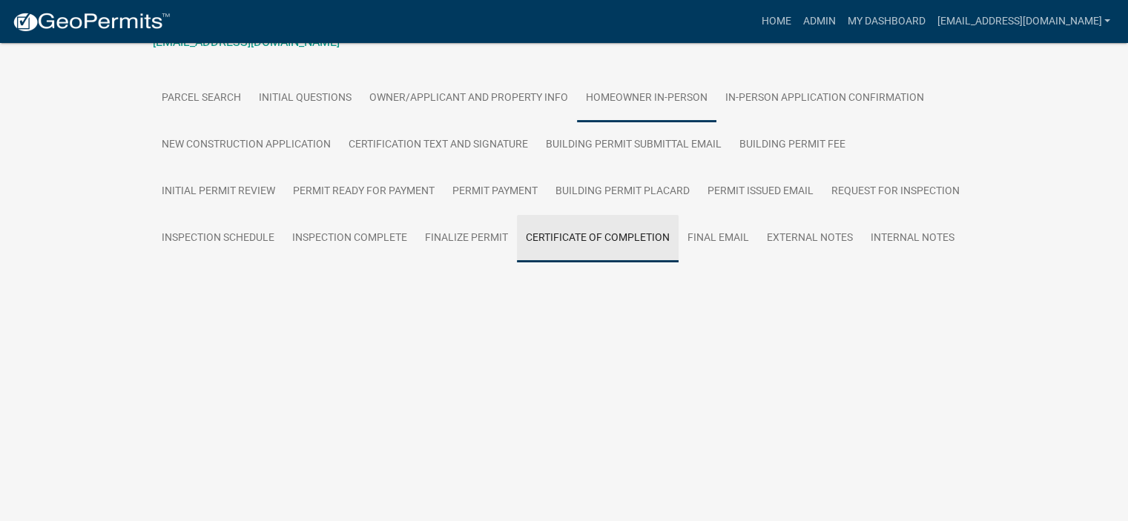
scroll to position [76, 0]
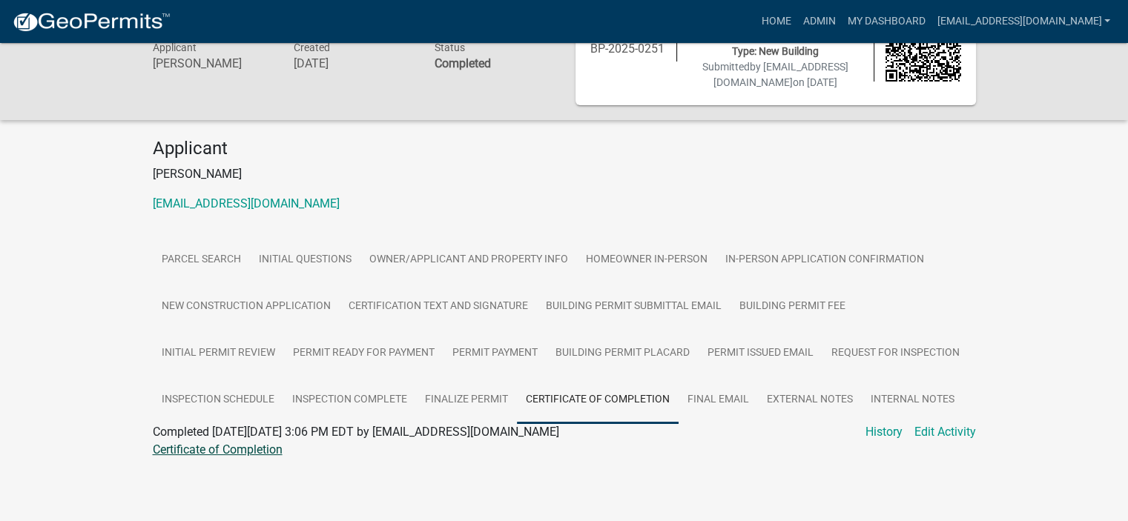
click at [240, 289] on link "Certificate of Completion" at bounding box center [218, 450] width 130 height 14
click at [646, 289] on link "Final Email" at bounding box center [717, 400] width 79 height 47
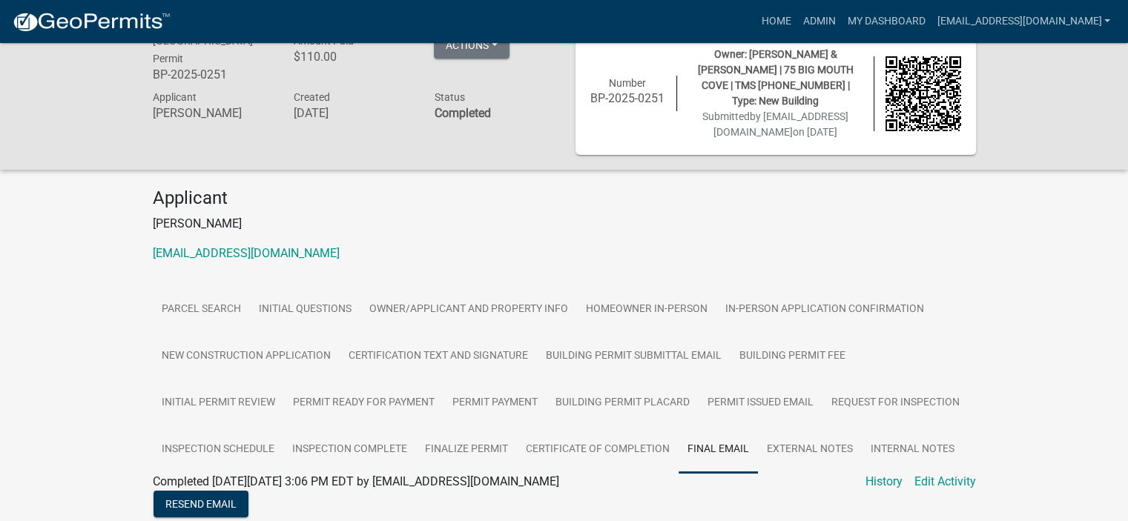
scroll to position [0, 0]
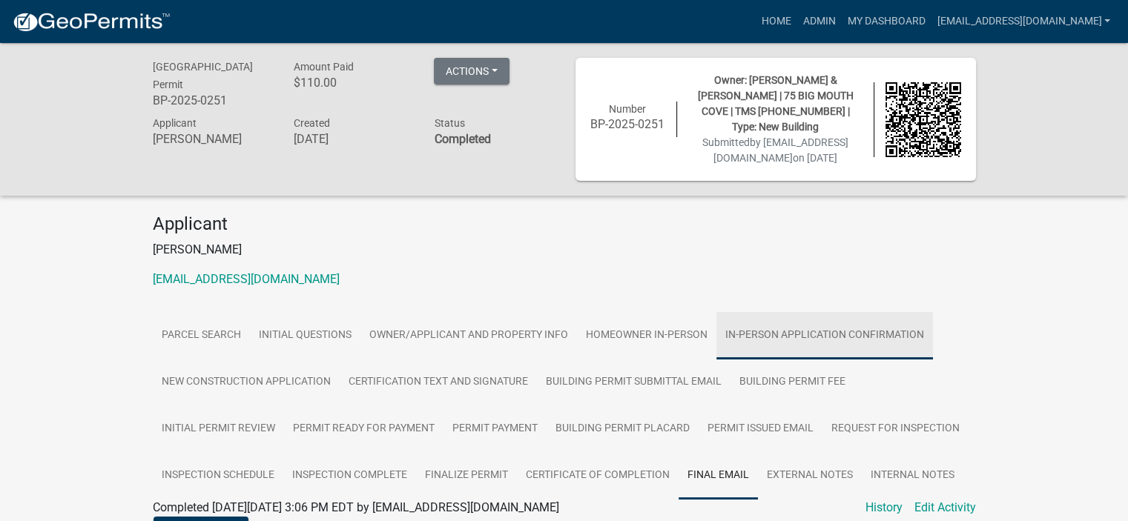
click at [646, 289] on link "In-Person Application Confirmation" at bounding box center [824, 335] width 217 height 47
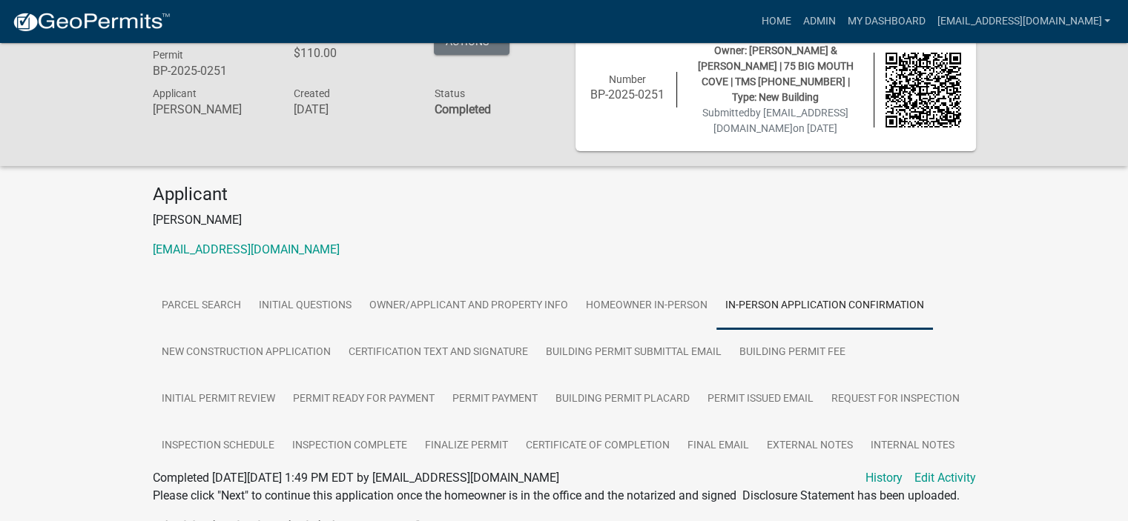
scroll to position [129, 0]
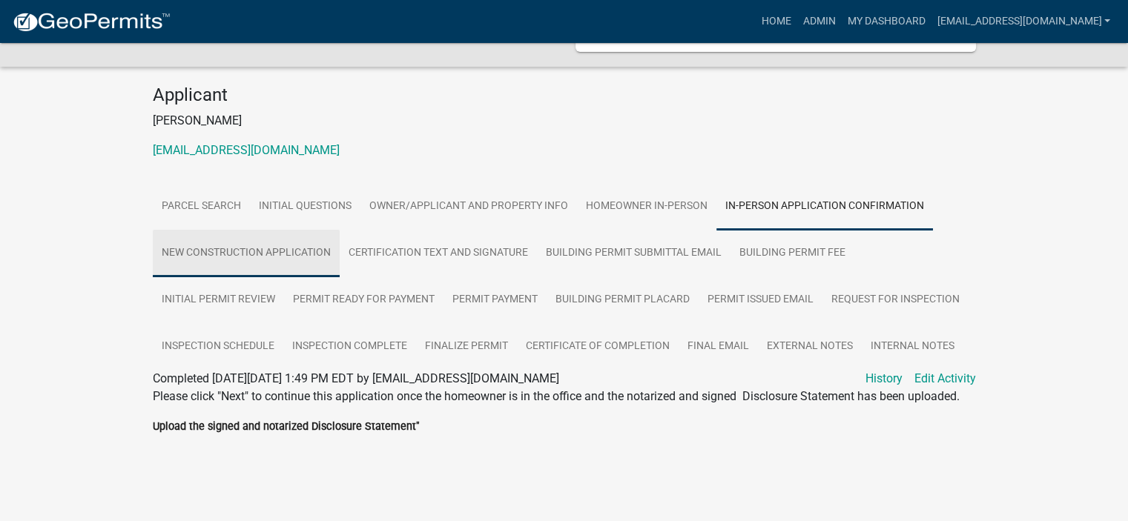
click at [229, 251] on link "New Construction Application" at bounding box center [246, 253] width 187 height 47
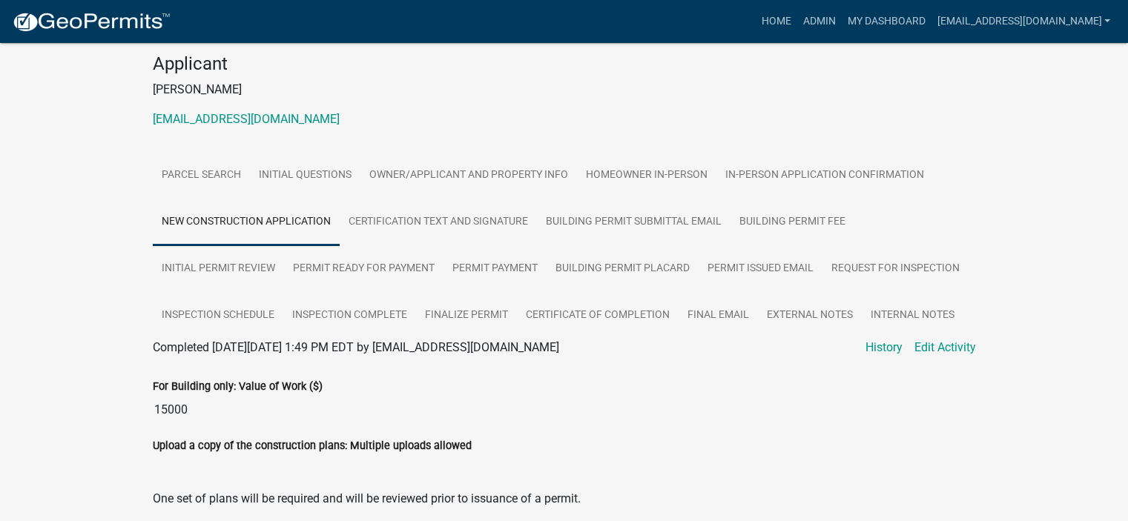
scroll to position [139, 0]
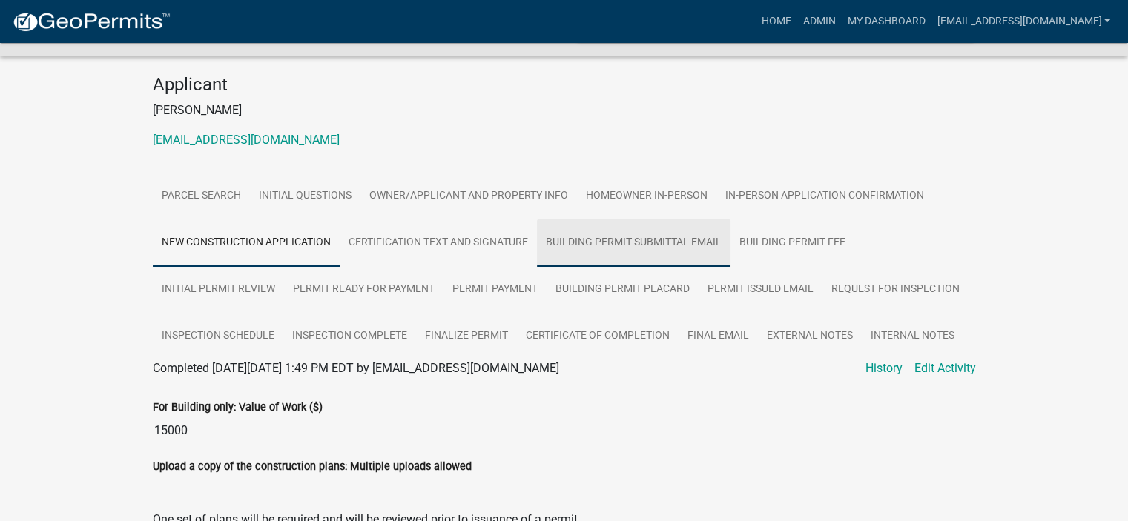
click at [629, 237] on link "Building Permit Submittal Email" at bounding box center [634, 242] width 194 height 47
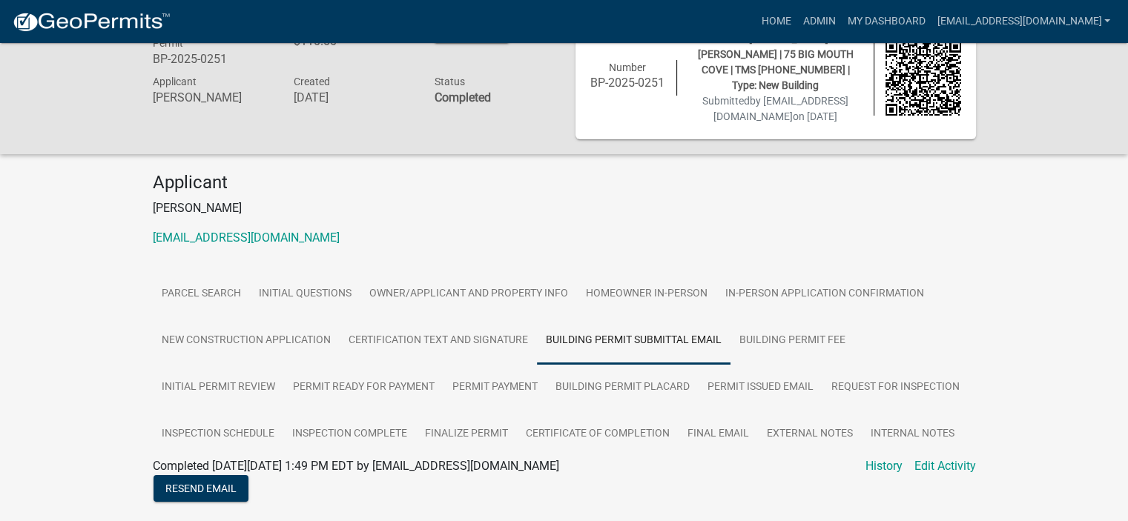
scroll to position [0, 0]
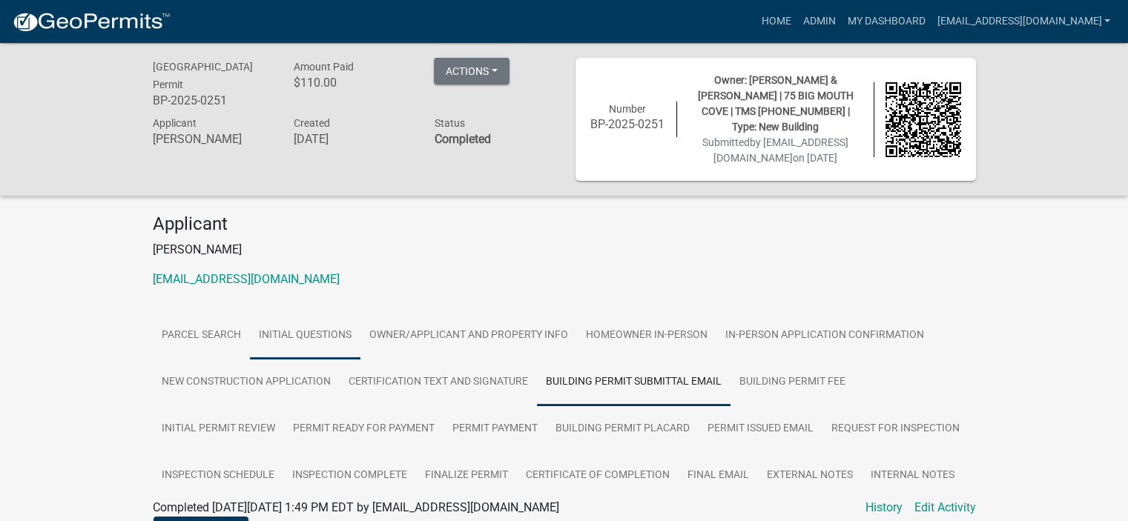
click at [305, 289] on link "Initial Questions" at bounding box center [305, 335] width 110 height 47
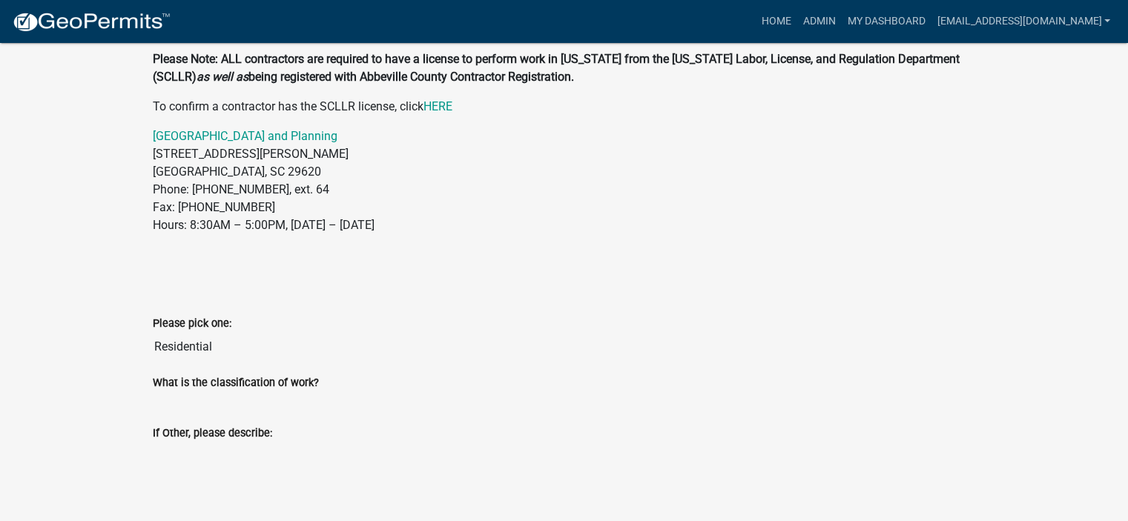
scroll to position [513, 0]
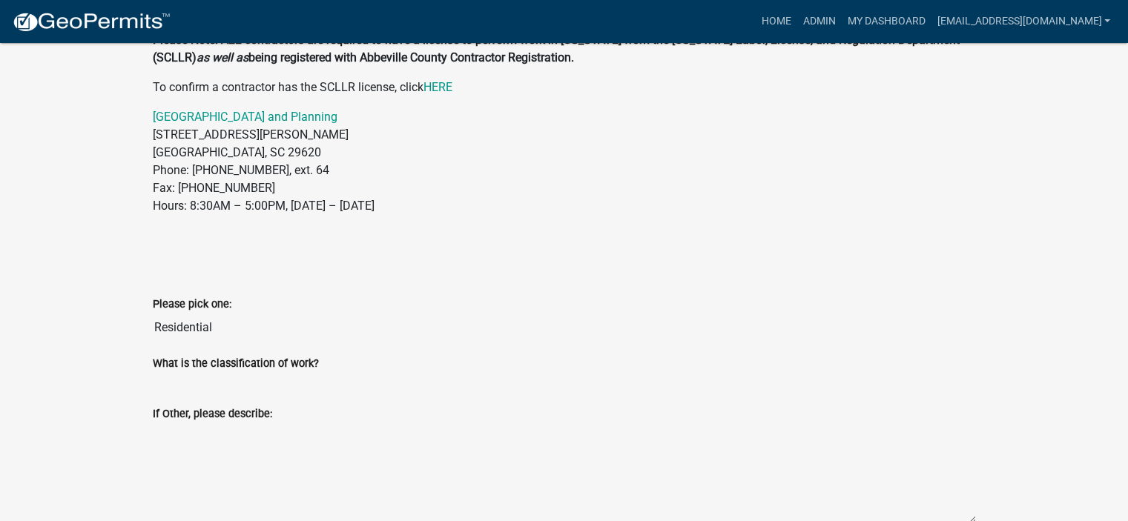
click at [646, 289] on div "[GEOGRAPHIC_DATA] Permit BP-2025-0251 Amount Paid $110.00 Actions View receipt …" at bounding box center [564, 215] width 1128 height 1370
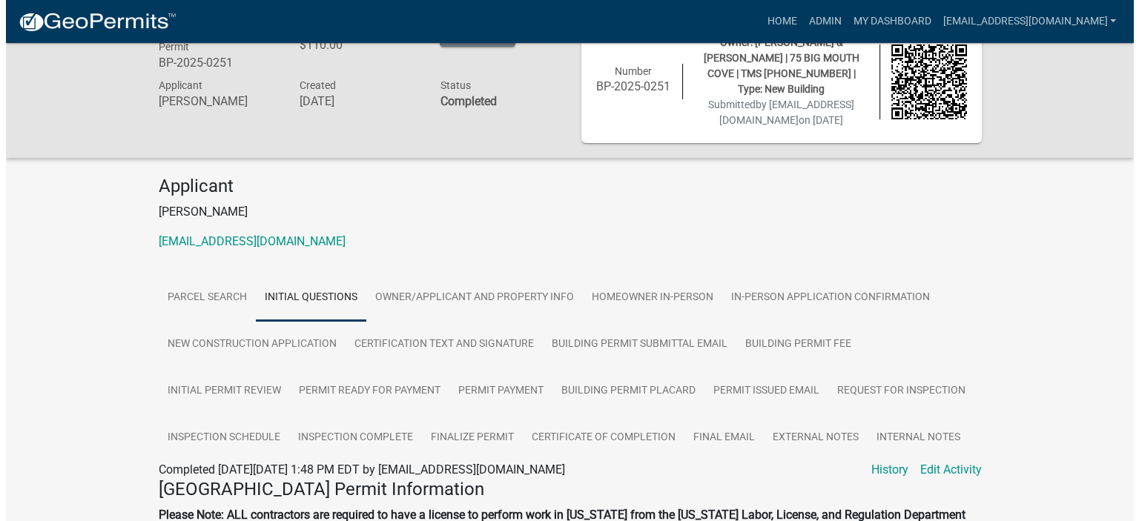
scroll to position [0, 0]
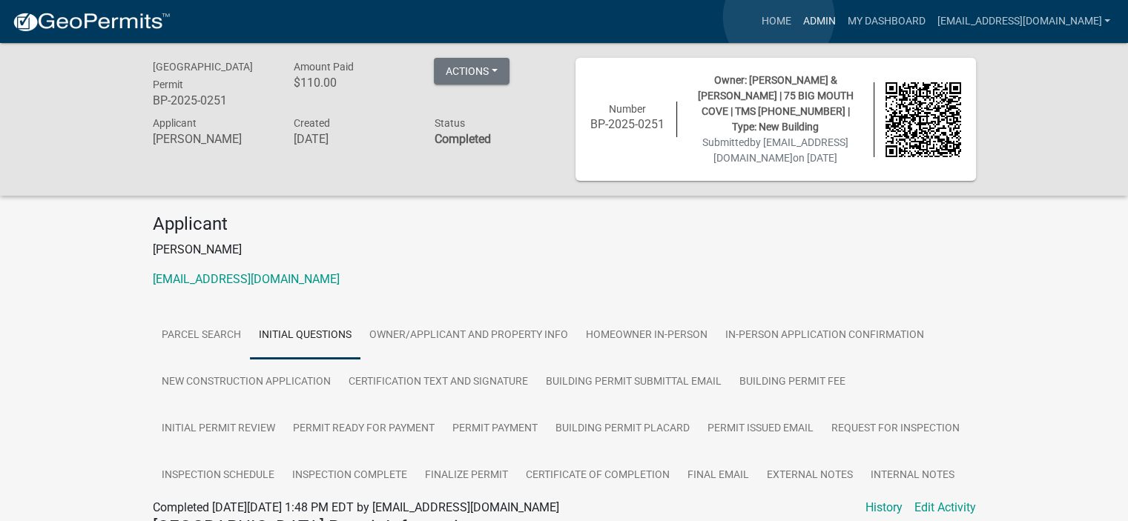
click at [646, 17] on link "Admin" at bounding box center [818, 21] width 44 height 28
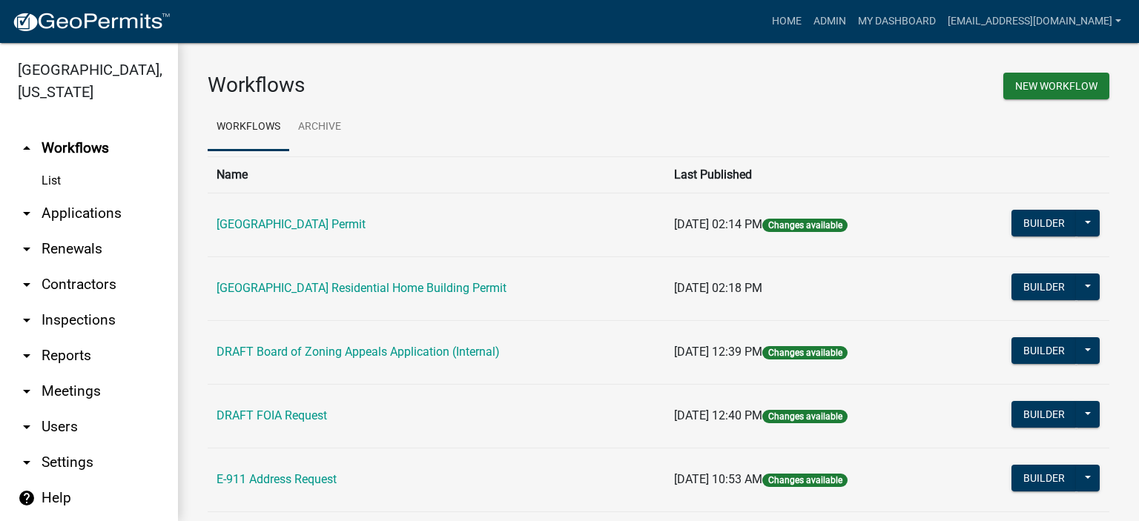
click at [76, 211] on link "arrow_drop_down Applications" at bounding box center [89, 214] width 178 height 36
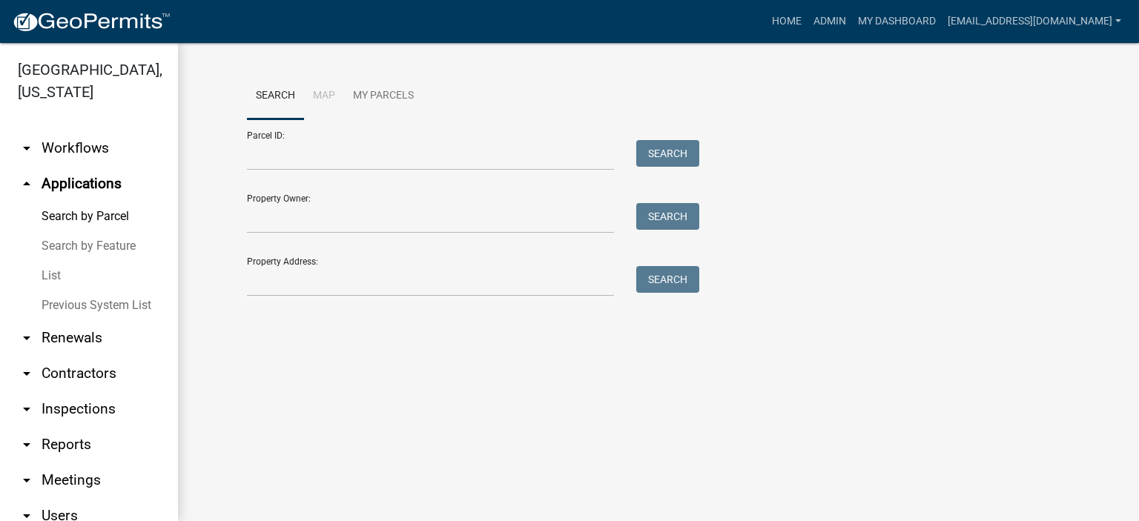
click at [56, 272] on link "List" at bounding box center [89, 276] width 178 height 30
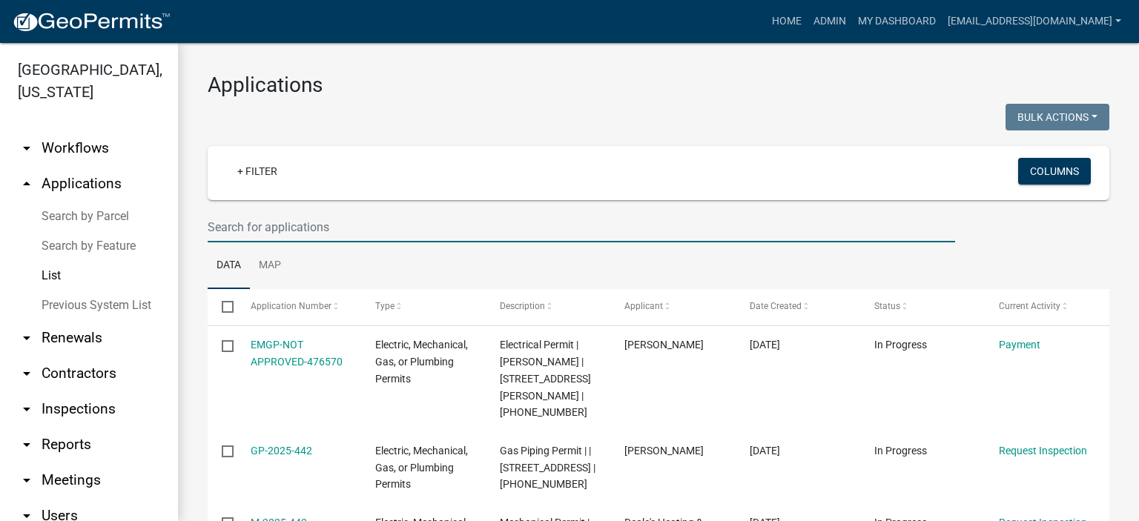
click at [369, 228] on input "text" at bounding box center [581, 227] width 747 height 30
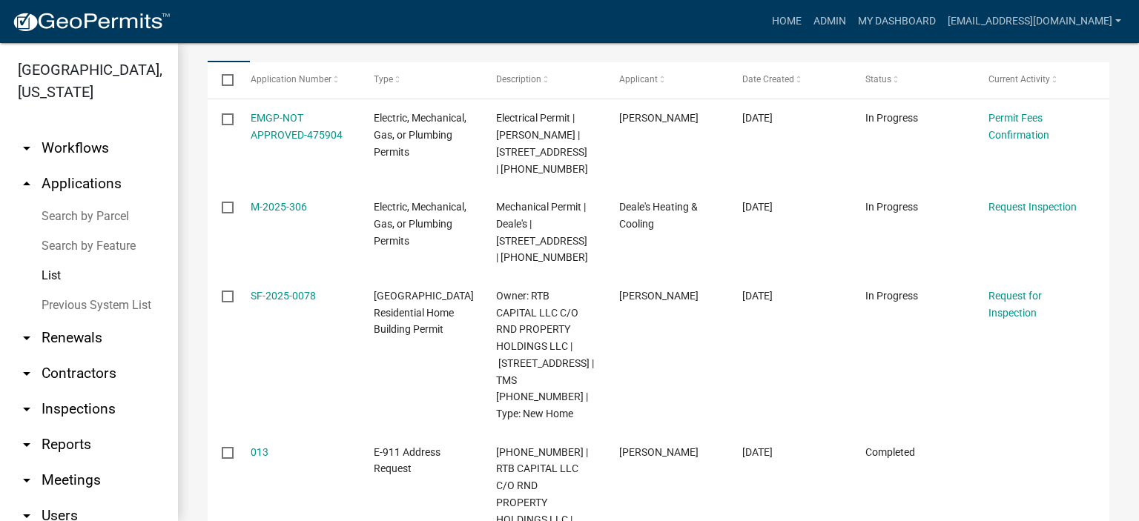
scroll to position [267, 0]
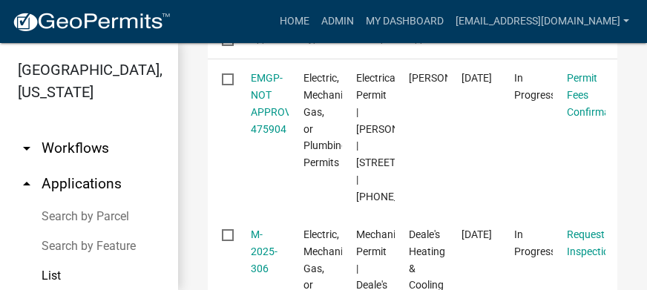
type input "478 [GEOGRAPHIC_DATA]"
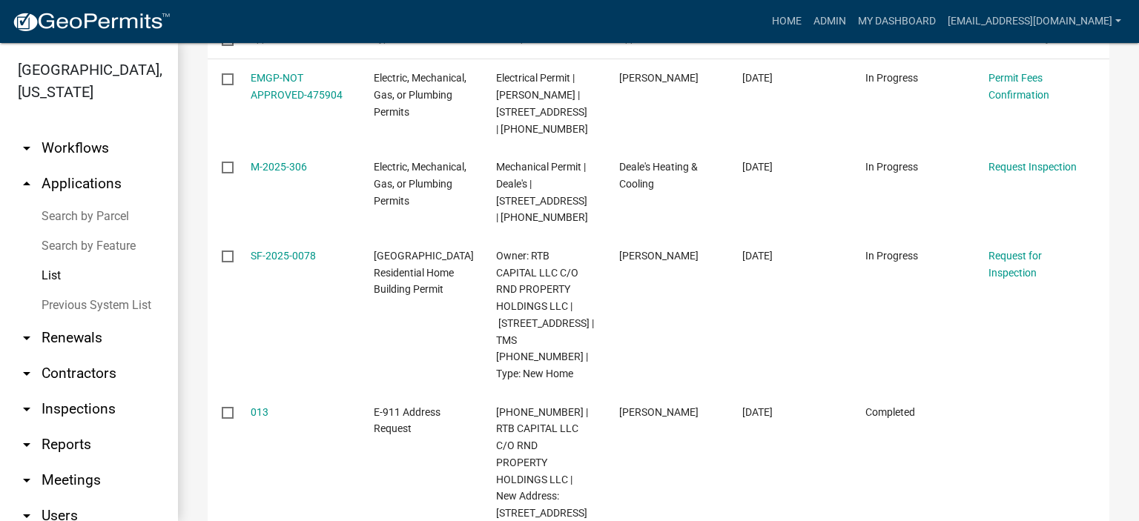
click at [57, 275] on link "List" at bounding box center [89, 276] width 178 height 30
click at [90, 289] on link "Previous System List" at bounding box center [89, 306] width 178 height 30
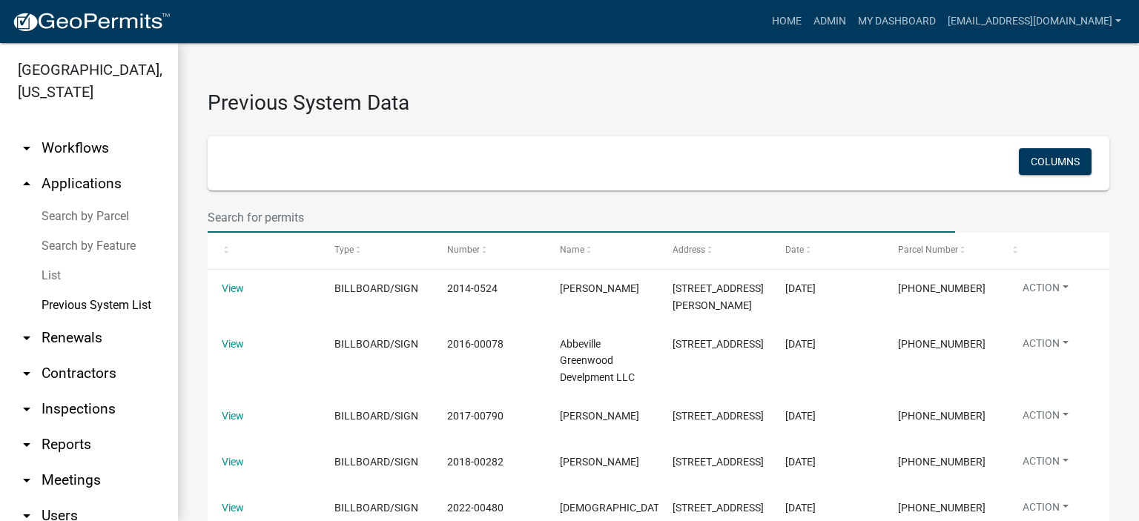
click at [346, 213] on input "text" at bounding box center [581, 217] width 747 height 30
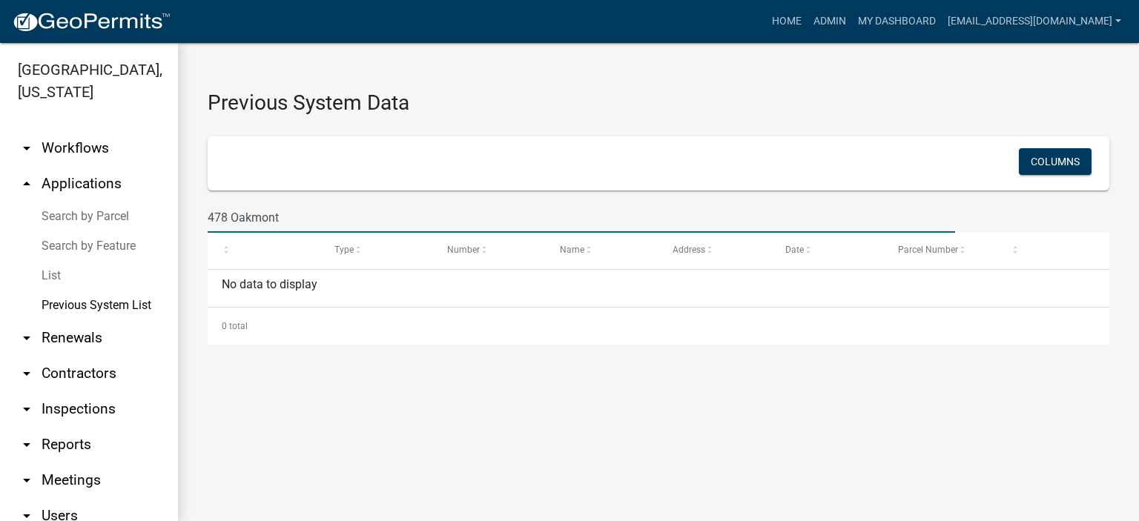
click at [296, 214] on input "478 Oakmont" at bounding box center [581, 217] width 747 height 30
type input "4"
type input "S"
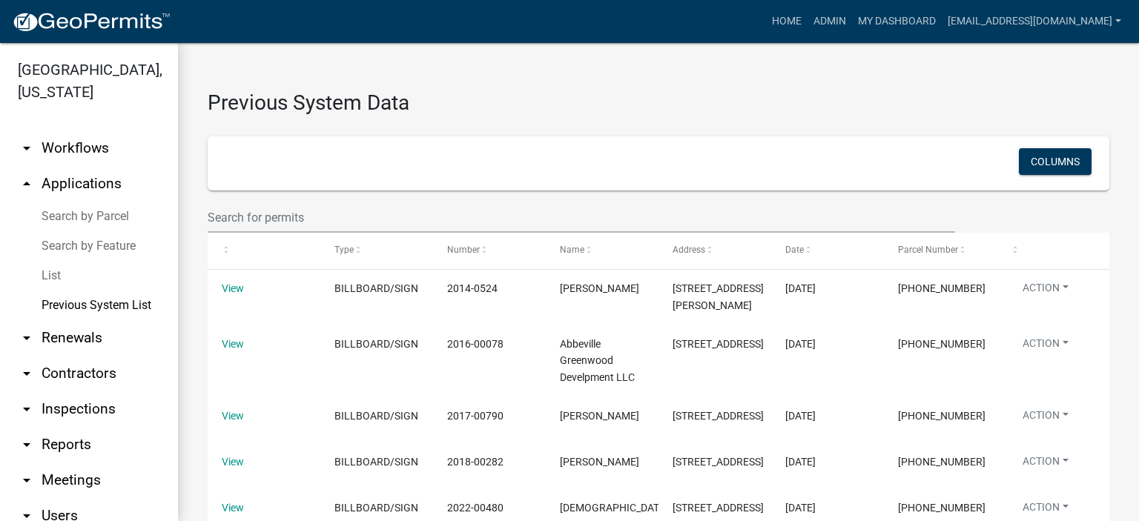
click at [47, 275] on link "List" at bounding box center [89, 276] width 178 height 30
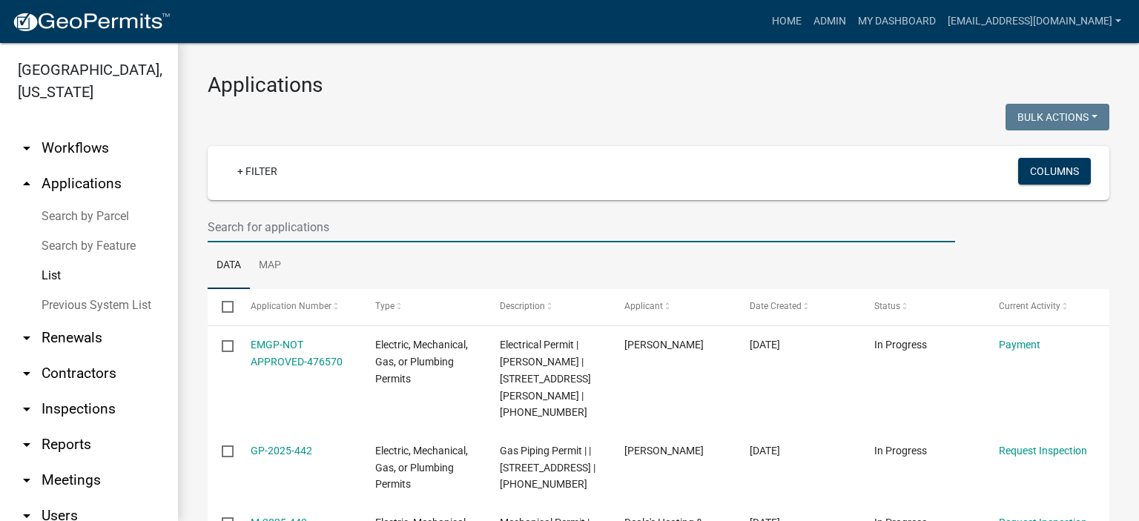
click at [350, 225] on input "text" at bounding box center [581, 227] width 747 height 30
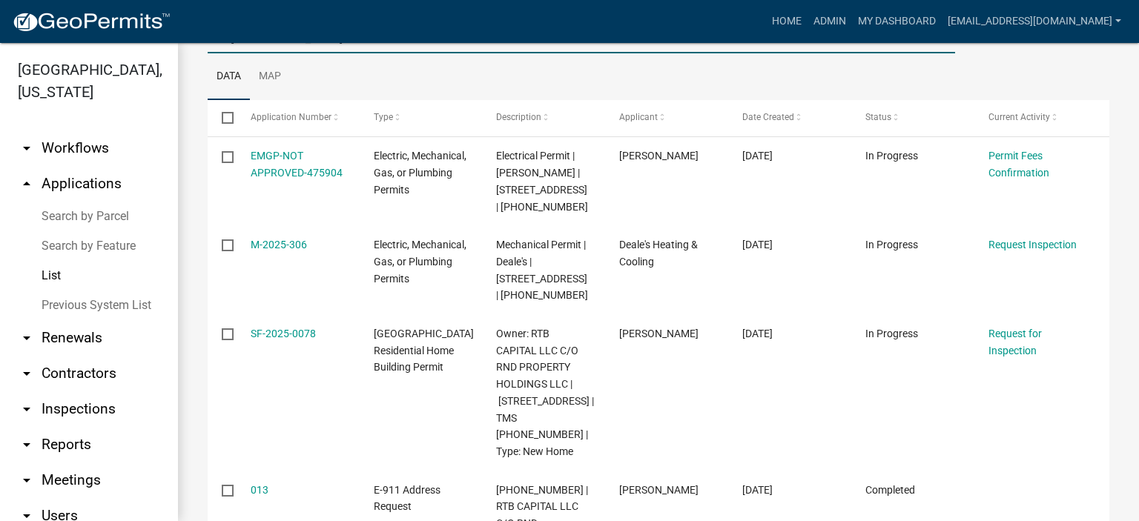
scroll to position [159, 0]
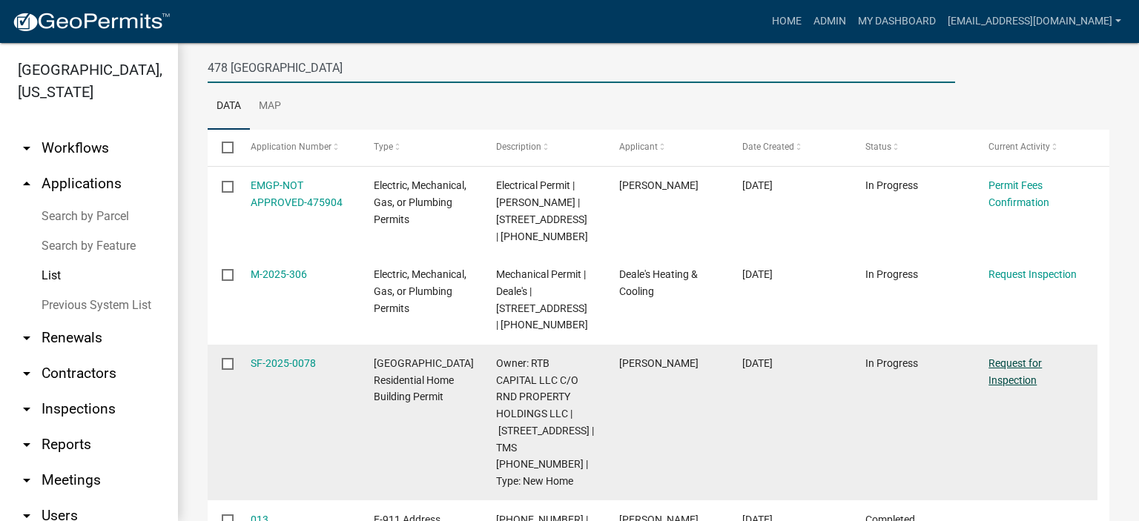
type input "478 [GEOGRAPHIC_DATA]"
click at [646, 289] on link "Request for Inspection" at bounding box center [1014, 371] width 53 height 29
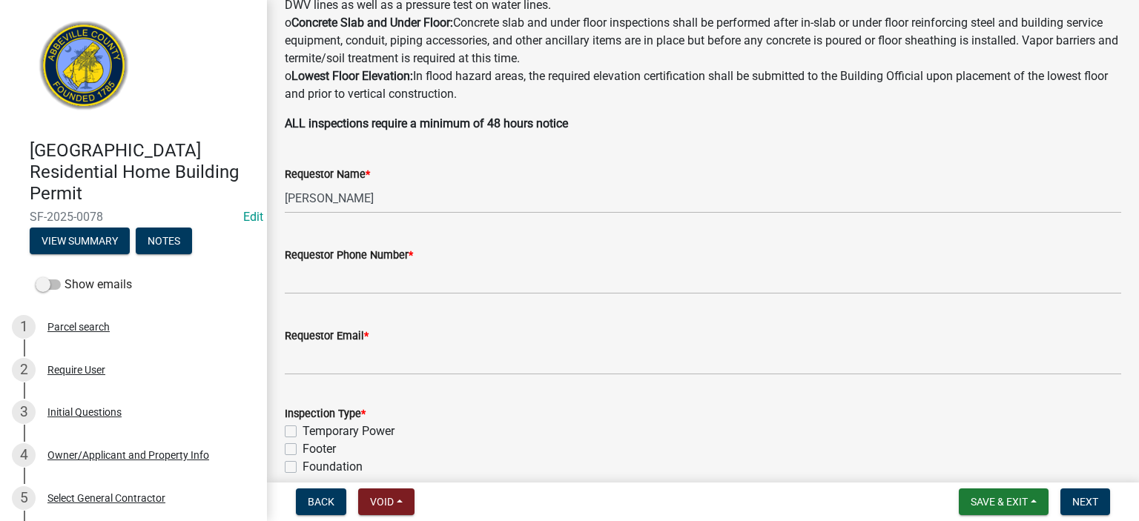
scroll to position [386, 0]
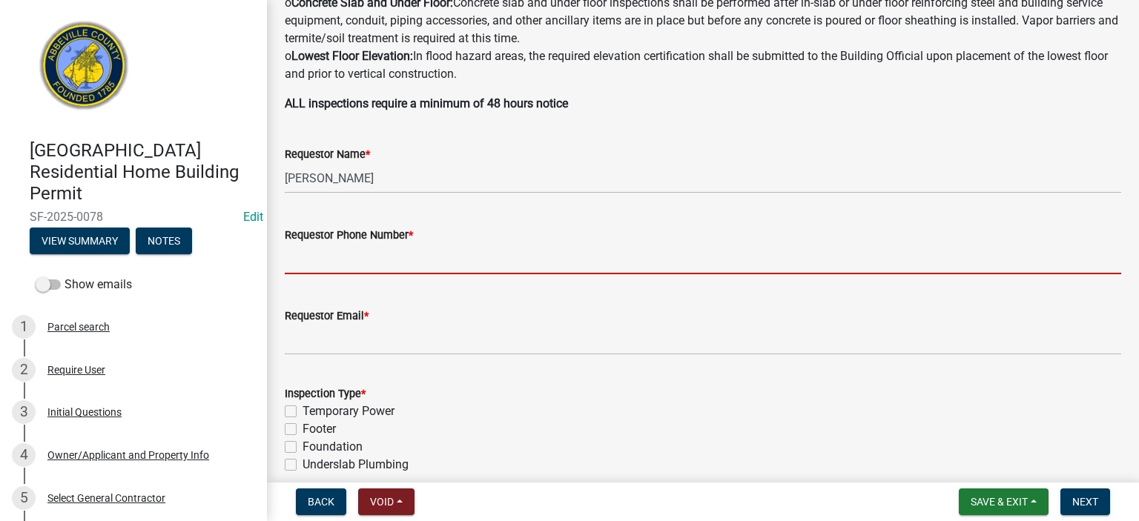
click at [478, 265] on input "Requestor Phone Number *" at bounding box center [703, 259] width 836 height 30
type input "8643662400"
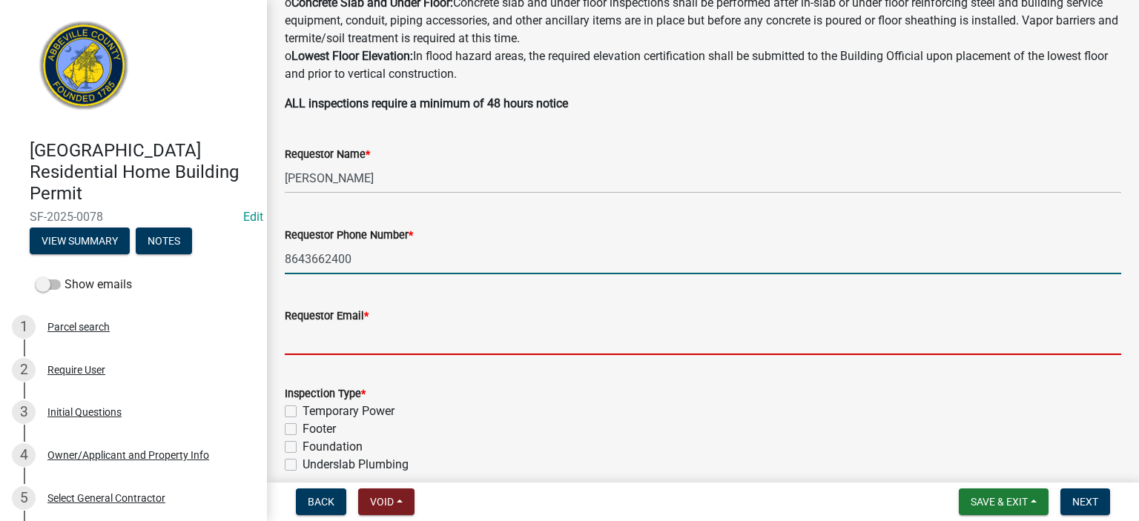
type input "[EMAIL_ADDRESS][DOMAIN_NAME]"
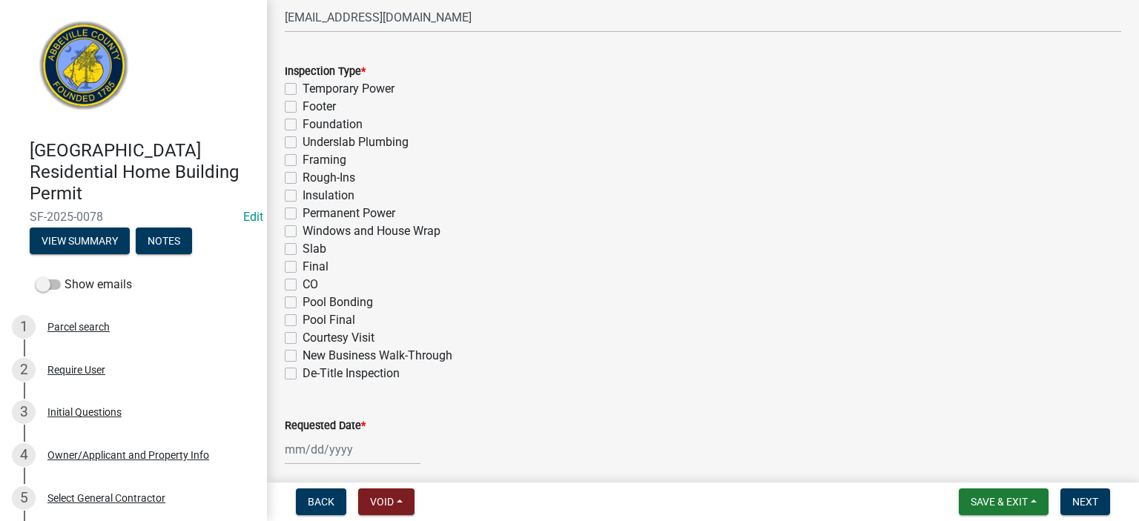
scroll to position [712, 0]
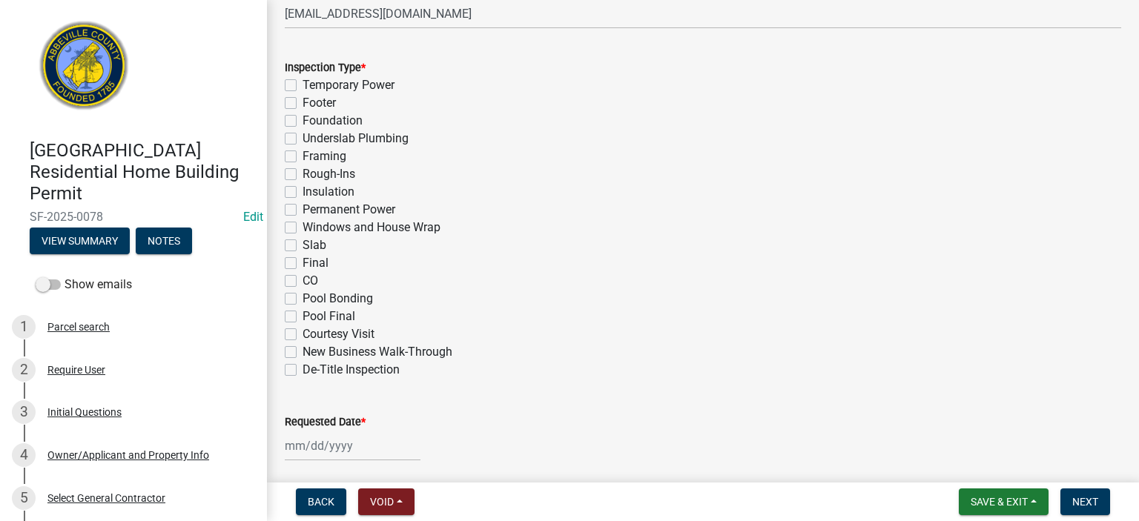
click at [303, 159] on label "Framing" at bounding box center [325, 157] width 44 height 18
click at [303, 157] on input "Framing" at bounding box center [308, 153] width 10 height 10
checkbox input "true"
checkbox input "false"
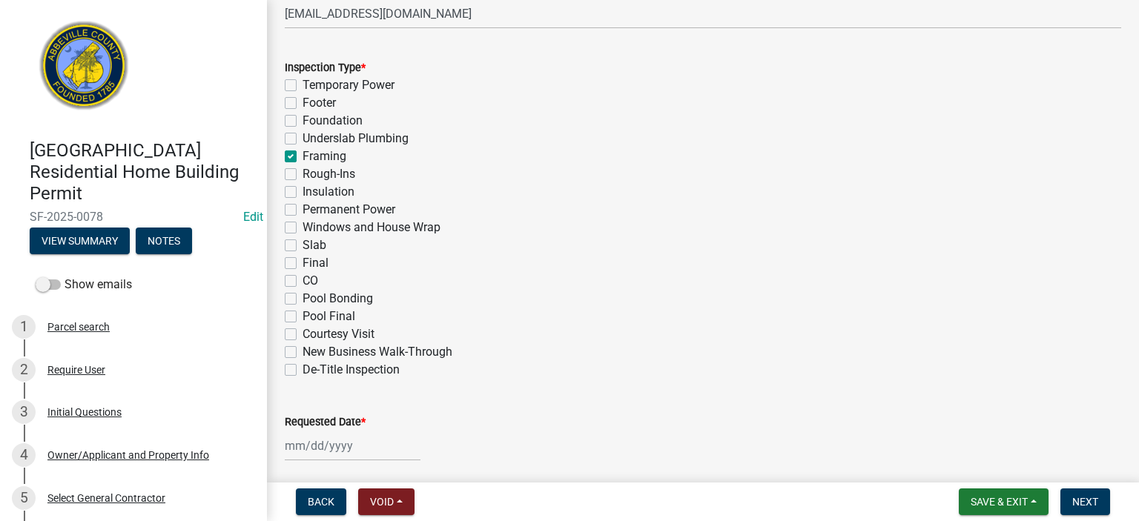
checkbox input "false"
checkbox input "true"
checkbox input "false"
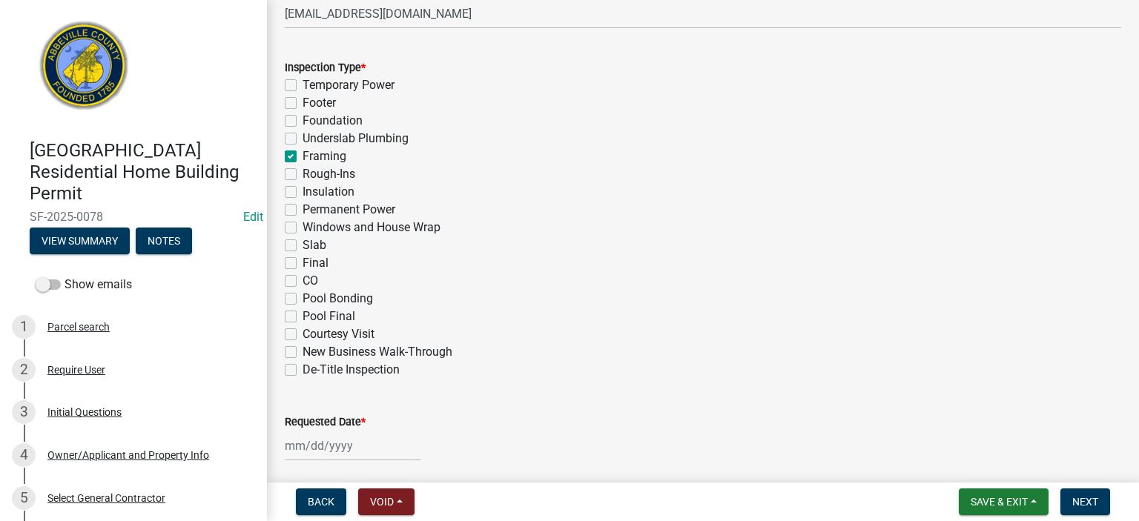
checkbox input "false"
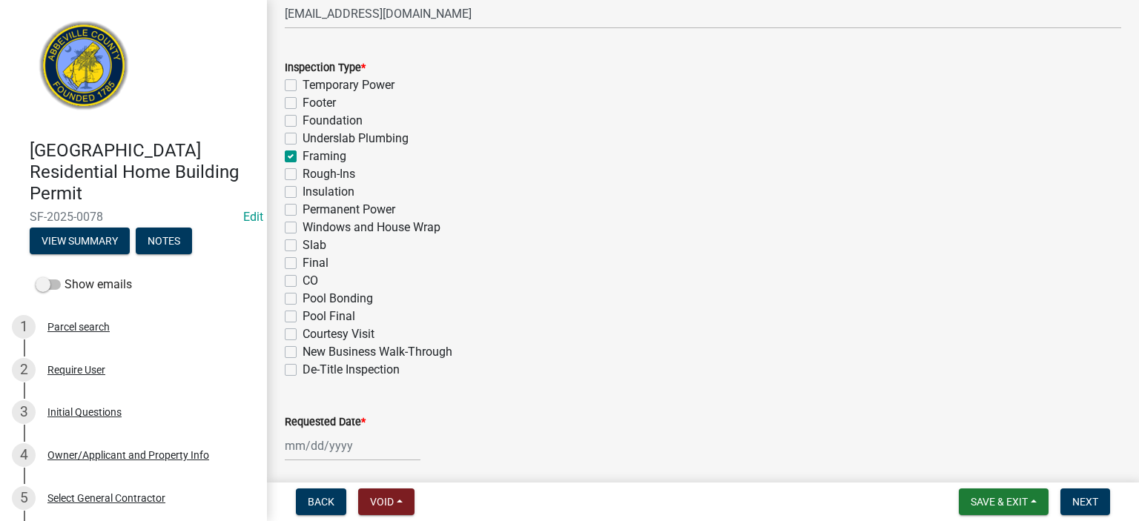
checkbox input "false"
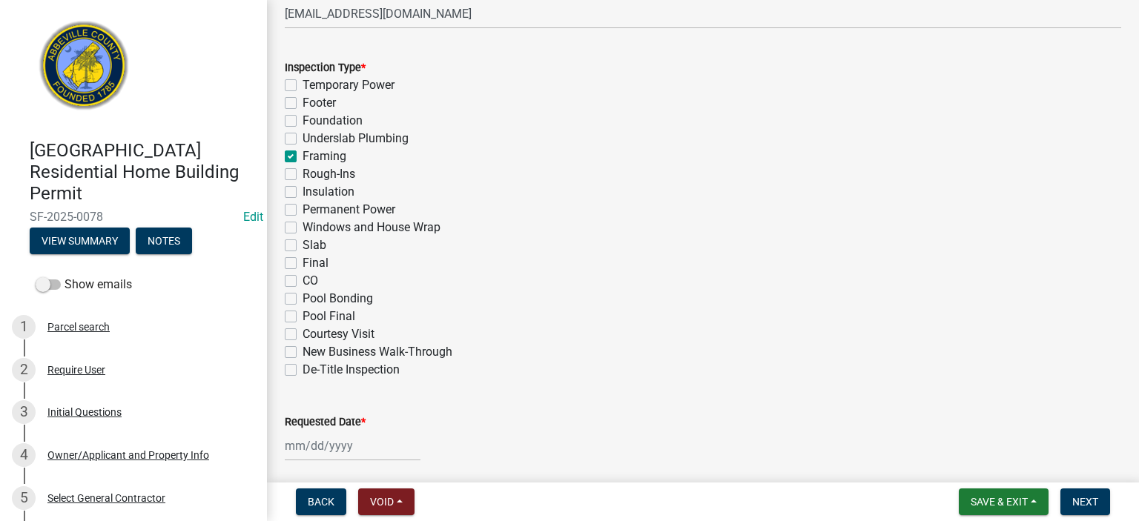
click at [303, 173] on label "Rough-Ins" at bounding box center [329, 174] width 53 height 18
click at [303, 173] on input "Rough-Ins" at bounding box center [308, 170] width 10 height 10
checkbox input "true"
checkbox input "false"
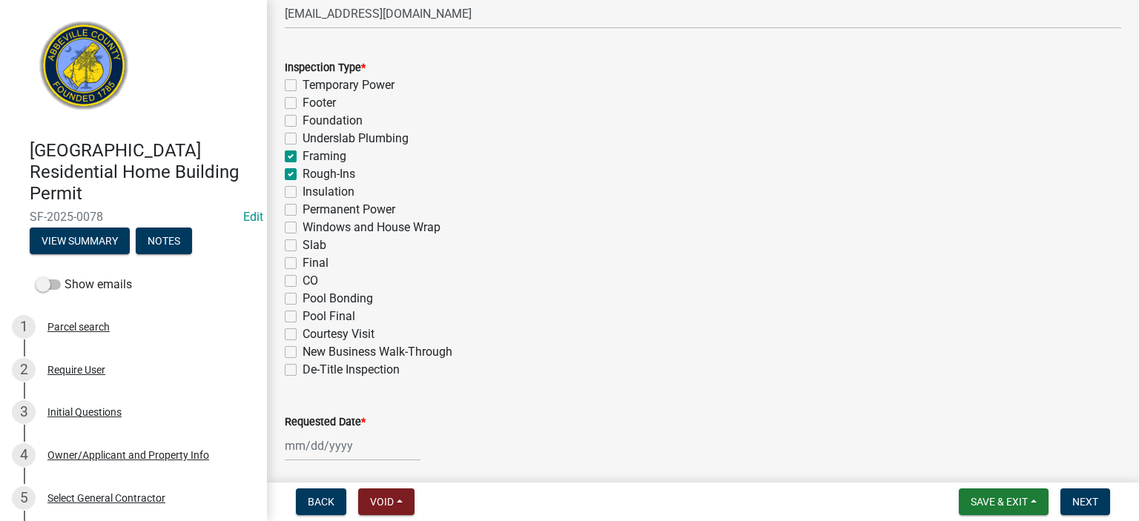
checkbox input "false"
checkbox input "true"
checkbox input "false"
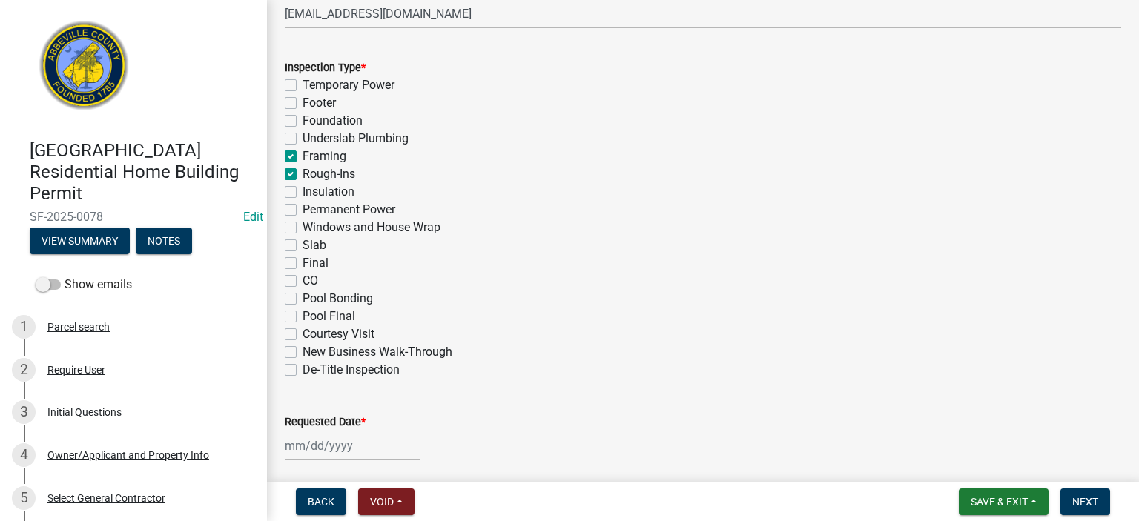
checkbox input "false"
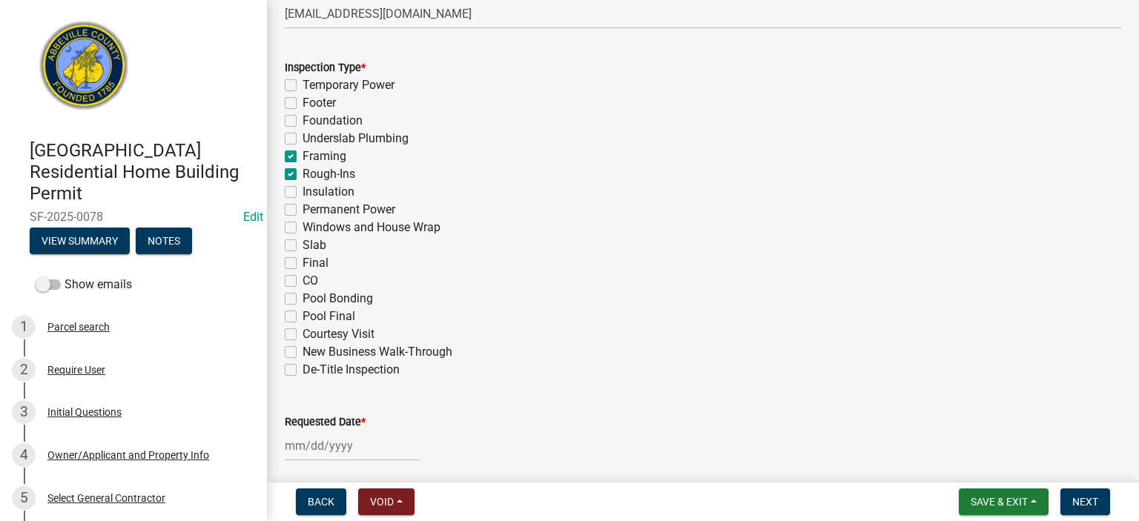
checkbox input "false"
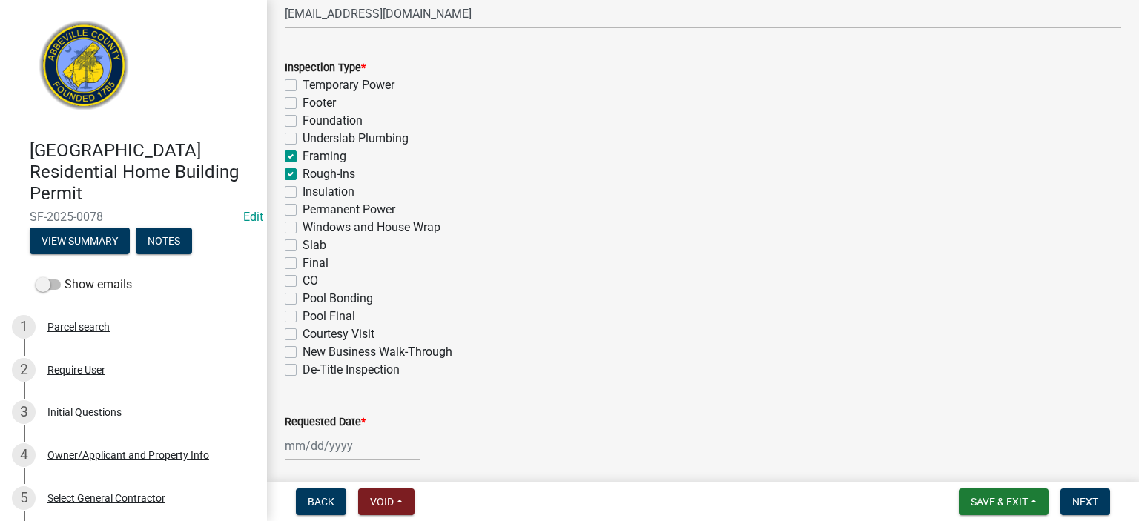
click at [303, 231] on label "Windows and House Wrap" at bounding box center [372, 228] width 138 height 18
click at [303, 228] on input "Windows and House Wrap" at bounding box center [308, 224] width 10 height 10
checkbox input "true"
checkbox input "false"
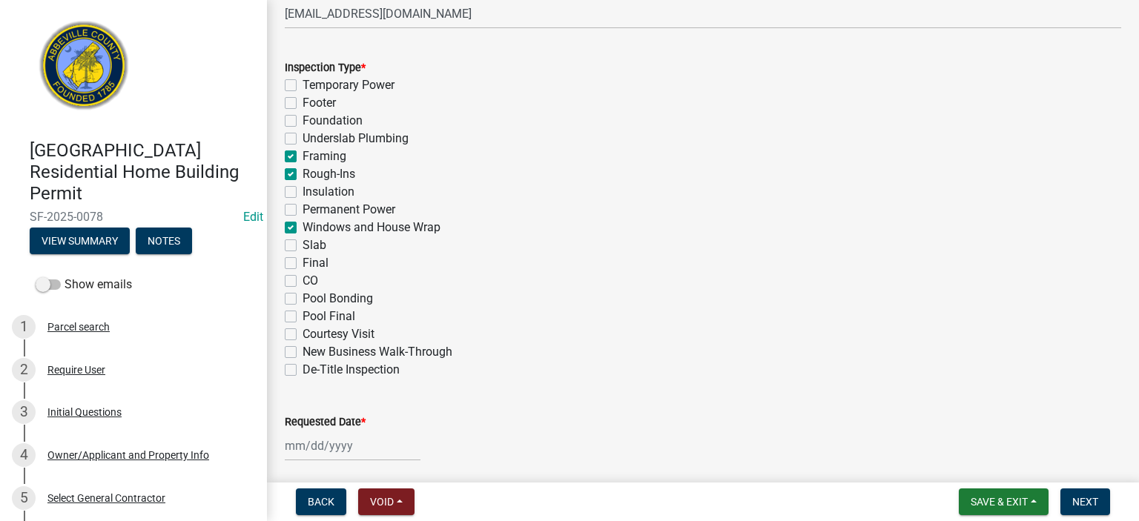
checkbox input "false"
checkbox input "true"
checkbox input "false"
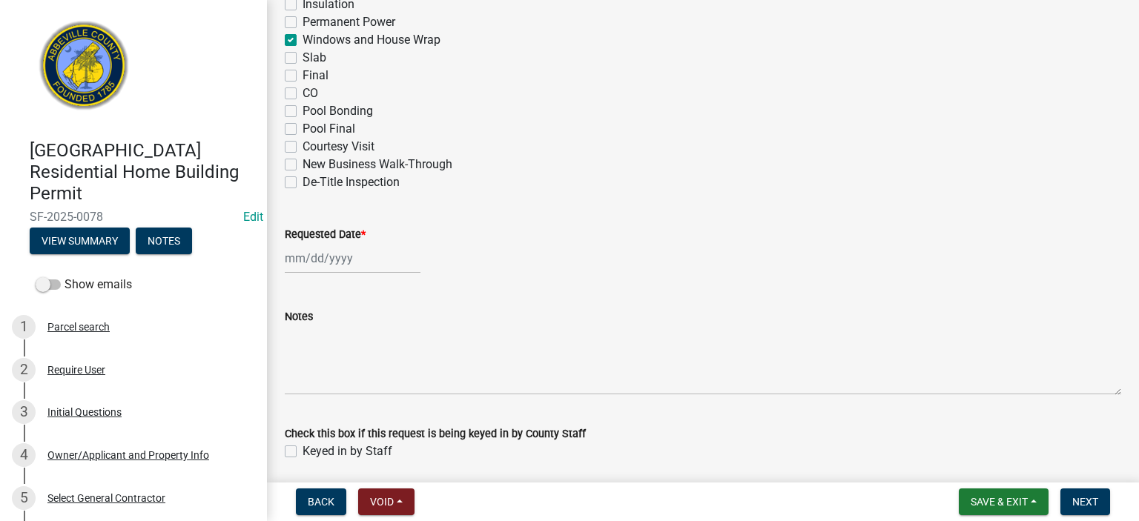
scroll to position [954, 0]
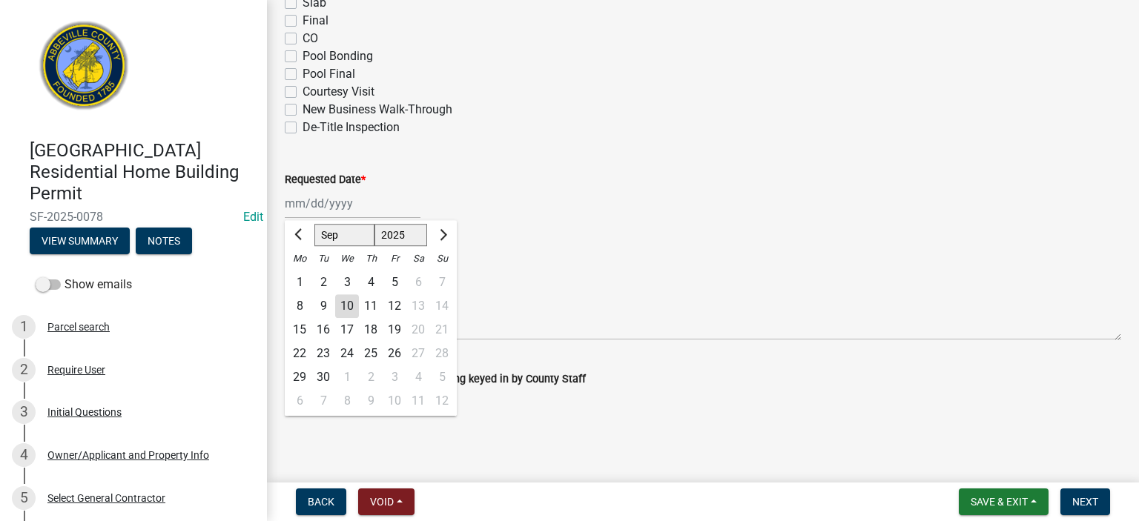
click at [368, 209] on div "[PERSON_NAME] Feb Mar Apr [PERSON_NAME][DATE] Oct Nov [DATE] 1526 1527 1528 152…" at bounding box center [353, 203] width 136 height 30
click at [350, 289] on div "10" at bounding box center [347, 306] width 24 height 24
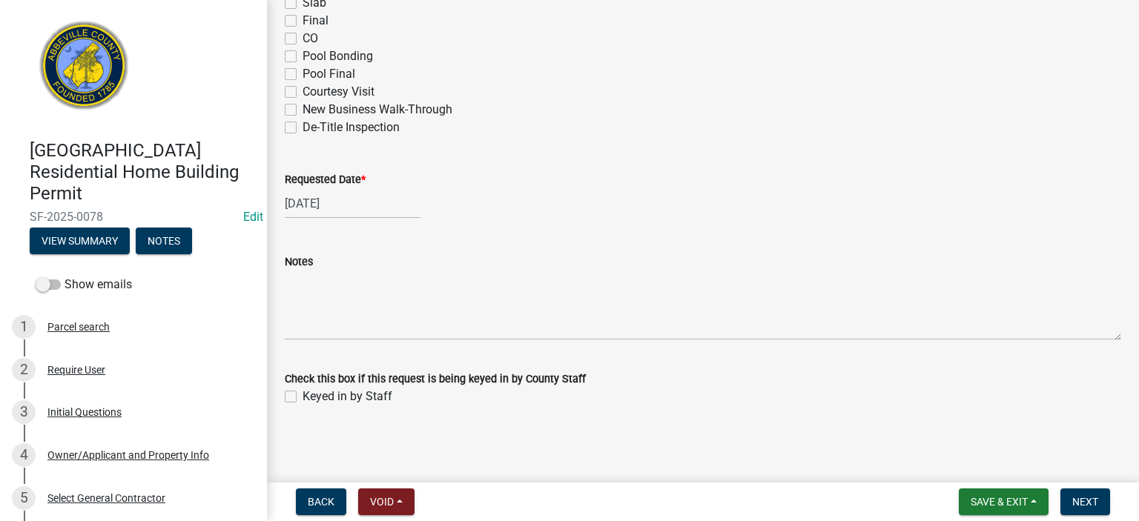
click at [303, 289] on label "Keyed in by Staff" at bounding box center [348, 397] width 90 height 18
click at [303, 289] on input "Keyed in by Staff" at bounding box center [308, 393] width 10 height 10
click at [646, 289] on span "Next" at bounding box center [1085, 502] width 26 height 12
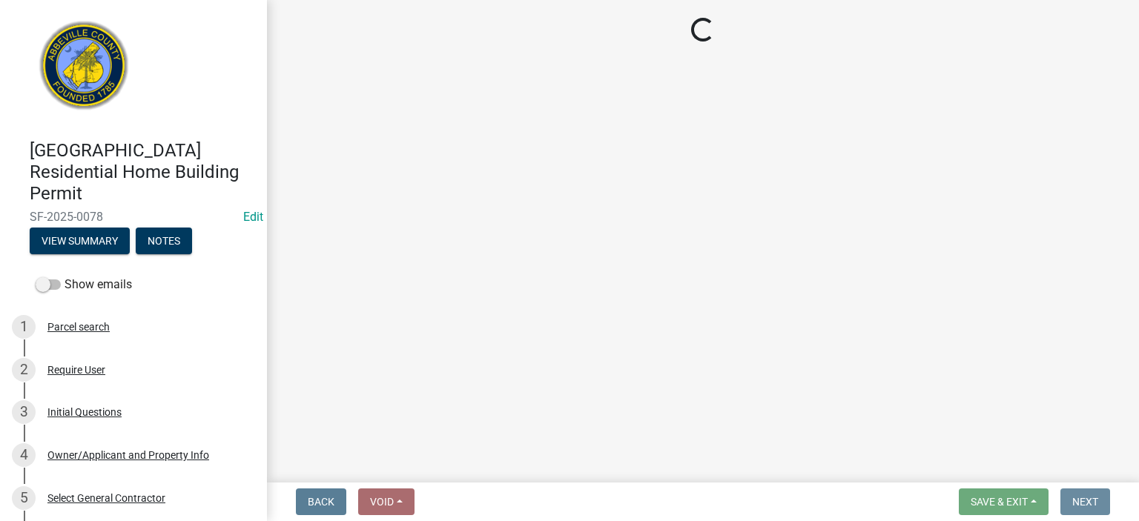
scroll to position [0, 0]
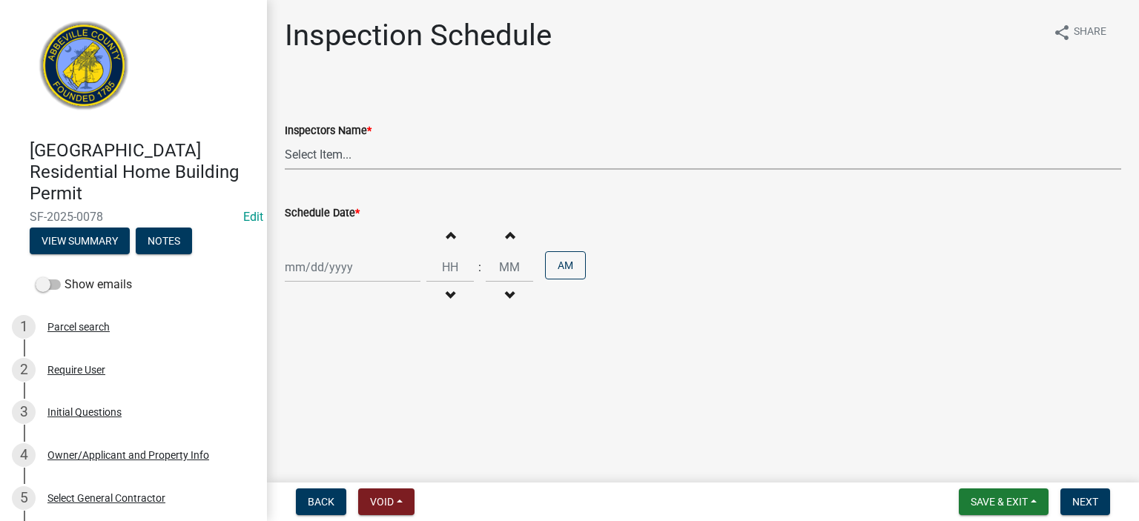
click at [400, 162] on select "Select Item... [EMAIL_ADDRESS][DOMAIN_NAME] ([PERSON_NAME]) [EMAIL_ADDRESS][DOM…" at bounding box center [703, 154] width 836 height 30
click at [285, 139] on select "Select Item... [EMAIL_ADDRESS][DOMAIN_NAME] ([PERSON_NAME]) [EMAIL_ADDRESS][DOM…" at bounding box center [703, 154] width 836 height 30
click at [363, 275] on div at bounding box center [353, 267] width 136 height 30
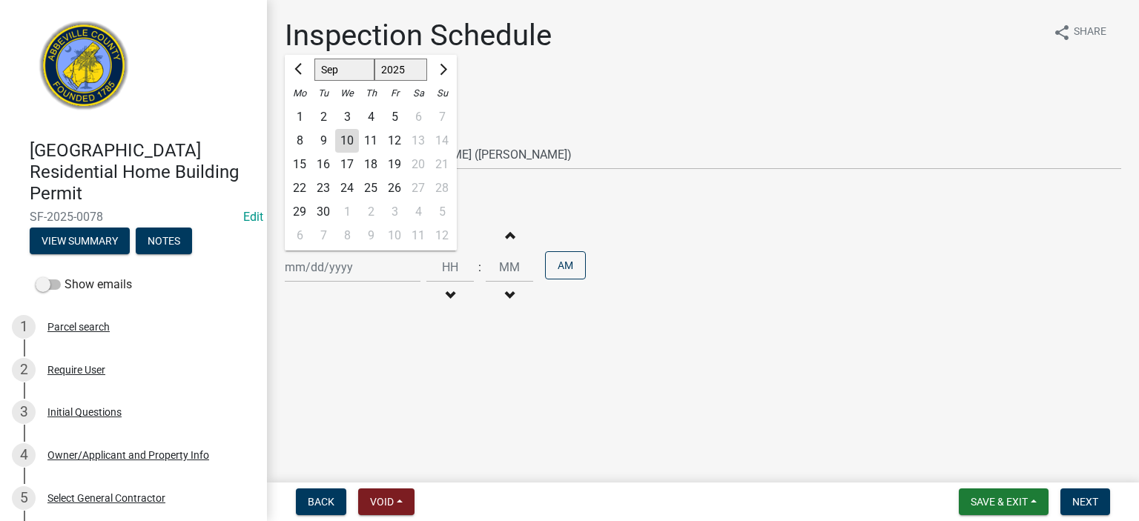
click at [344, 140] on div "10" at bounding box center [347, 141] width 24 height 24
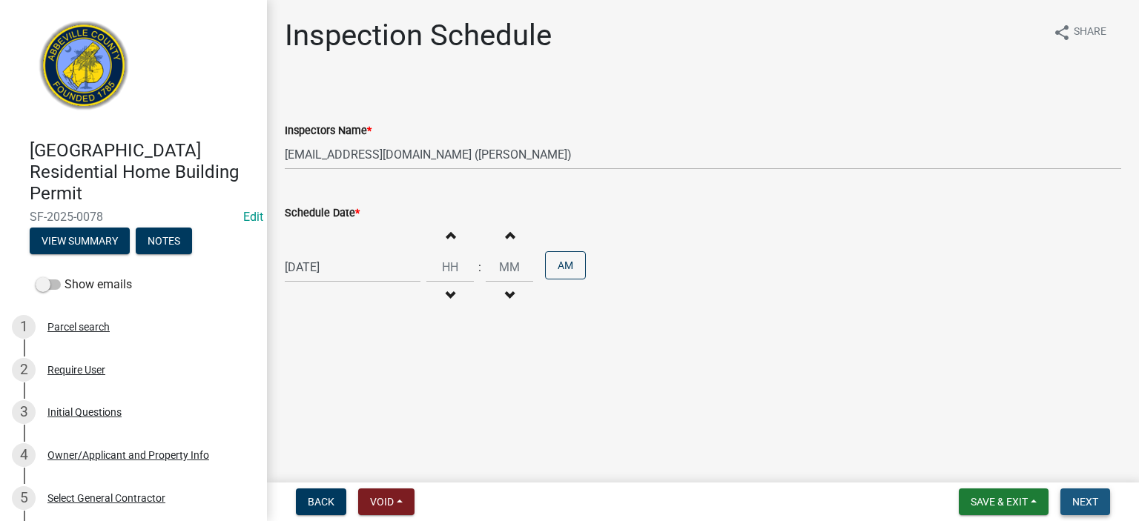
click at [646, 289] on span "Next" at bounding box center [1085, 502] width 26 height 12
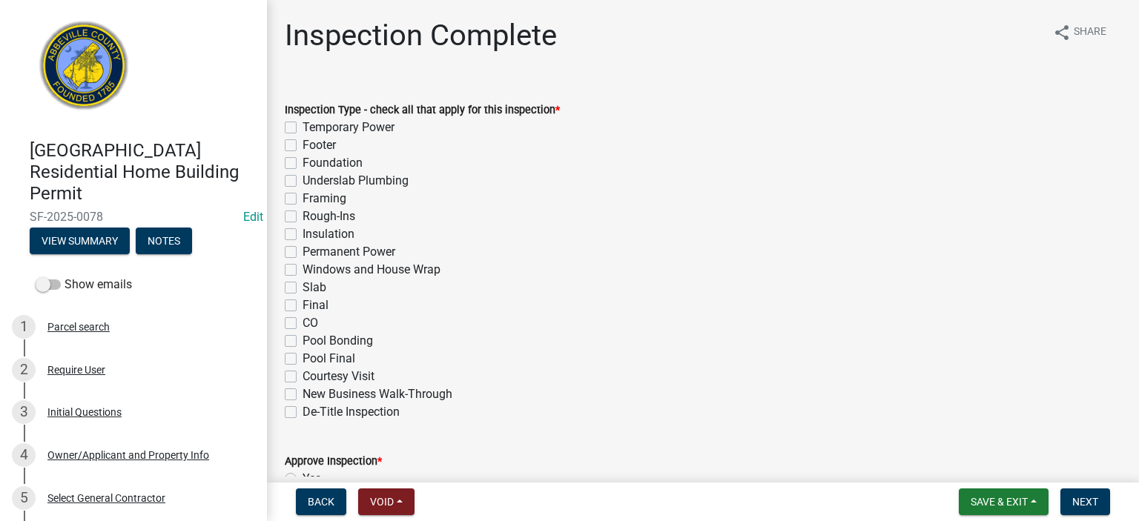
click at [303, 199] on label "Framing" at bounding box center [325, 199] width 44 height 18
click at [303, 199] on input "Framing" at bounding box center [308, 195] width 10 height 10
click at [303, 214] on label "Rough-Ins" at bounding box center [329, 217] width 53 height 18
click at [303, 214] on input "Rough-Ins" at bounding box center [308, 213] width 10 height 10
click at [303, 268] on label "Windows and House Wrap" at bounding box center [372, 270] width 138 height 18
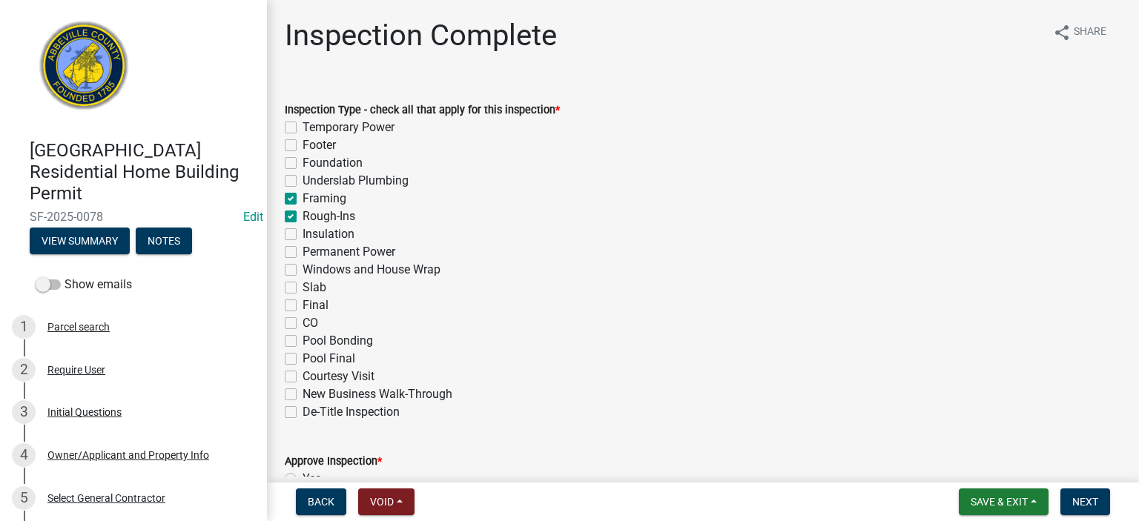
click at [303, 268] on input "Windows and House Wrap" at bounding box center [308, 266] width 10 height 10
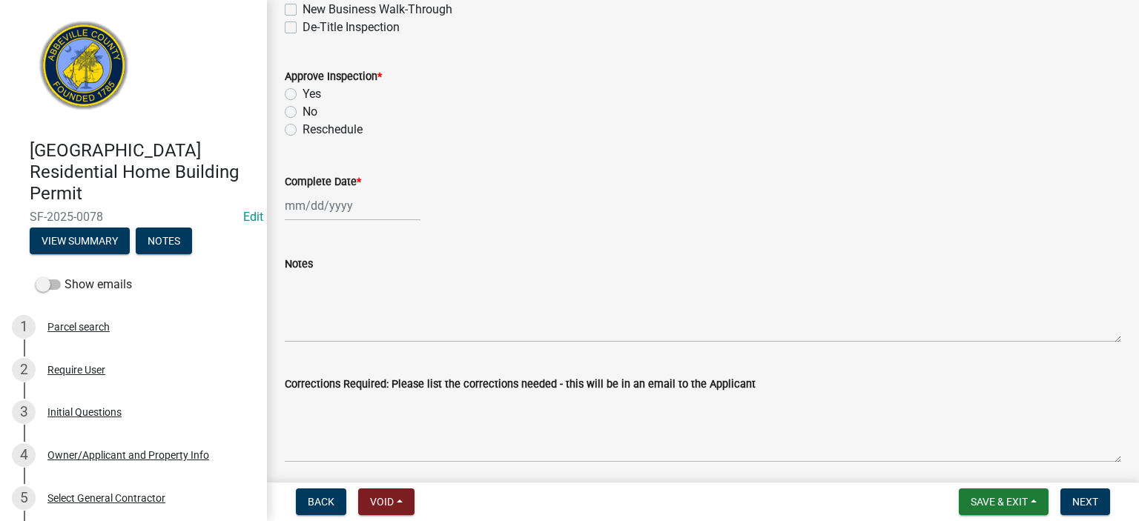
scroll to position [386, 0]
click at [303, 93] on label "Yes" at bounding box center [312, 94] width 19 height 18
click at [303, 93] on input "Yes" at bounding box center [308, 90] width 10 height 10
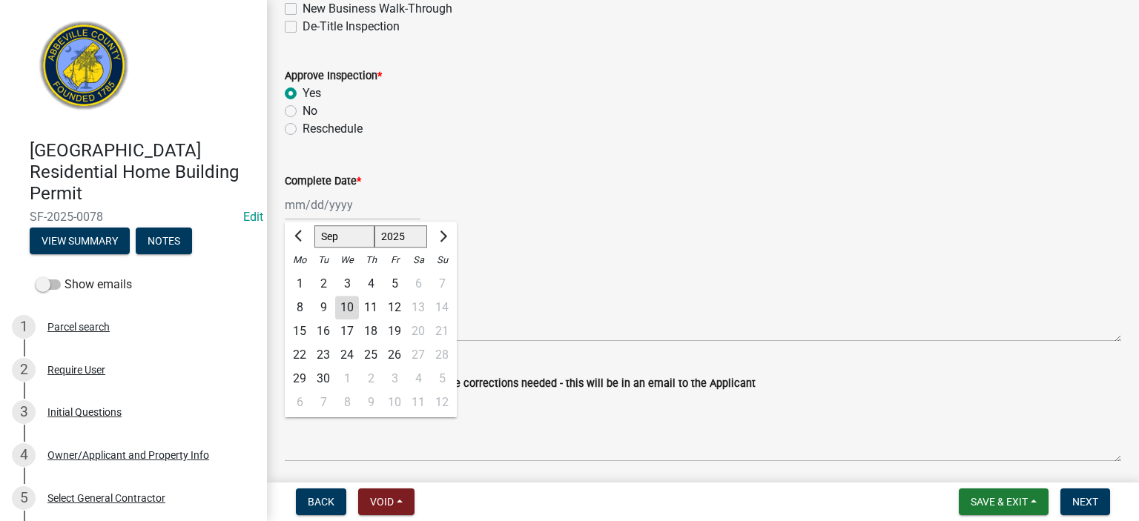
click at [380, 215] on div "[PERSON_NAME] Feb Mar Apr [PERSON_NAME][DATE] Oct Nov [DATE] 1526 1527 1528 152…" at bounding box center [353, 205] width 136 height 30
click at [350, 289] on div "10" at bounding box center [347, 308] width 24 height 24
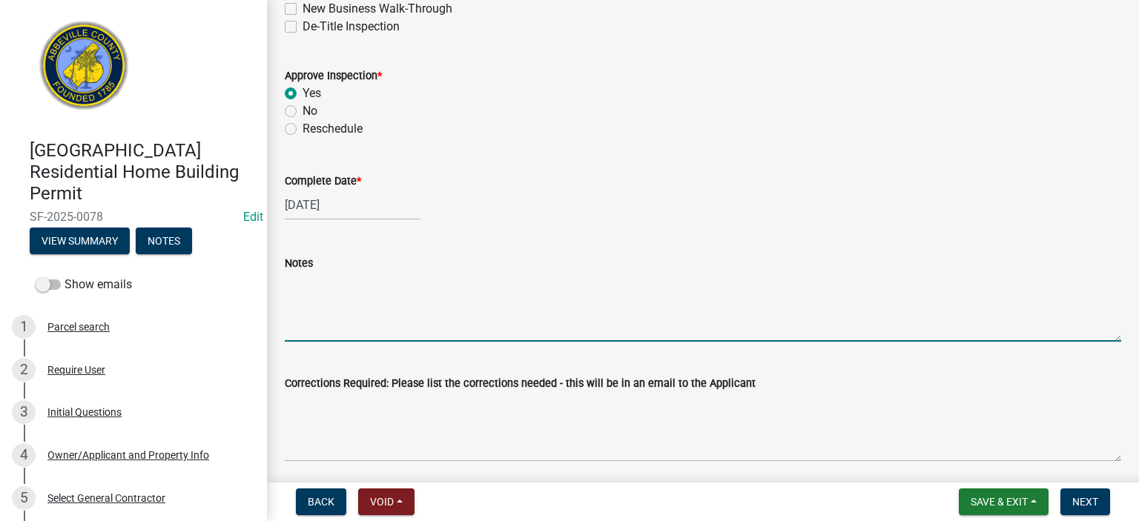
click at [337, 289] on textarea "Notes" at bounding box center [703, 307] width 836 height 70
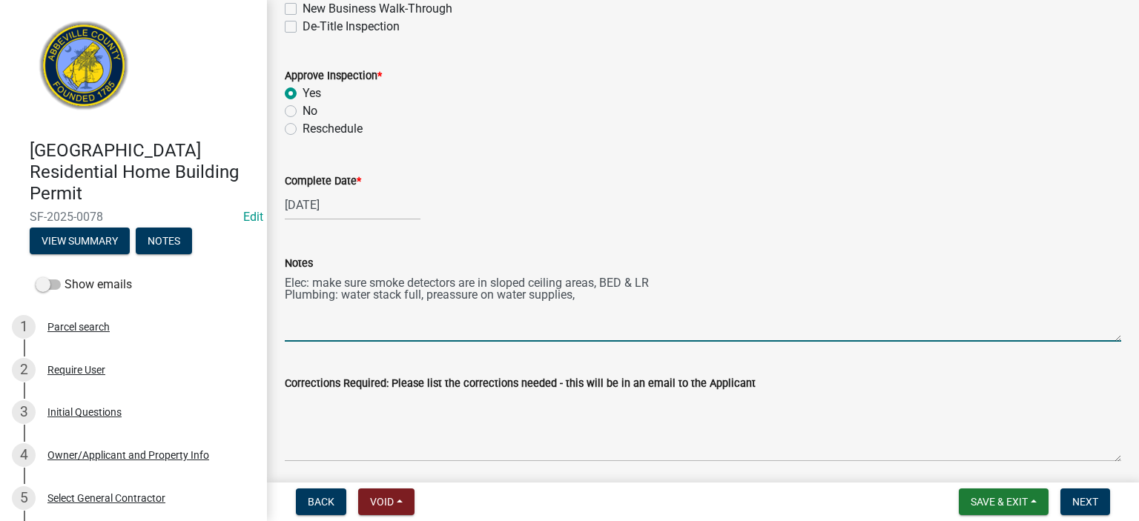
drag, startPoint x: 450, startPoint y: 294, endPoint x: 457, endPoint y: 295, distance: 7.5
click at [451, 289] on textarea "Elec: make sure smoke detectors are in sloped ceiling areas, BED & LR Plumbing:…" at bounding box center [703, 307] width 836 height 70
drag, startPoint x: 589, startPoint y: 298, endPoint x: 632, endPoint y: 281, distance: 46.3
click at [591, 289] on textarea "Elec: make sure smoke detectors are in sloped ceiling areas, BED & LR Plumbing:…" at bounding box center [703, 307] width 836 height 70
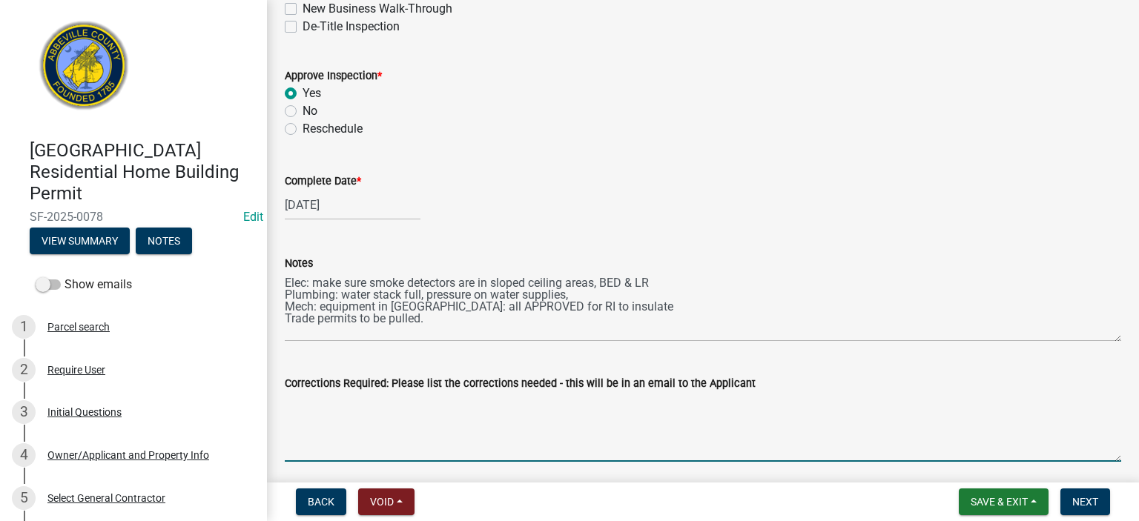
click at [489, 289] on textarea "Corrections Required: Please list the corrections needed - this will be in an e…" at bounding box center [703, 427] width 836 height 70
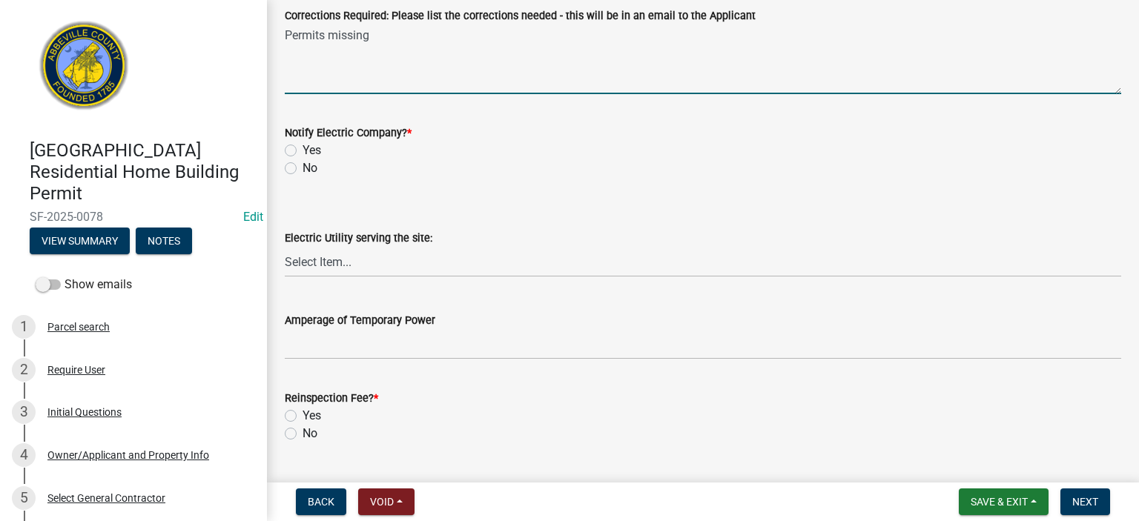
scroll to position [771, 0]
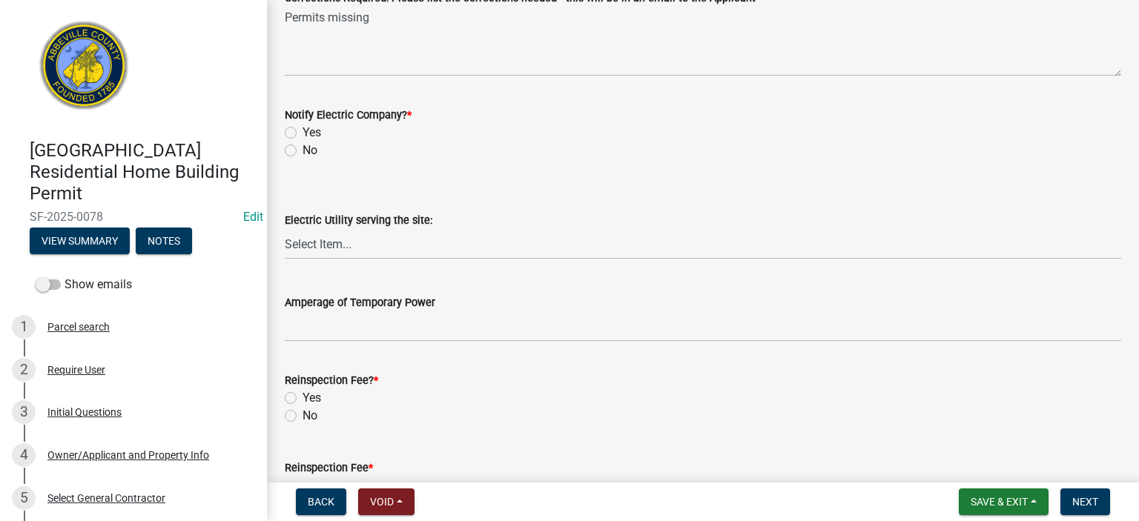
click at [303, 151] on label "No" at bounding box center [310, 151] width 15 height 18
click at [303, 151] on input "No" at bounding box center [308, 147] width 10 height 10
click at [303, 289] on label "No" at bounding box center [310, 416] width 15 height 18
click at [303, 289] on input "No" at bounding box center [308, 412] width 10 height 10
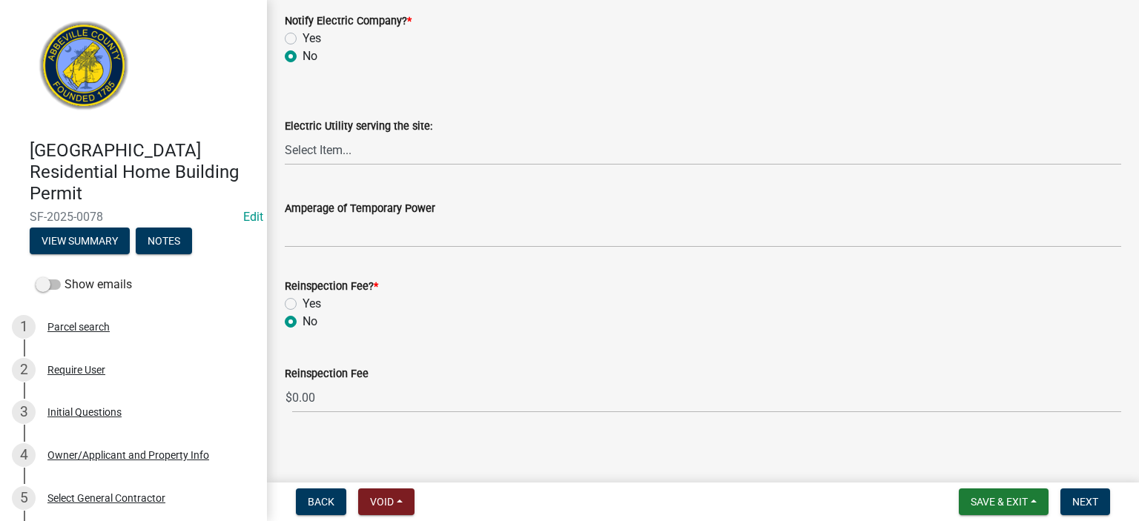
scroll to position [872, 0]
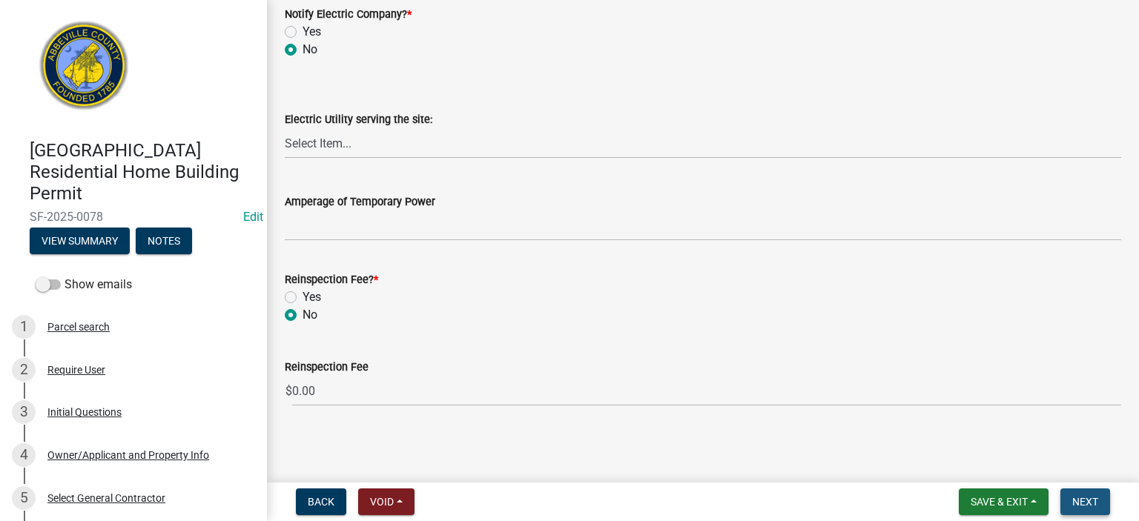
click at [646, 289] on span "Next" at bounding box center [1085, 502] width 26 height 12
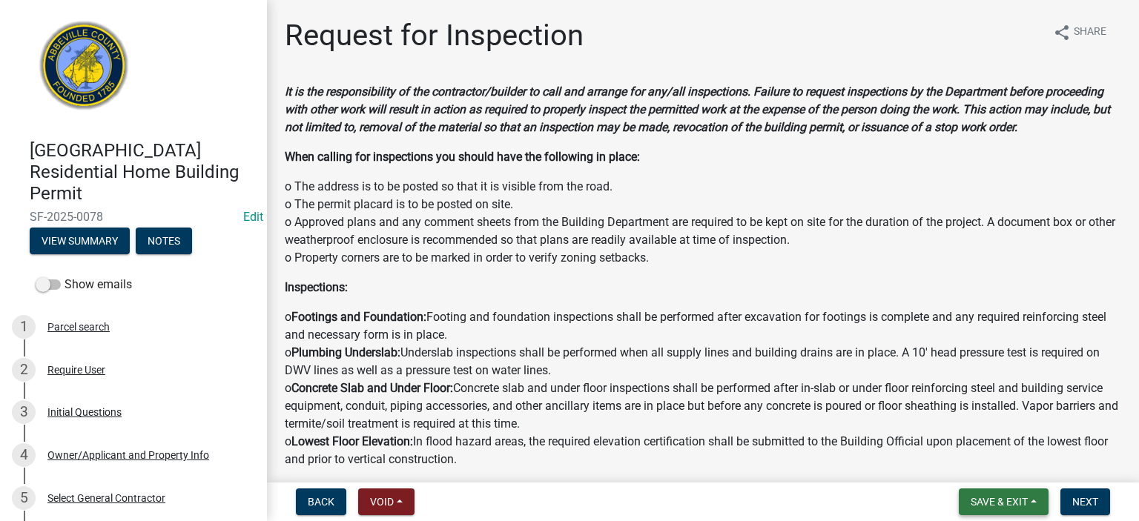
click at [646, 289] on span "Save & Exit" at bounding box center [999, 502] width 57 height 12
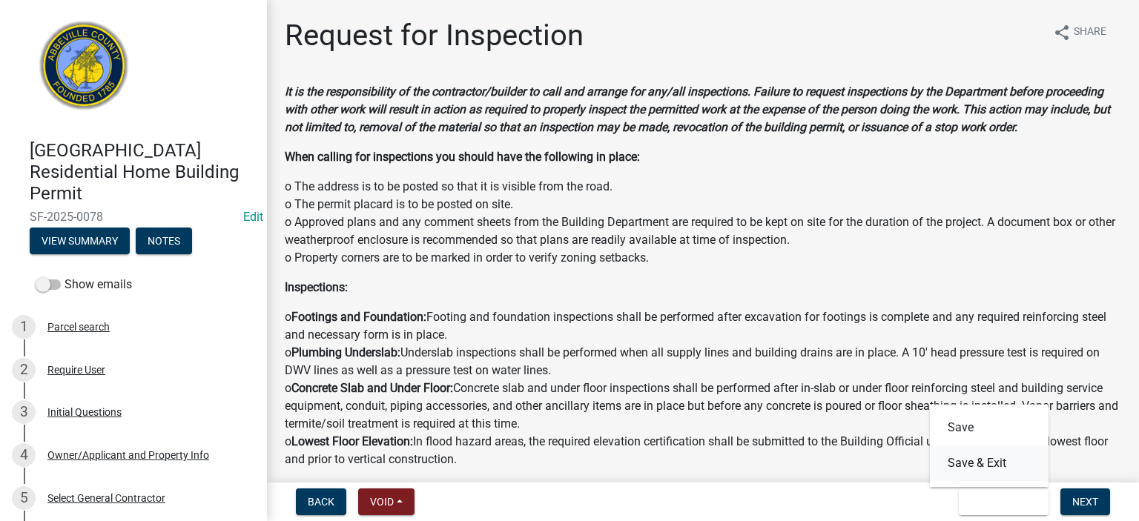
click at [646, 289] on button "Save & Exit" at bounding box center [989, 464] width 119 height 36
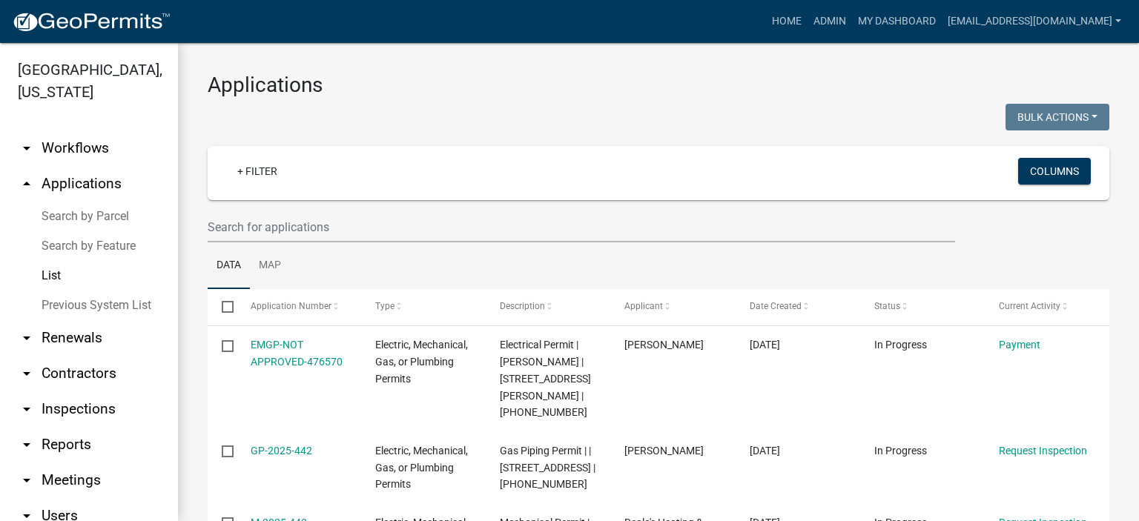
click at [50, 273] on link "List" at bounding box center [89, 276] width 178 height 30
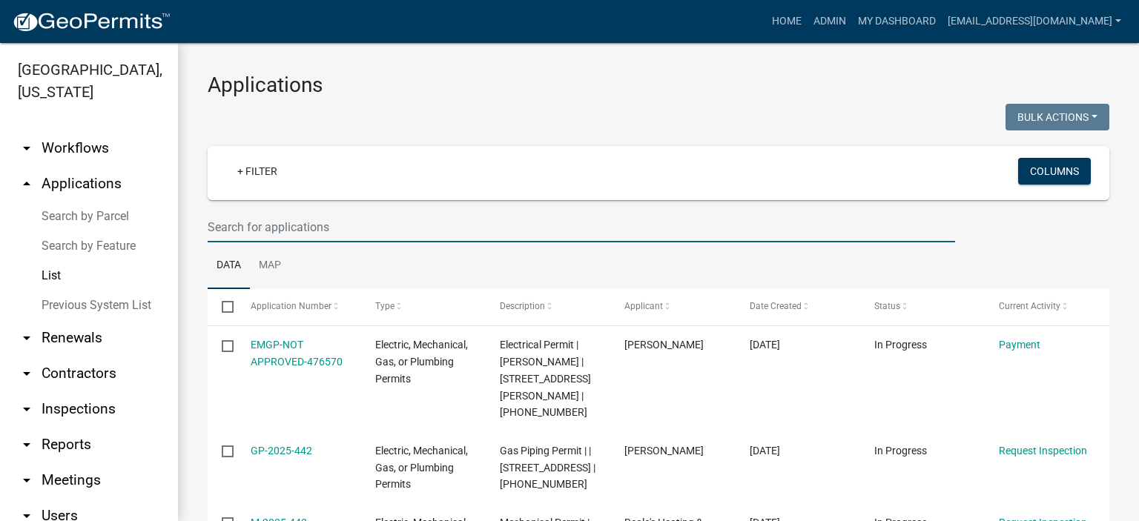
click at [341, 227] on input "text" at bounding box center [581, 227] width 747 height 30
